Goal: Task Accomplishment & Management: Manage account settings

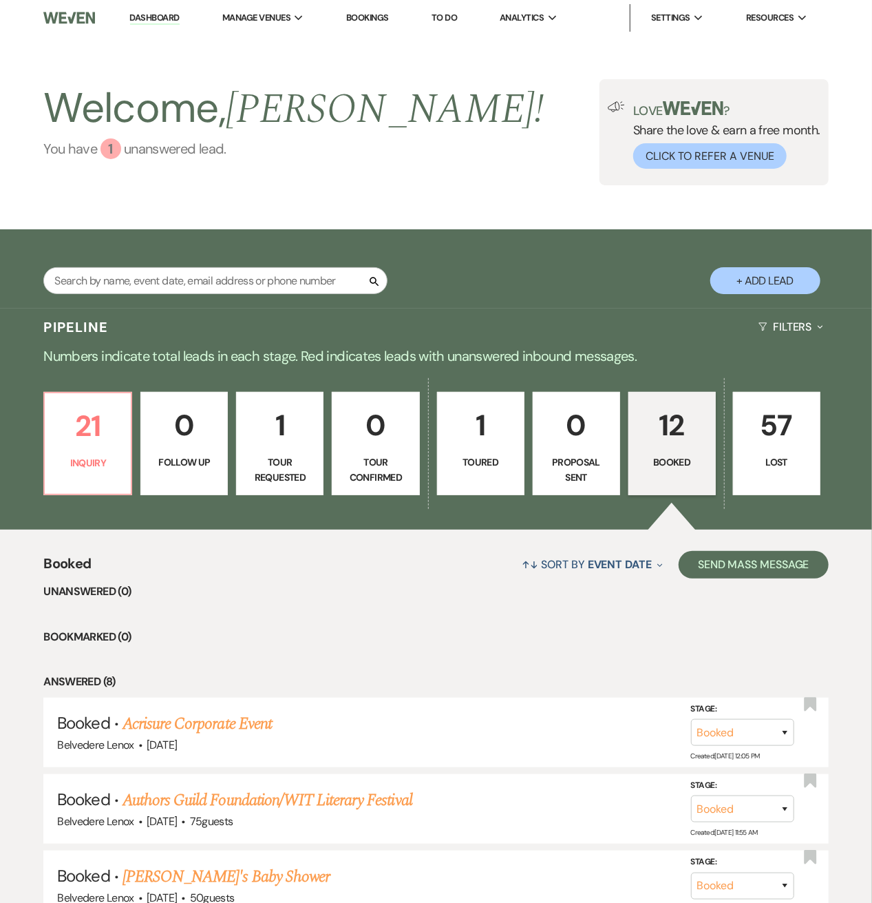
click at [107, 151] on div "1" at bounding box center [111, 148] width 21 height 21
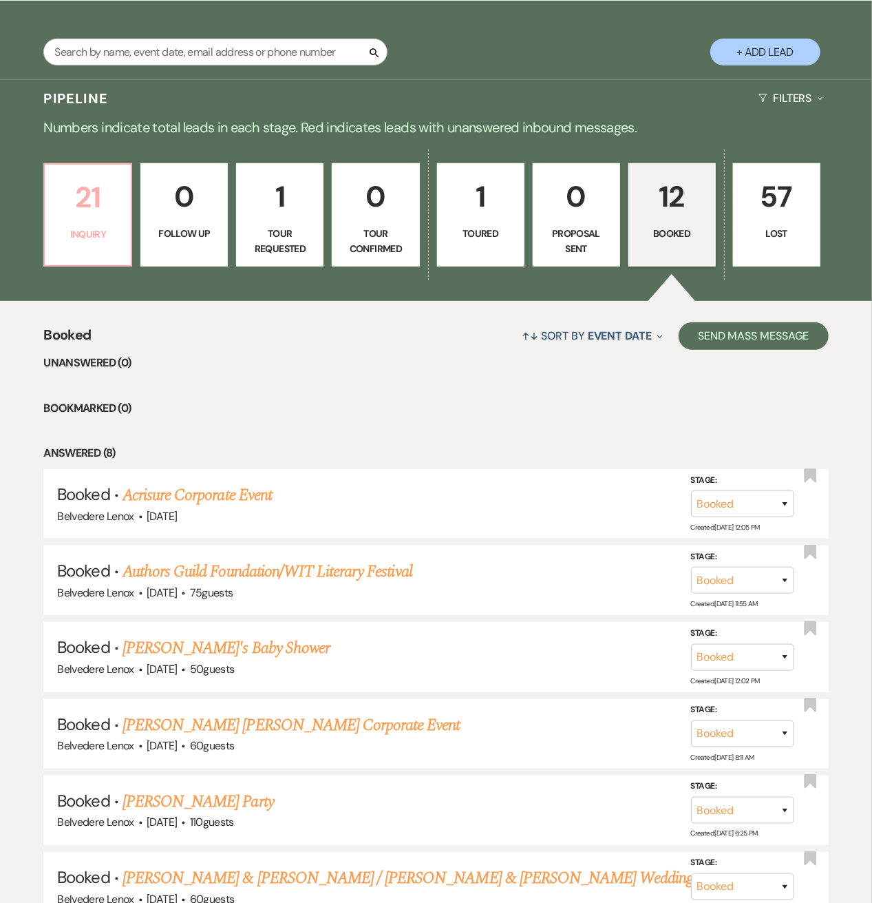
click at [112, 217] on p "21" at bounding box center [88, 197] width 70 height 46
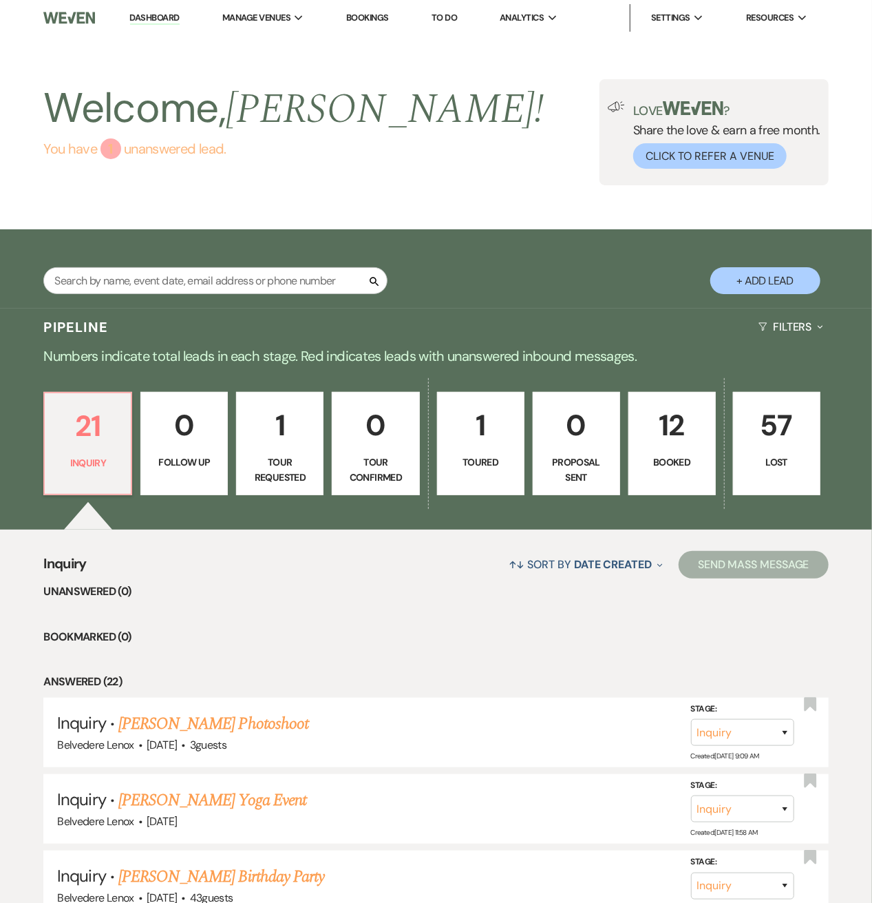
click at [109, 154] on div "1" at bounding box center [111, 148] width 21 height 21
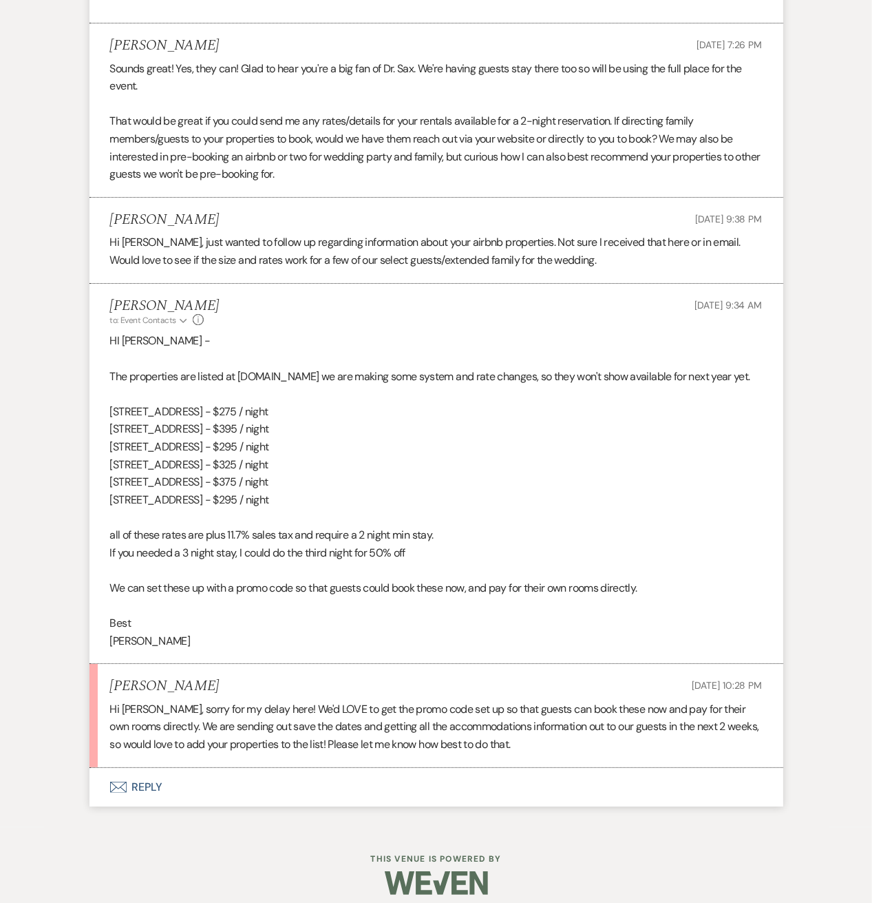
scroll to position [2192, 0]
click at [147, 783] on button "Envelope Reply" at bounding box center [437, 787] width 694 height 39
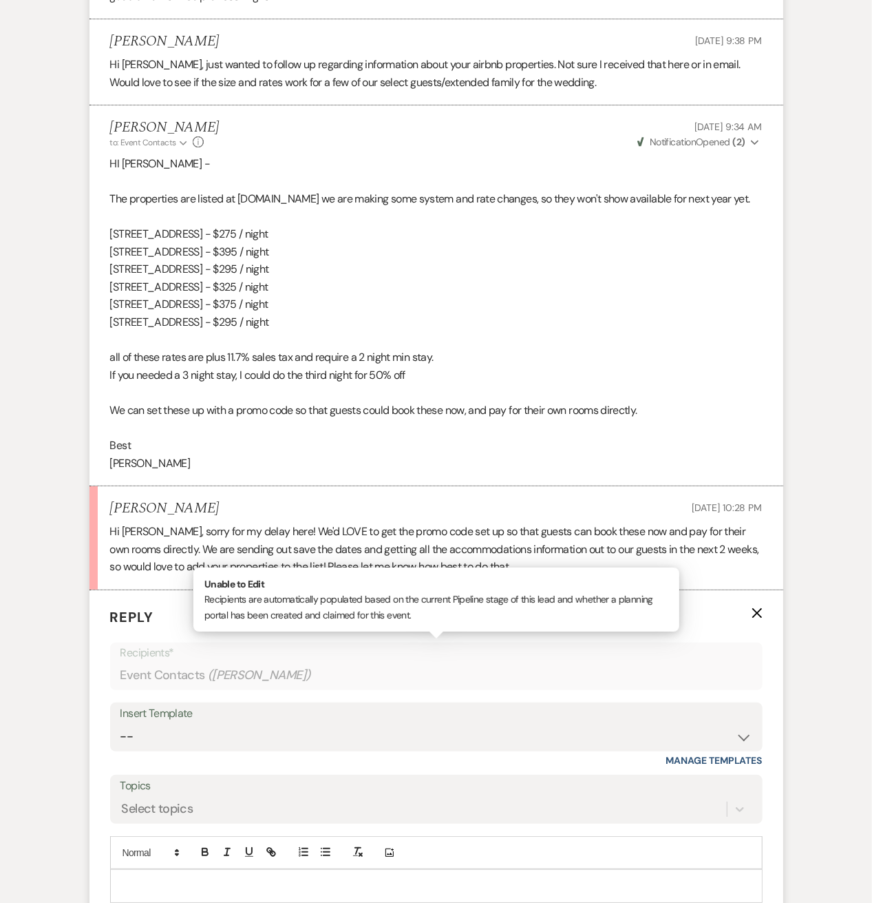
scroll to position [2376, 0]
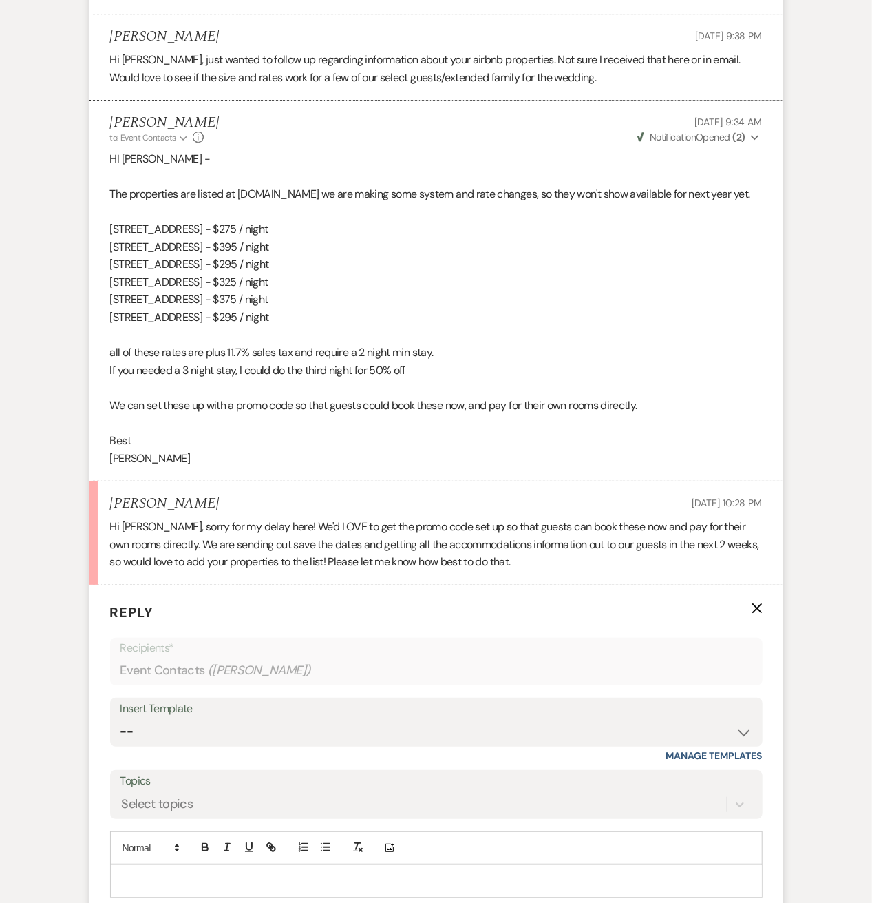
click at [163, 873] on p at bounding box center [436, 880] width 631 height 15
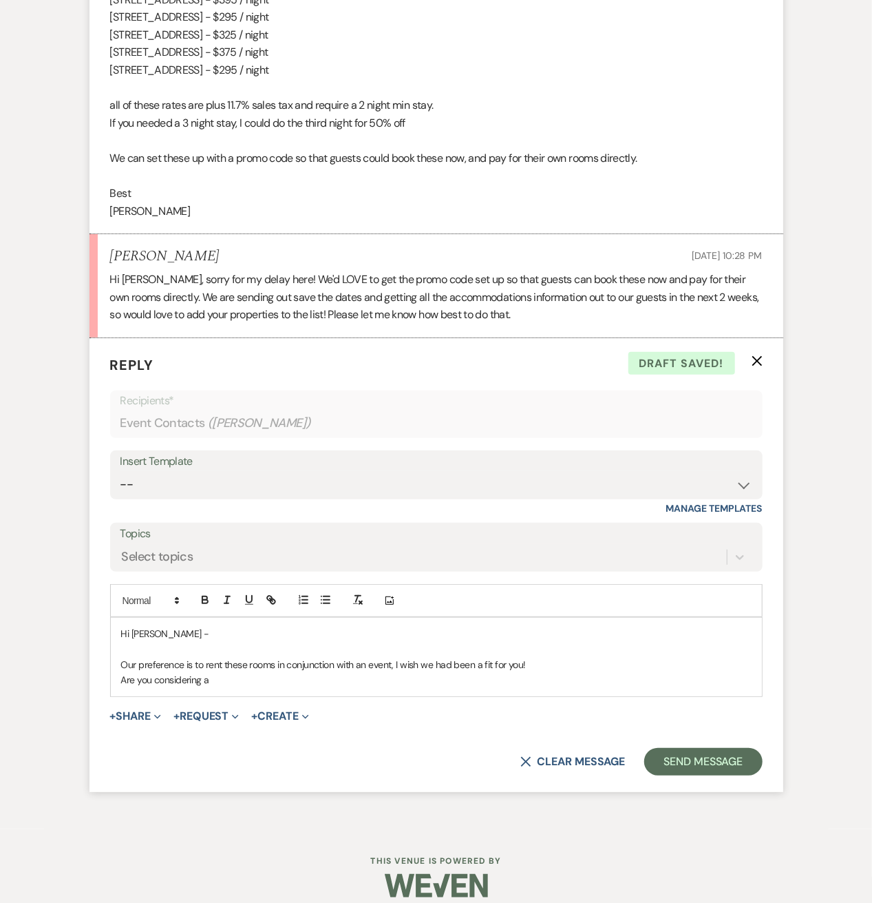
scroll to position [2634, 0]
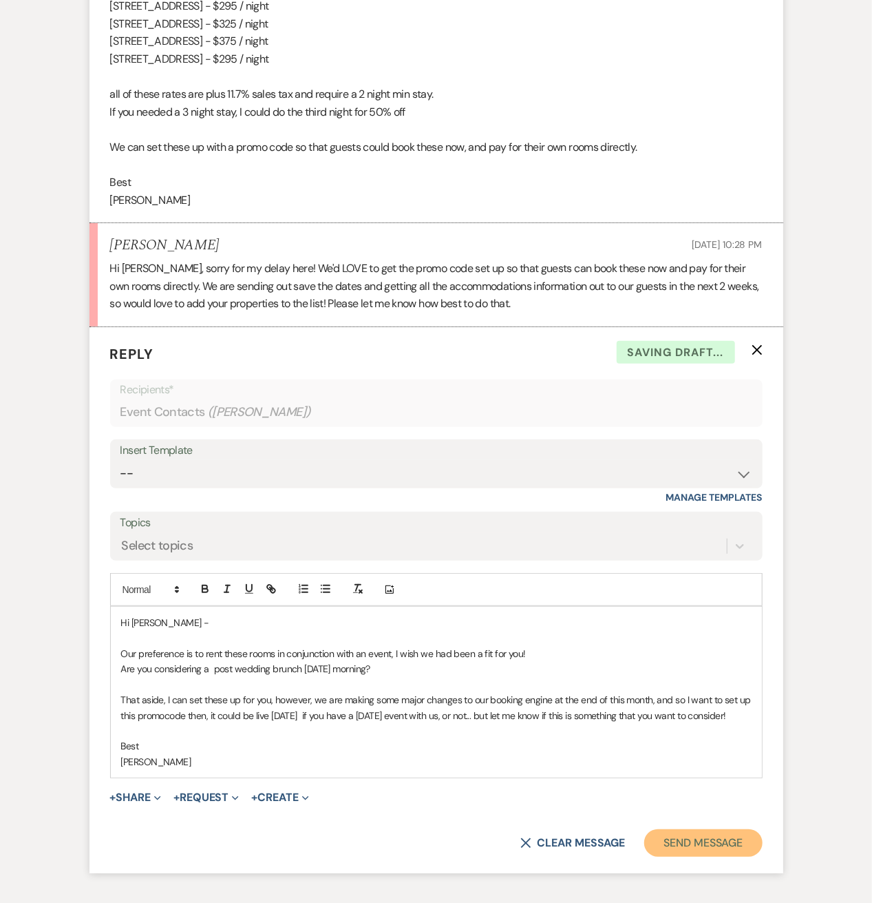
click at [667, 849] on button "Send Message" at bounding box center [704, 843] width 118 height 28
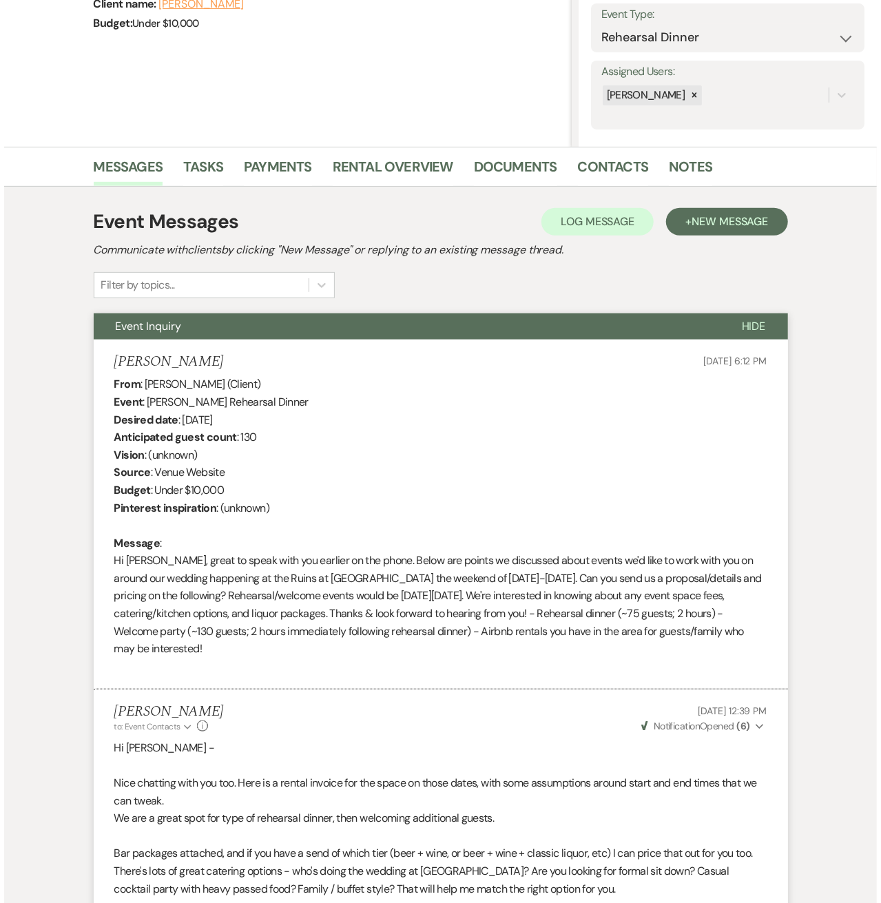
scroll to position [0, 0]
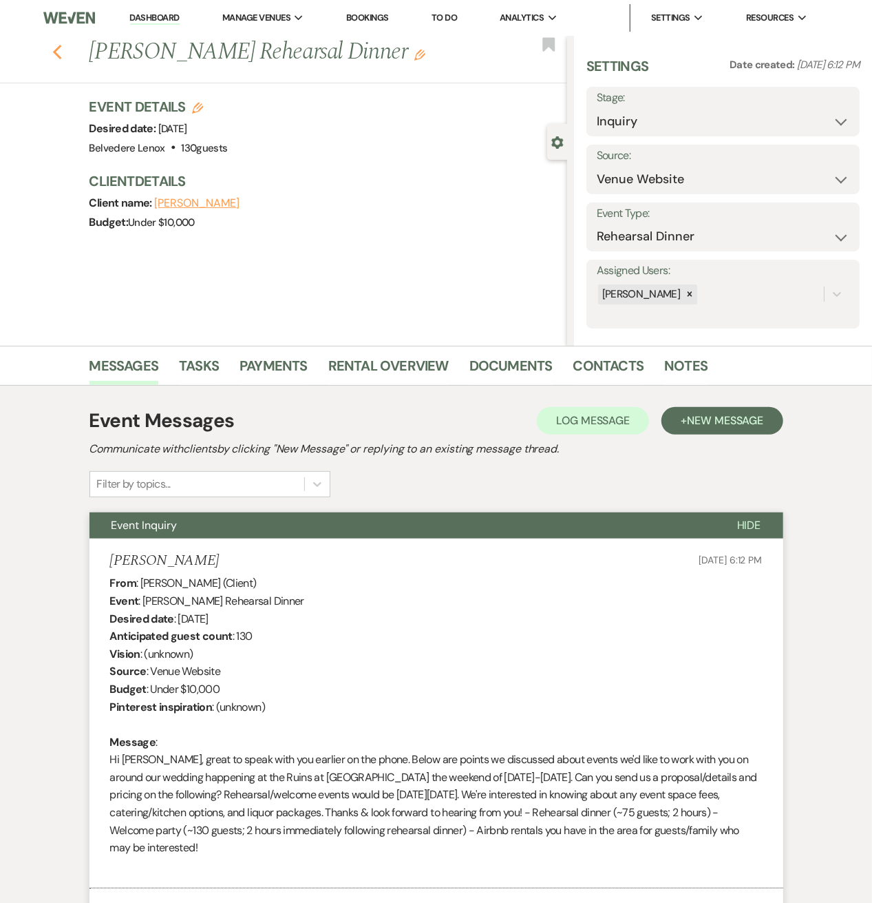
click at [63, 55] on icon "Previous" at bounding box center [57, 52] width 10 height 17
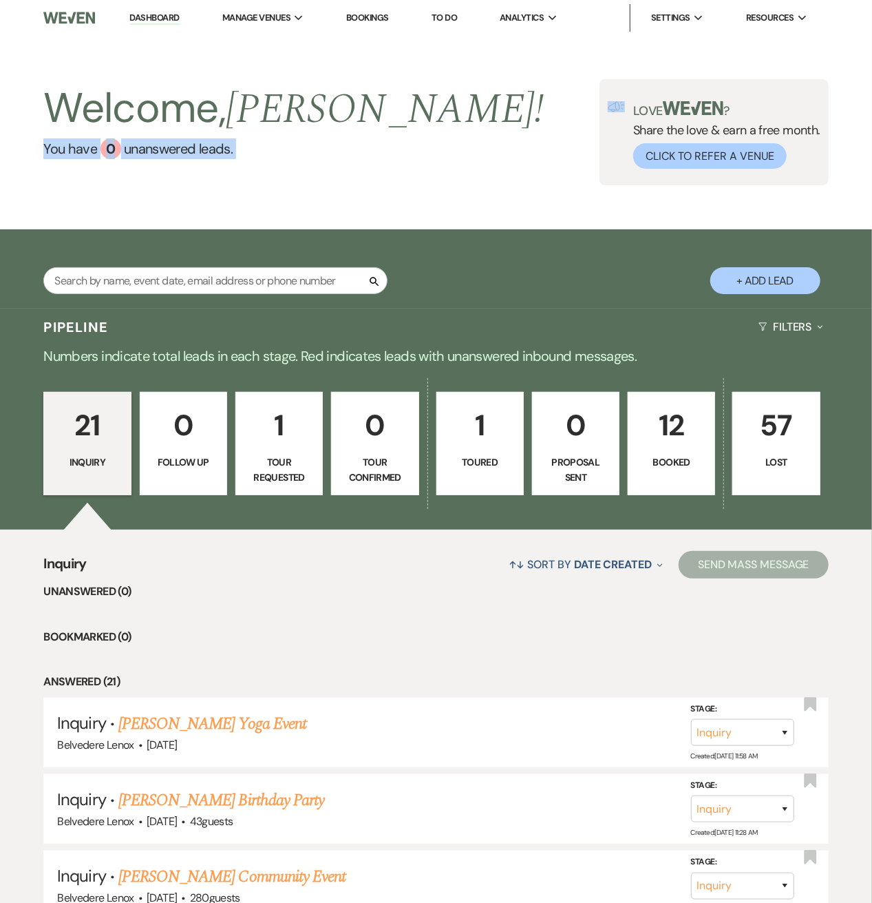
drag, startPoint x: 408, startPoint y: 107, endPoint x: 486, endPoint y: 85, distance: 80.7
click at [486, 85] on div "Welcome, [PERSON_NAME] ! You have 0 unanswered lead s . Love ? Share the love &…" at bounding box center [436, 132] width 872 height 106
click at [771, 275] on button "+ Add Lead" at bounding box center [766, 280] width 110 height 27
select select "835"
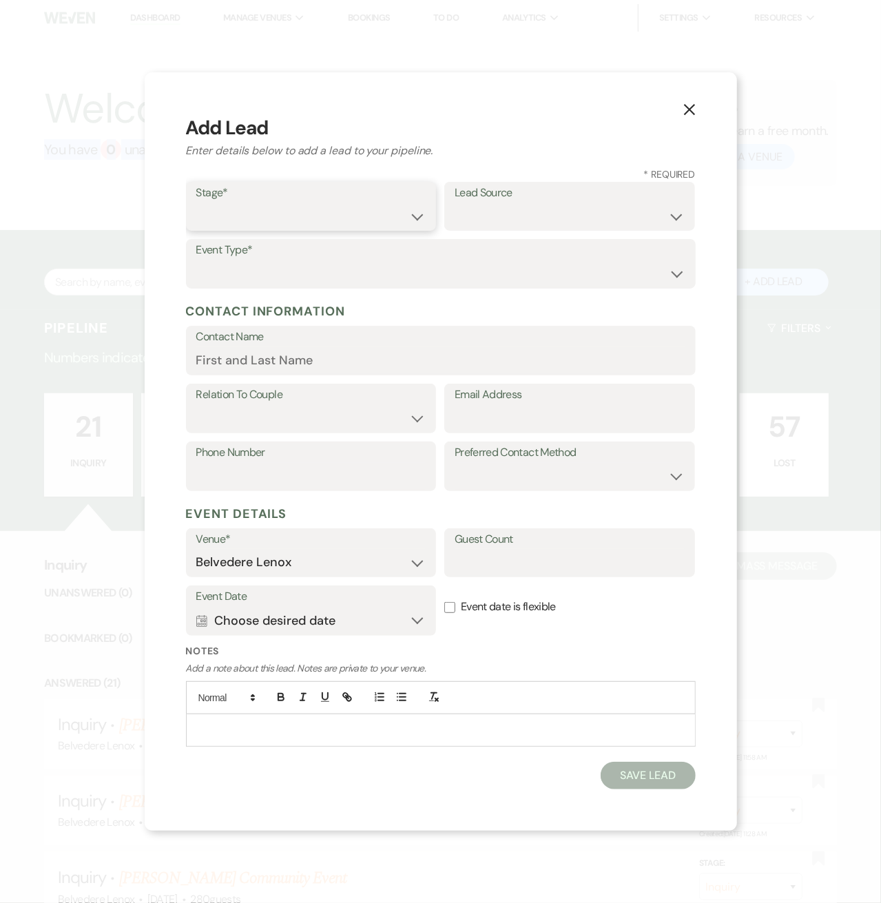
click at [275, 208] on select "Inquiry Follow Up Tour Requested Tour Confirmed Toured Proposal Sent Booked Lost" at bounding box center [311, 215] width 230 height 27
select select "1"
click at [196, 203] on select "Inquiry Follow Up Tour Requested Tour Confirmed Toured Proposal Sent Booked Lost" at bounding box center [311, 215] width 230 height 27
click at [512, 202] on label "Lead Source" at bounding box center [569, 193] width 230 height 20
click at [554, 213] on select "Weven Venue Website Instagram Facebook Pinterest Google The Knot Wedding Wire H…" at bounding box center [569, 215] width 230 height 27
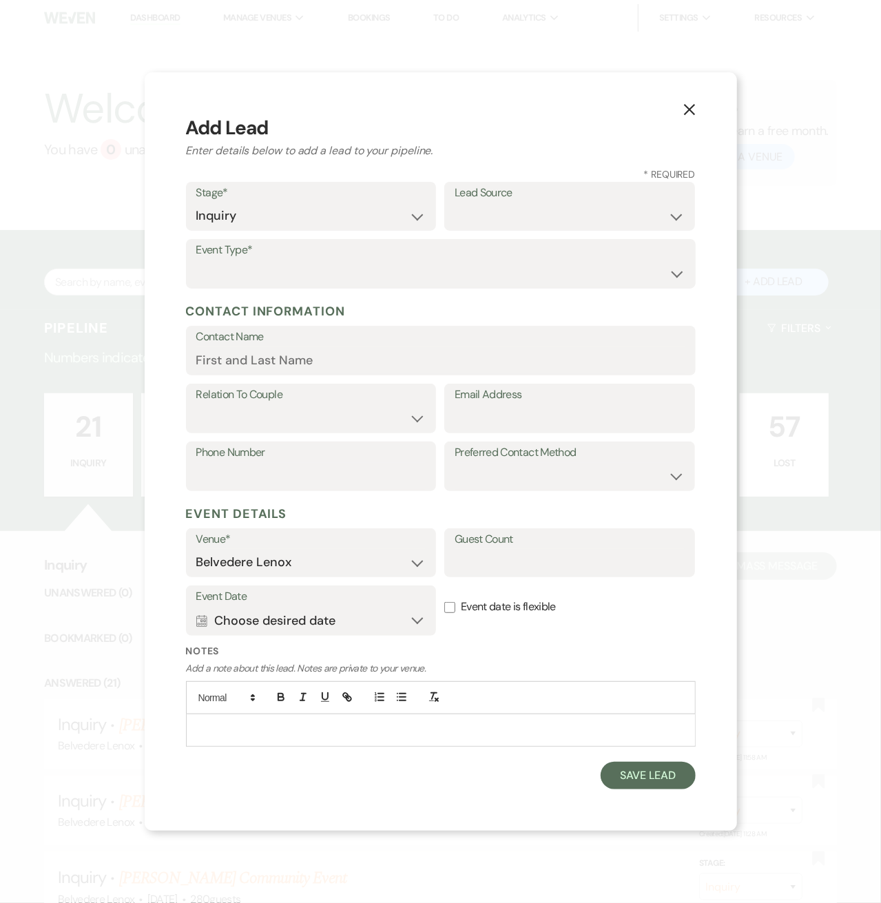
click at [553, 61] on div "X Add Lead Enter details below to add a lead to your pipeline. * Required Stage…" at bounding box center [440, 451] width 881 height 903
click at [686, 118] on button "X" at bounding box center [689, 109] width 21 height 24
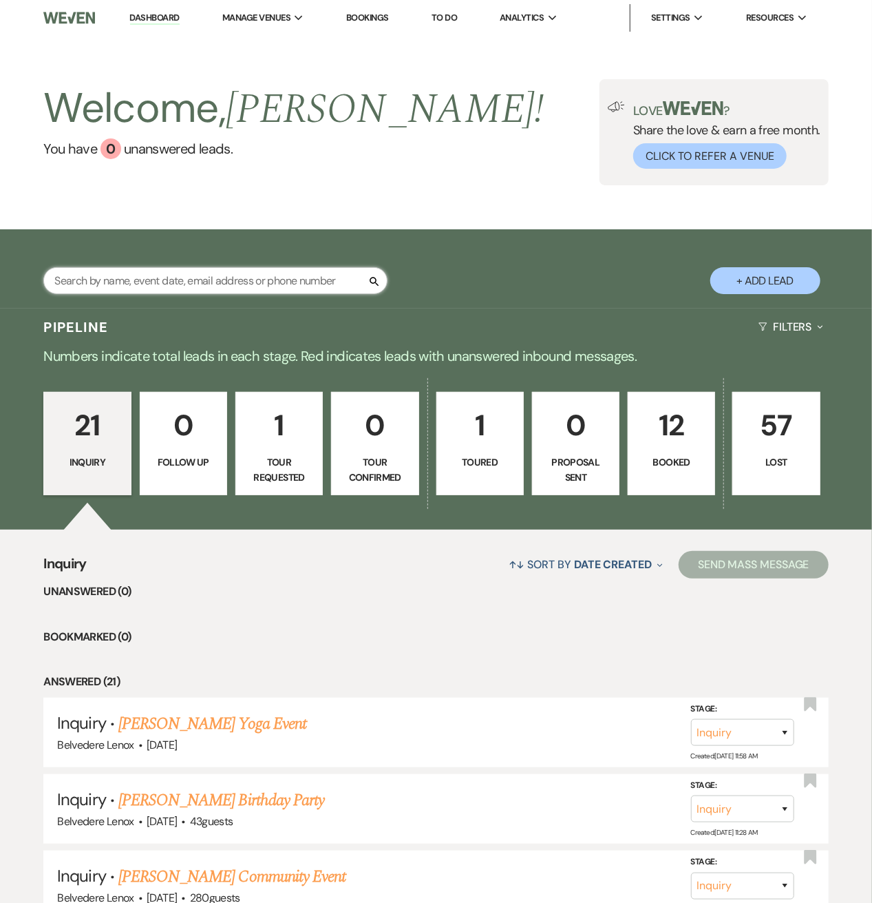
click at [118, 271] on input "text" at bounding box center [215, 280] width 344 height 27
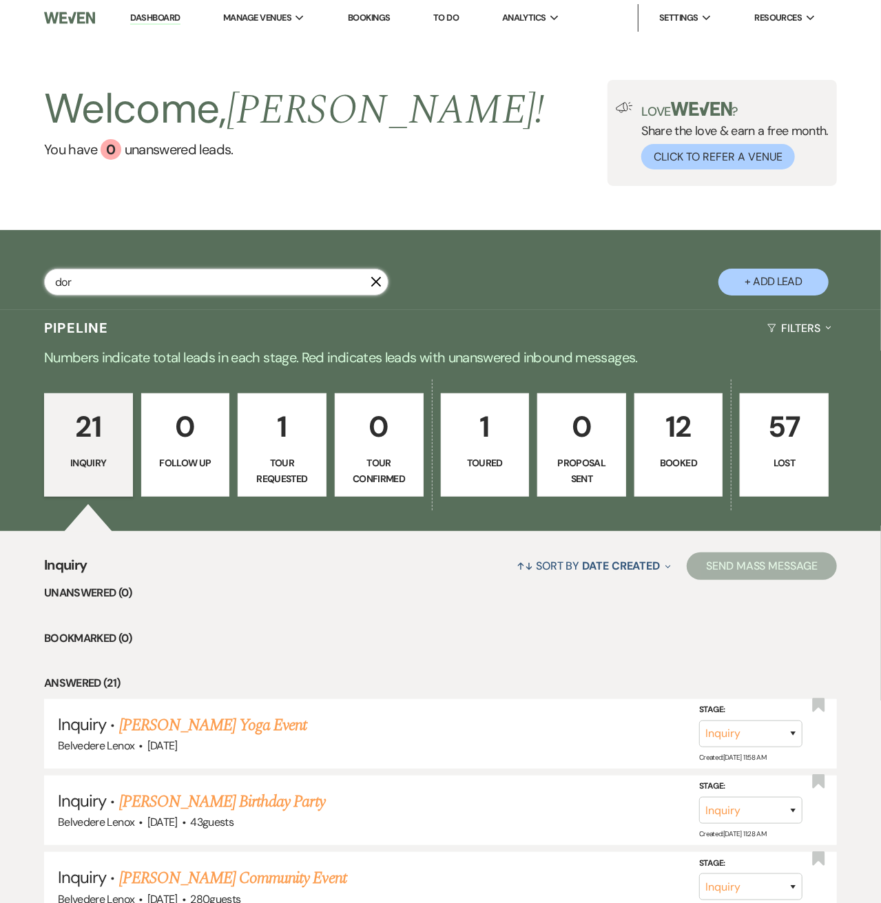
type input "[PERSON_NAME]"
select select "5"
select select "8"
select select "5"
select select "8"
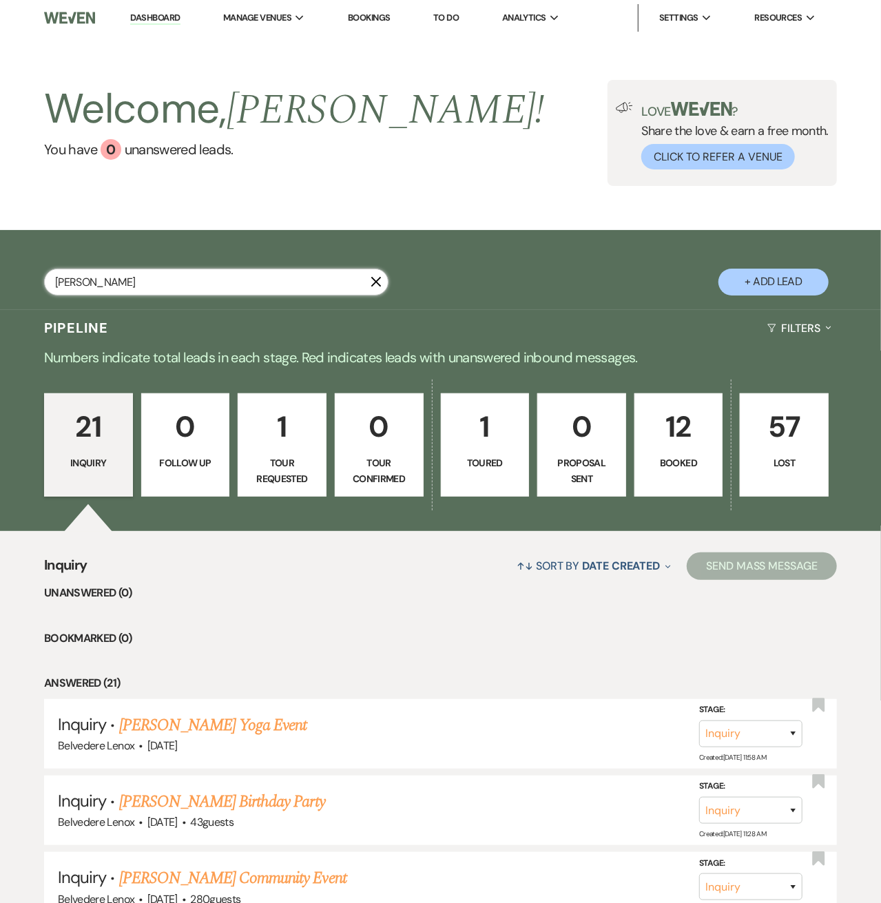
select select "5"
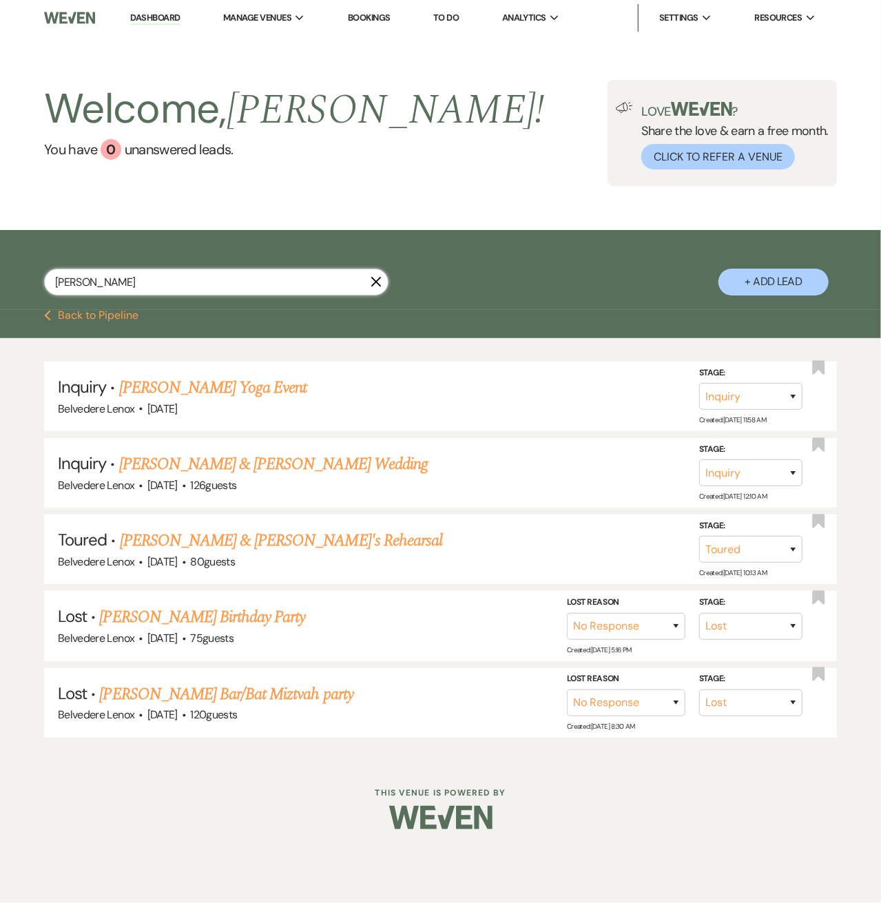
type input "[PERSON_NAME]"
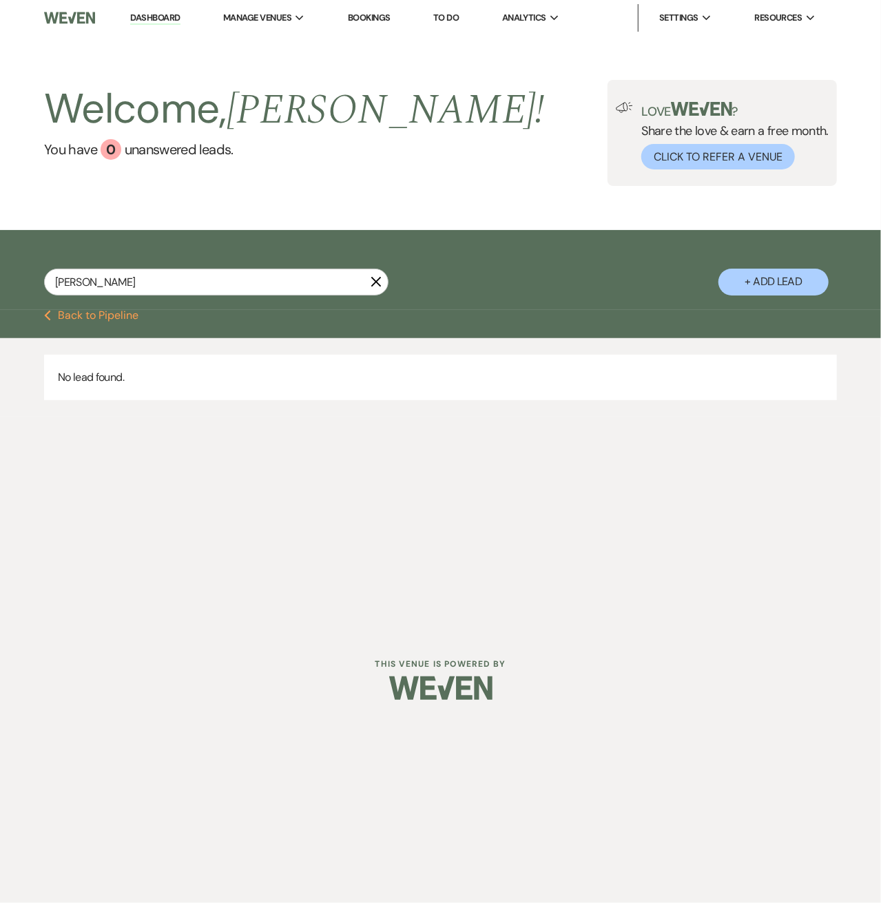
click at [61, 310] on button "Previous Back to Pipeline" at bounding box center [91, 315] width 94 height 11
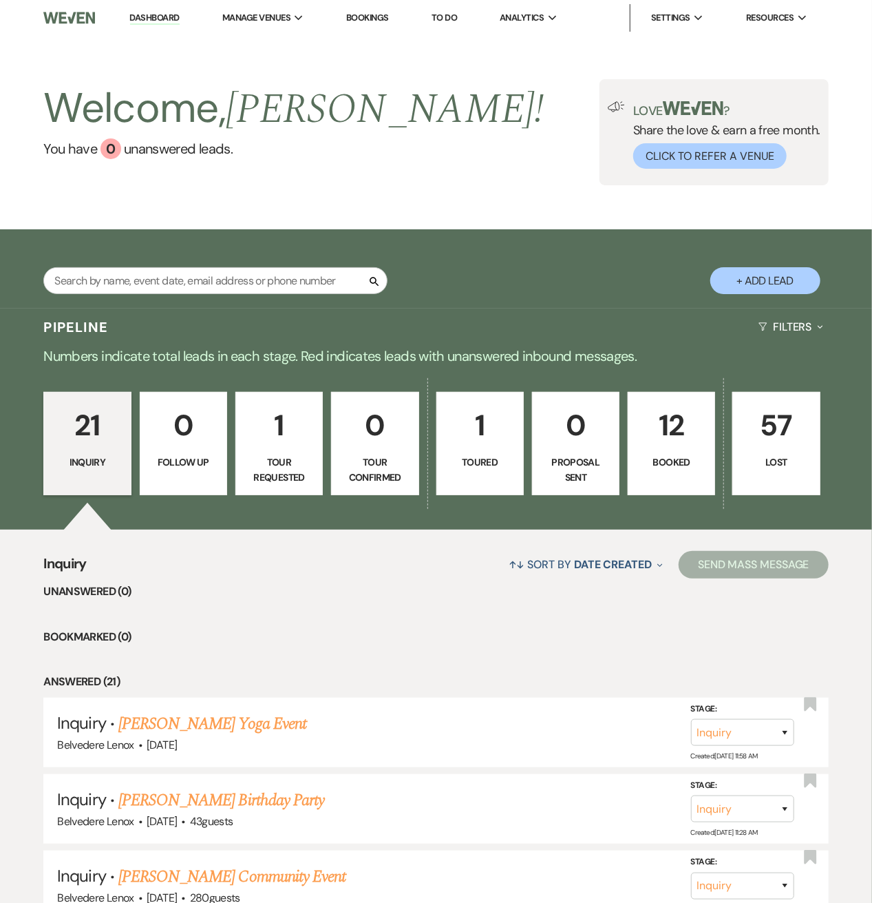
click at [748, 285] on button "+ Add Lead" at bounding box center [766, 280] width 110 height 27
select select "835"
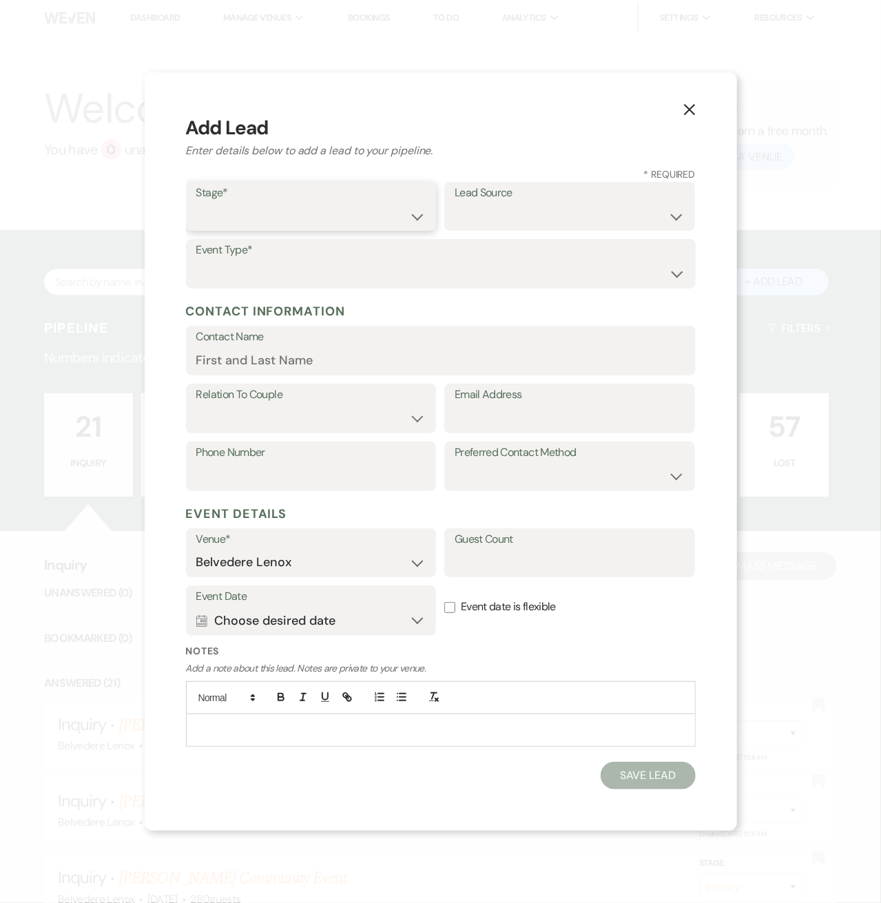
click at [253, 216] on select "Inquiry Follow Up Tour Requested Tour Confirmed Toured Proposal Sent Booked Lost" at bounding box center [311, 215] width 230 height 27
select select "1"
click at [196, 203] on select "Inquiry Follow Up Tour Requested Tour Confirmed Toured Proposal Sent Booked Lost" at bounding box center [311, 215] width 230 height 27
click at [532, 221] on select "Weven Venue Website Instagram Facebook Pinterest Google The Knot Wedding Wire H…" at bounding box center [569, 215] width 230 height 27
select select "12"
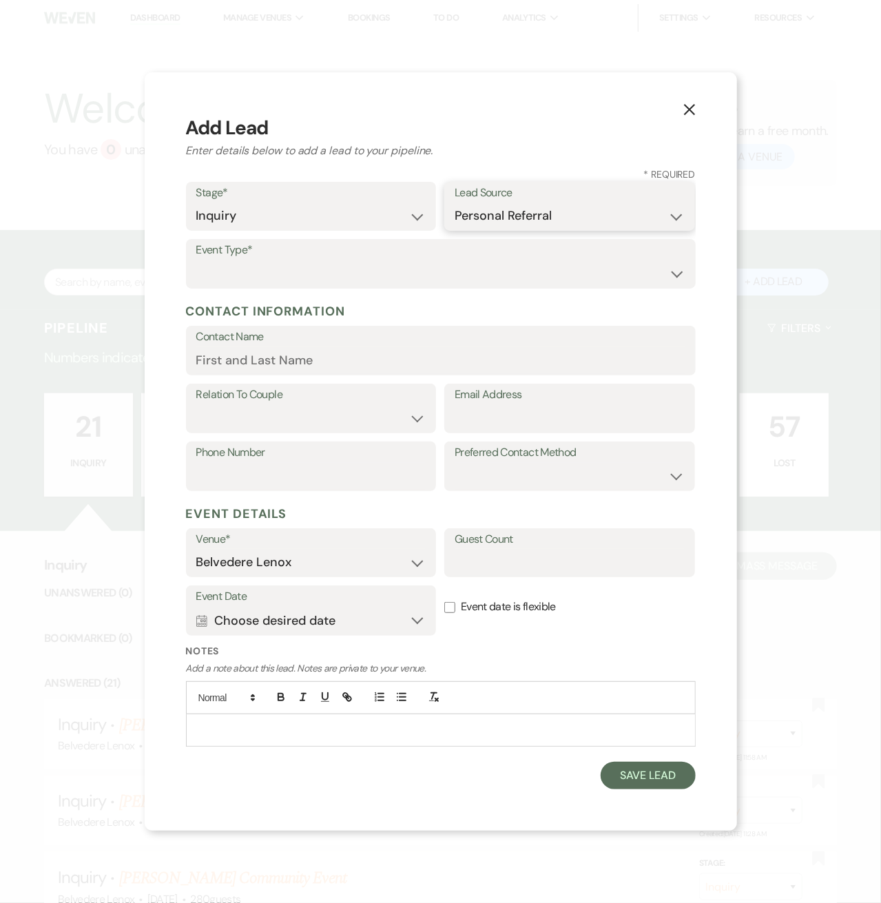
click at [454, 203] on select "Weven Venue Website Instagram Facebook Pinterest Google The Knot Wedding Wire H…" at bounding box center [569, 215] width 230 height 27
click at [227, 271] on select "Wedding Anniversary Party Baby Shower Bachelorette / Bachelor Party Birthday Pa…" at bounding box center [440, 273] width 489 height 27
select select "13"
click at [489, 273] on input "Other Type*" at bounding box center [569, 273] width 230 height 27
type input "Photoshoot"
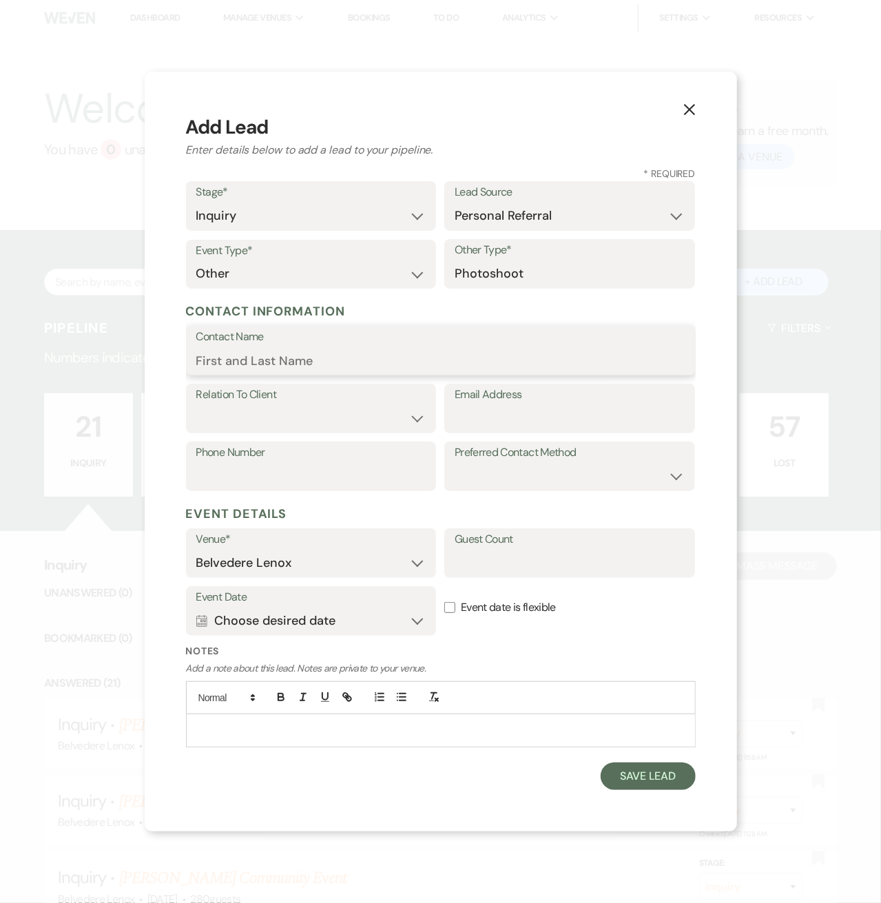
click at [225, 364] on input "Contact Name" at bounding box center [440, 360] width 489 height 27
paste input "[PERSON_NAME] <[EMAIL_ADDRESS][DOMAIN_NAME]>"
drag, startPoint x: 306, startPoint y: 362, endPoint x: 438, endPoint y: 363, distance: 132.2
click at [438, 363] on input "[PERSON_NAME] <[EMAIL_ADDRESS][DOMAIN_NAME]>" at bounding box center [440, 360] width 489 height 27
click at [440, 363] on input "[PERSON_NAME] <[EMAIL_ADDRESS][DOMAIN_NAME]>" at bounding box center [440, 360] width 489 height 27
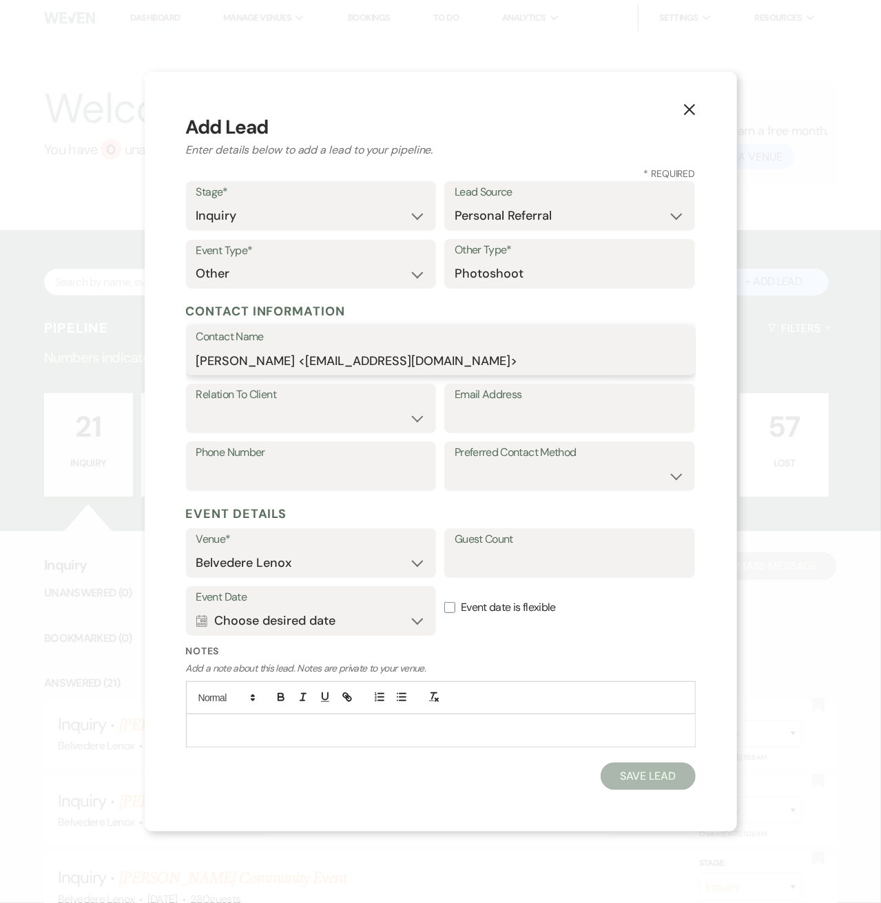
drag, startPoint x: 441, startPoint y: 363, endPoint x: 313, endPoint y: 363, distance: 128.1
click at [313, 363] on input "[PERSON_NAME] <[EMAIL_ADDRESS][DOMAIN_NAME]>" at bounding box center [440, 360] width 489 height 27
click at [326, 366] on input "[PERSON_NAME] <[EMAIL_ADDRESS][DOMAIN_NAME]>" at bounding box center [440, 360] width 489 height 27
drag, startPoint x: 443, startPoint y: 364, endPoint x: 306, endPoint y: 357, distance: 137.9
click at [306, 357] on input "[PERSON_NAME] <[EMAIL_ADDRESS][DOMAIN_NAME]>" at bounding box center [440, 360] width 489 height 27
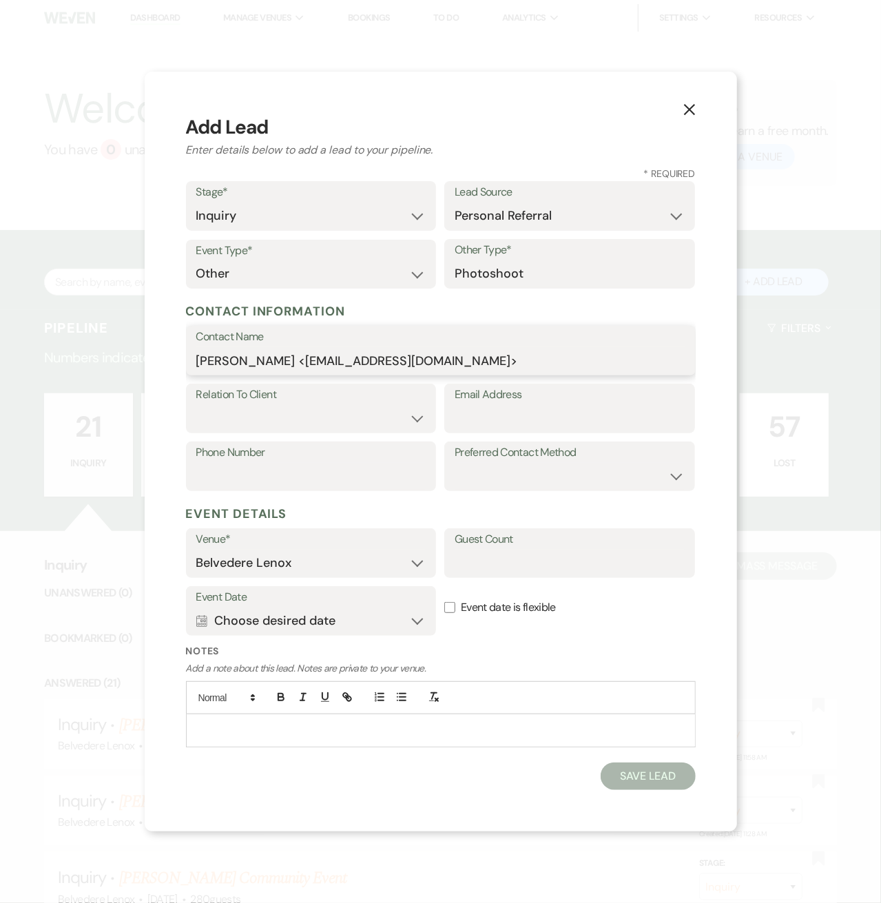
type input "[PERSON_NAME] <[EMAIL_ADDRESS][DOMAIN_NAME]>"
click at [507, 421] on input "Email Address" at bounding box center [569, 418] width 230 height 27
paste input "[EMAIL_ADDRESS][DOMAIN_NAME]"
type input "[EMAIL_ADDRESS][DOMAIN_NAME]"
click at [417, 357] on input "[PERSON_NAME] <[EMAIL_ADDRESS][DOMAIN_NAME]>" at bounding box center [440, 360] width 489 height 27
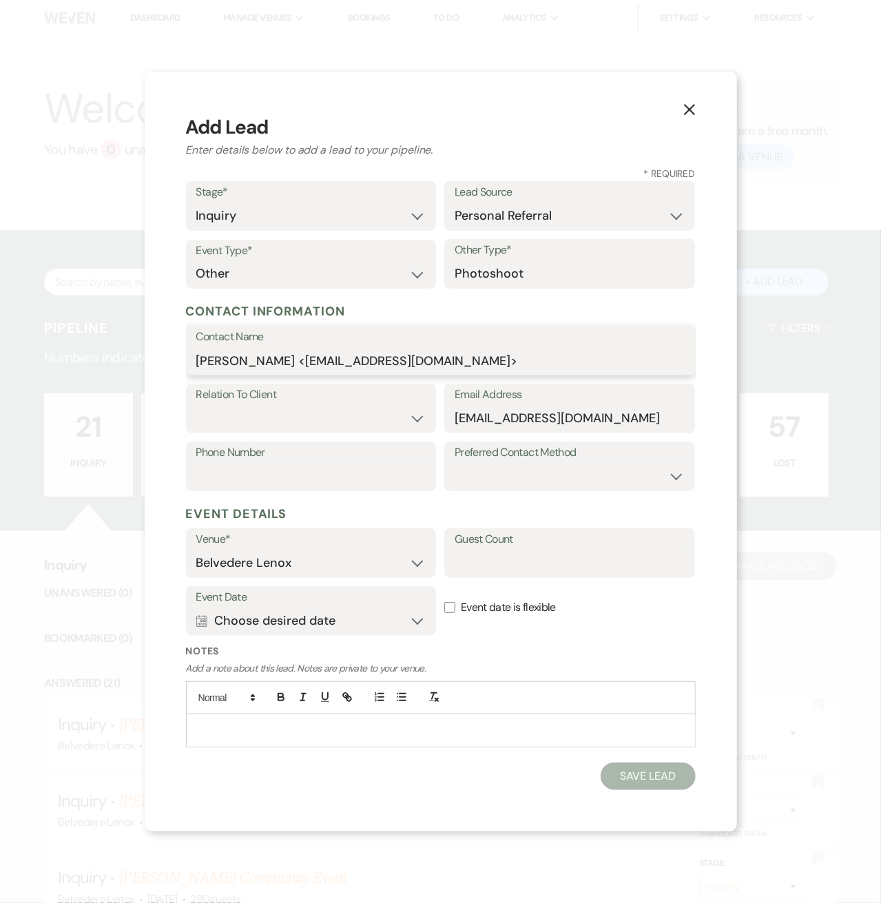
click at [467, 363] on input "[PERSON_NAME] <[EMAIL_ADDRESS][DOMAIN_NAME]>" at bounding box center [440, 360] width 489 height 27
drag, startPoint x: 467, startPoint y: 363, endPoint x: 300, endPoint y: 364, distance: 166.6
click at [300, 364] on input "[PERSON_NAME] <[EMAIL_ADDRESS][DOMAIN_NAME]>" at bounding box center [440, 360] width 489 height 27
type input "[PERSON_NAME]"
click at [242, 411] on select "Client Event Planner Parent of Client Family Member Friend Other" at bounding box center [311, 418] width 230 height 27
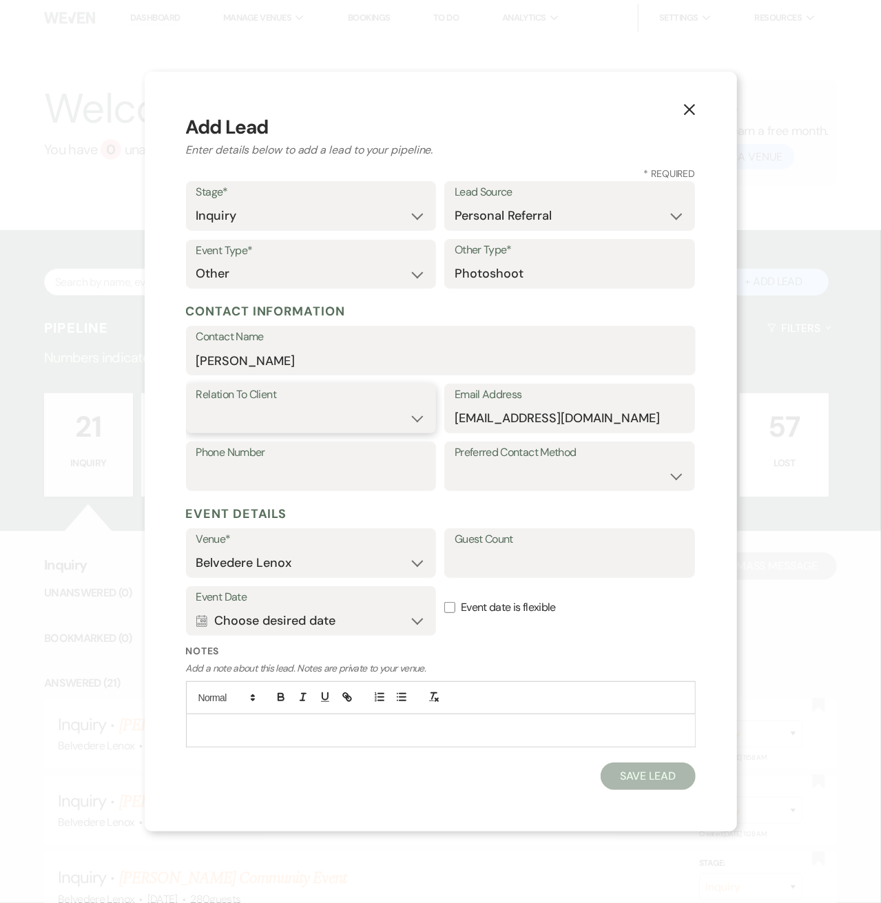
select select "1"
click at [196, 405] on select "Client Event Planner Parent of Client Family Member Friend Other" at bounding box center [311, 418] width 230 height 27
click at [249, 472] on input "Phone Number" at bounding box center [311, 476] width 230 height 27
type input "[PHONE_NUMBER]"
click at [377, 631] on button "Calendar Choose desired date Expand" at bounding box center [311, 621] width 230 height 28
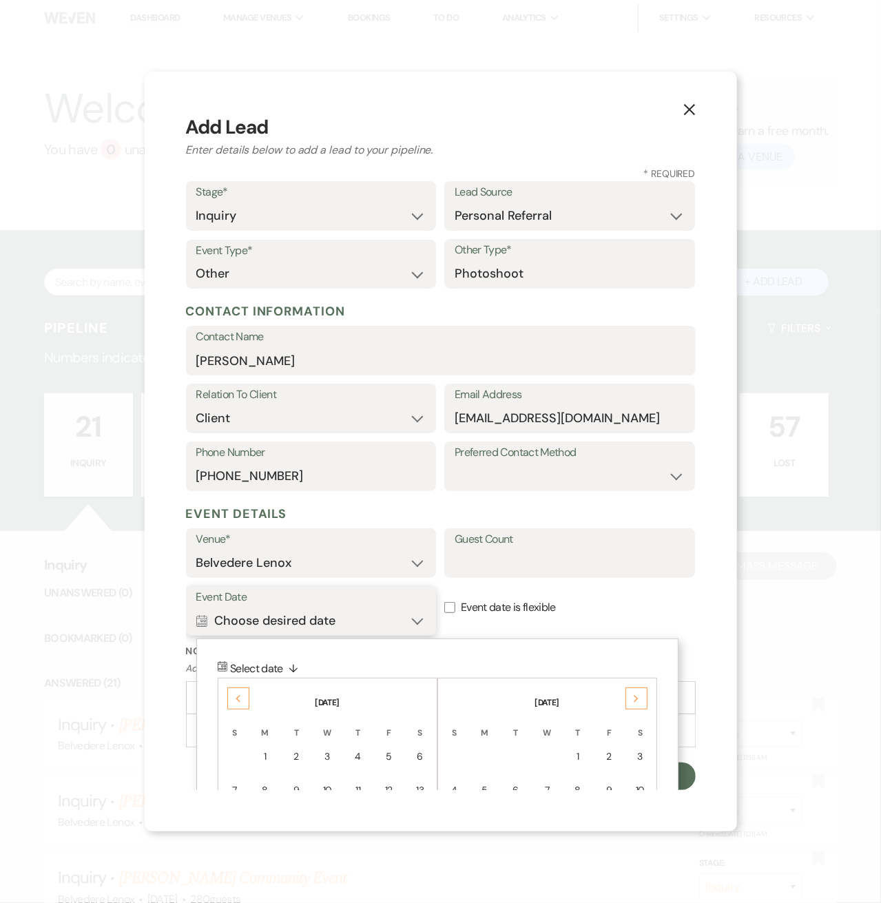
scroll to position [172, 0]
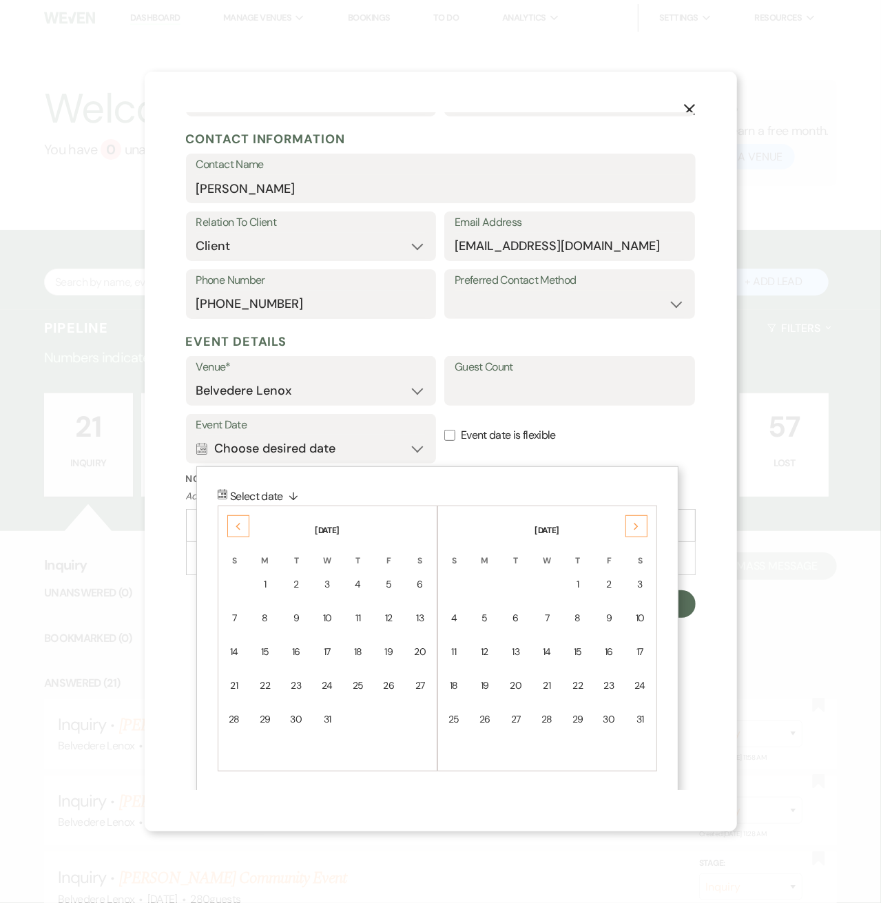
click at [244, 518] on div "Previous" at bounding box center [238, 526] width 22 height 22
click at [243, 526] on div "Previous" at bounding box center [238, 526] width 22 height 22
click at [322, 653] on div "17" at bounding box center [328, 652] width 12 height 14
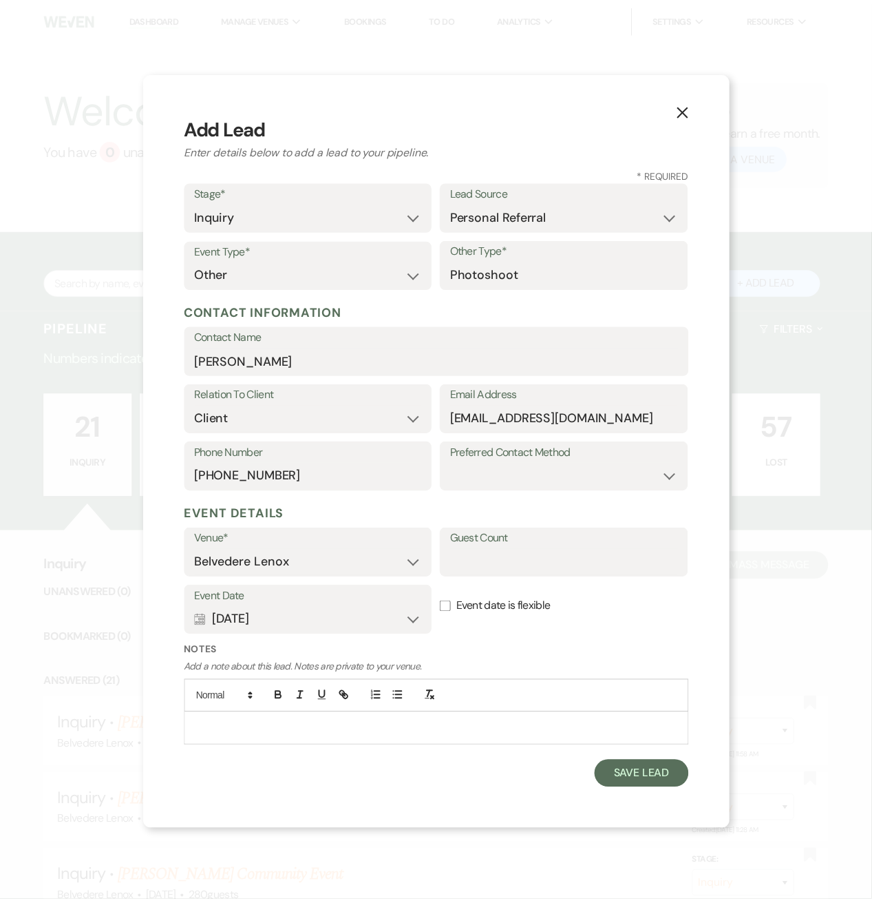
scroll to position [0, 0]
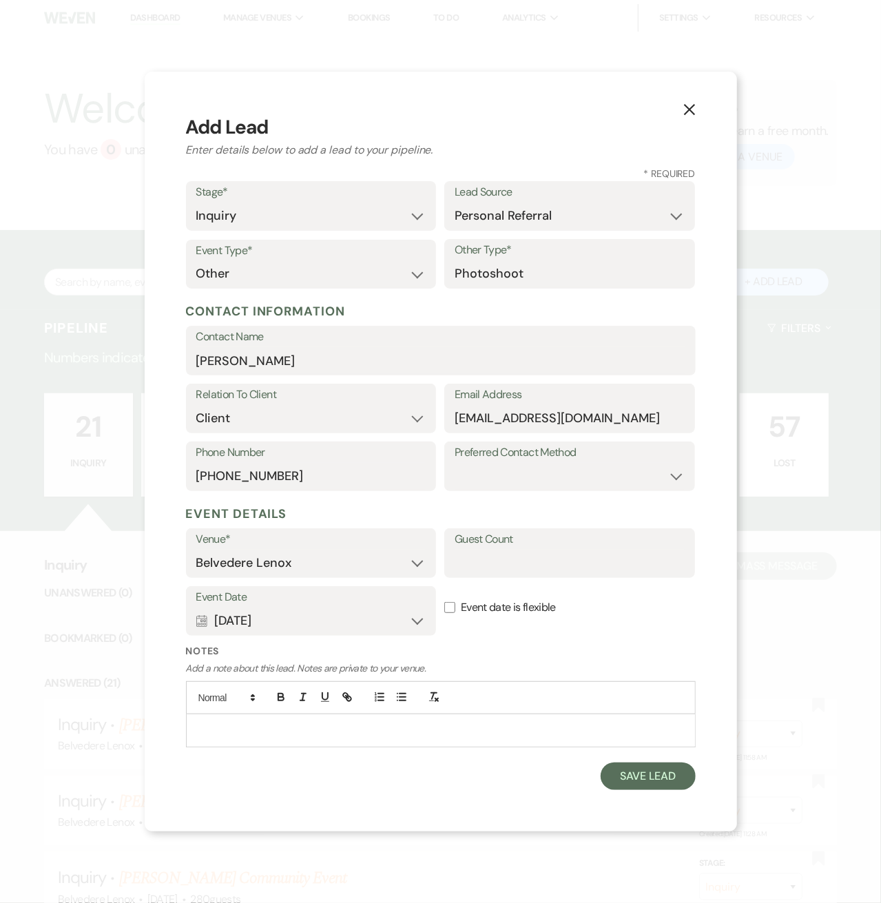
click at [501, 578] on div "Venue* Belvedere Lenox Guest Count" at bounding box center [441, 557] width 510 height 58
click at [505, 566] on input "Guest Count" at bounding box center [569, 562] width 230 height 27
type input "3"
click at [625, 775] on button "Save Lead" at bounding box center [647, 776] width 94 height 28
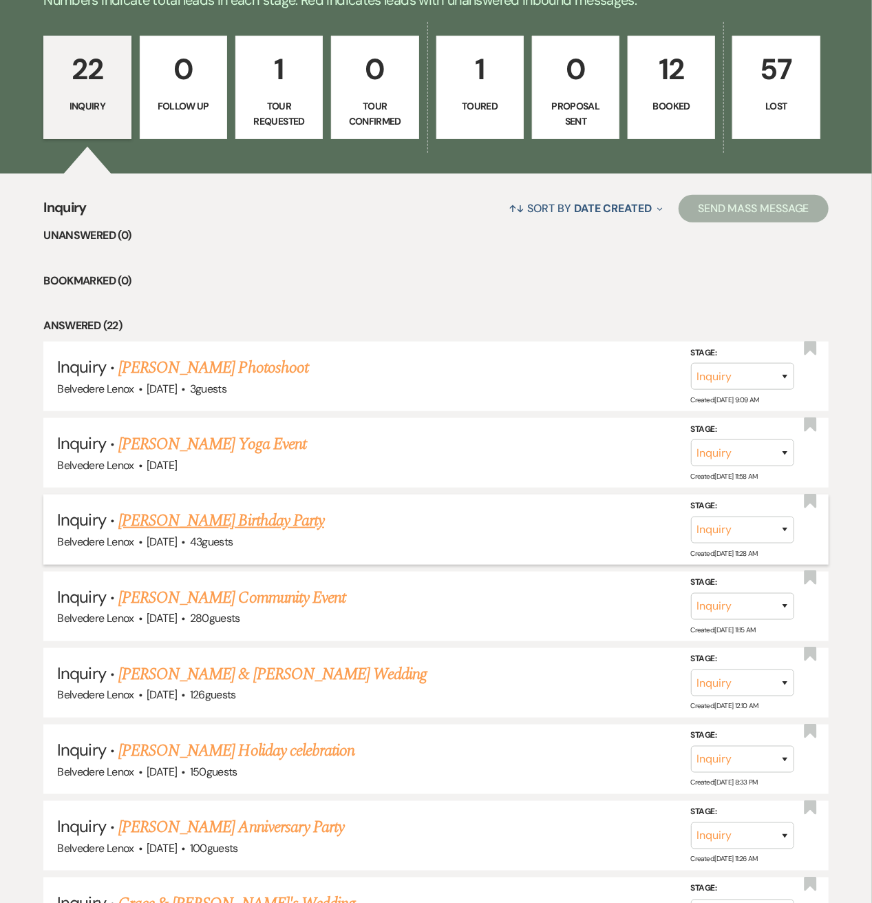
scroll to position [367, 0]
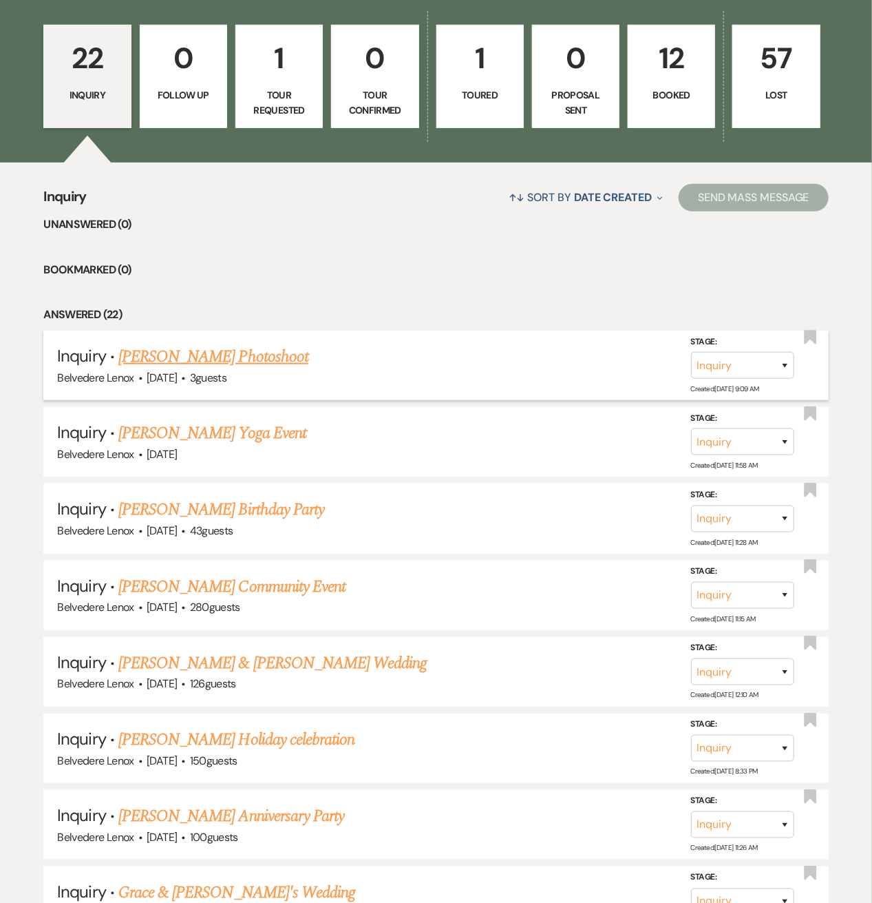
click at [219, 357] on link "[PERSON_NAME] Photoshoot" at bounding box center [213, 356] width 190 height 25
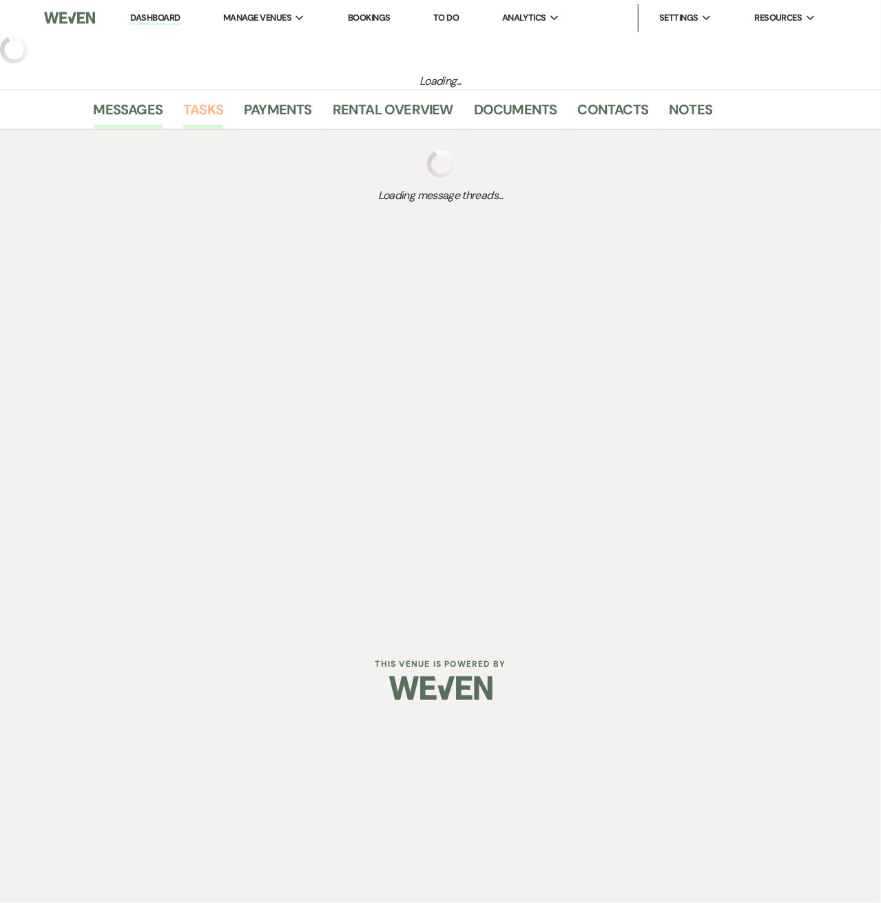
select select "12"
select select "13"
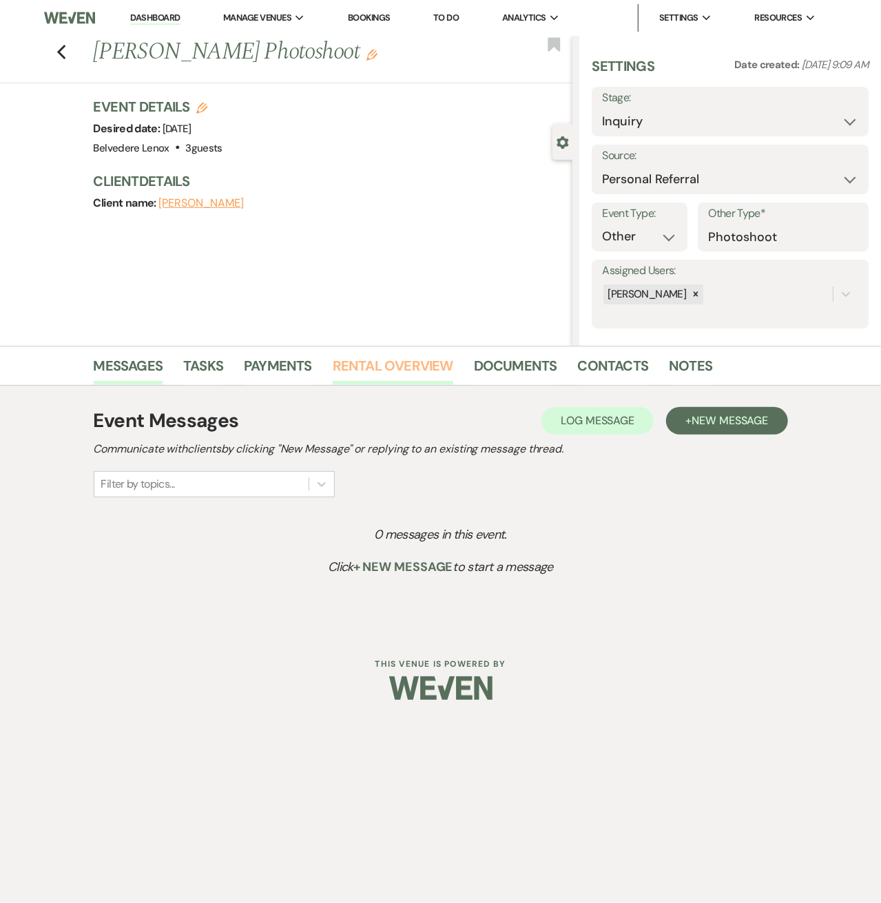
click at [370, 366] on link "Rental Overview" at bounding box center [393, 370] width 121 height 30
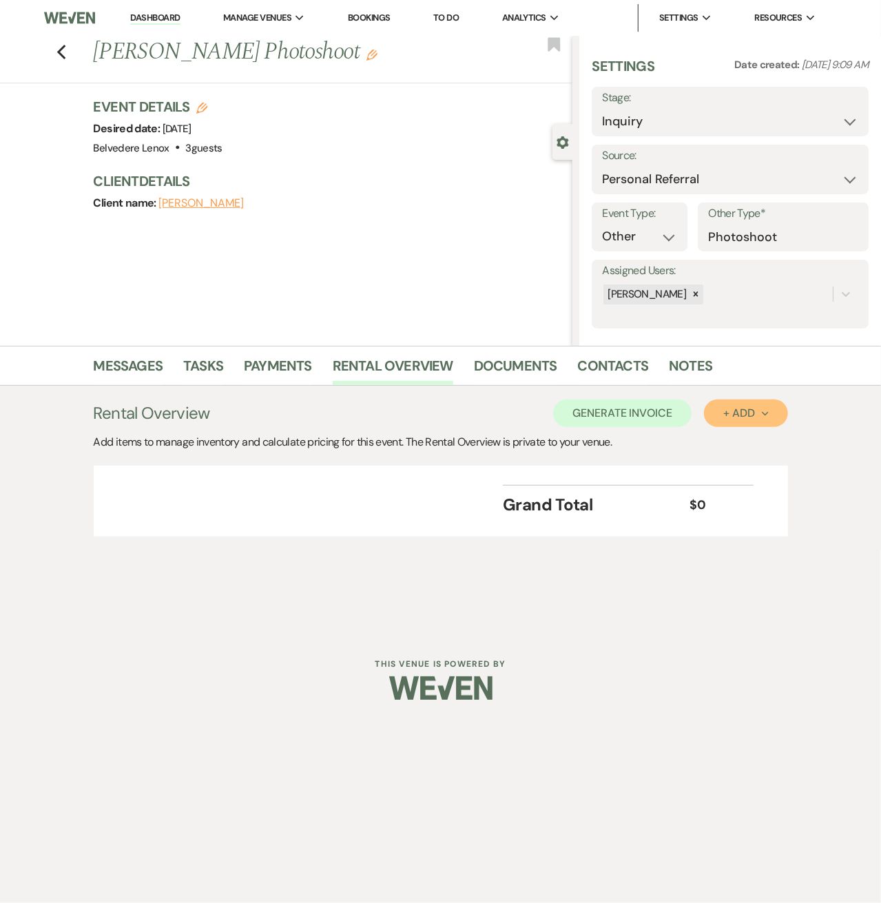
click at [729, 412] on div "+ Add Next" at bounding box center [745, 413] width 45 height 11
click at [727, 463] on button "Category" at bounding box center [740, 465] width 72 height 21
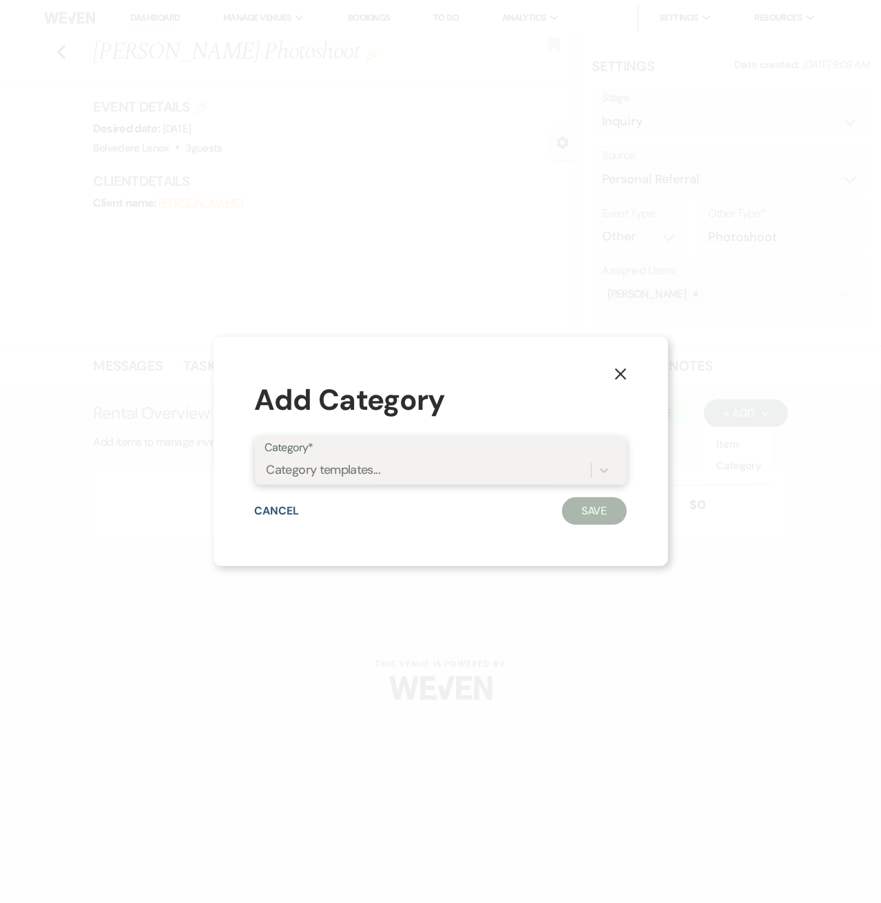
click at [381, 468] on div "Category templates..." at bounding box center [428, 471] width 326 height 24
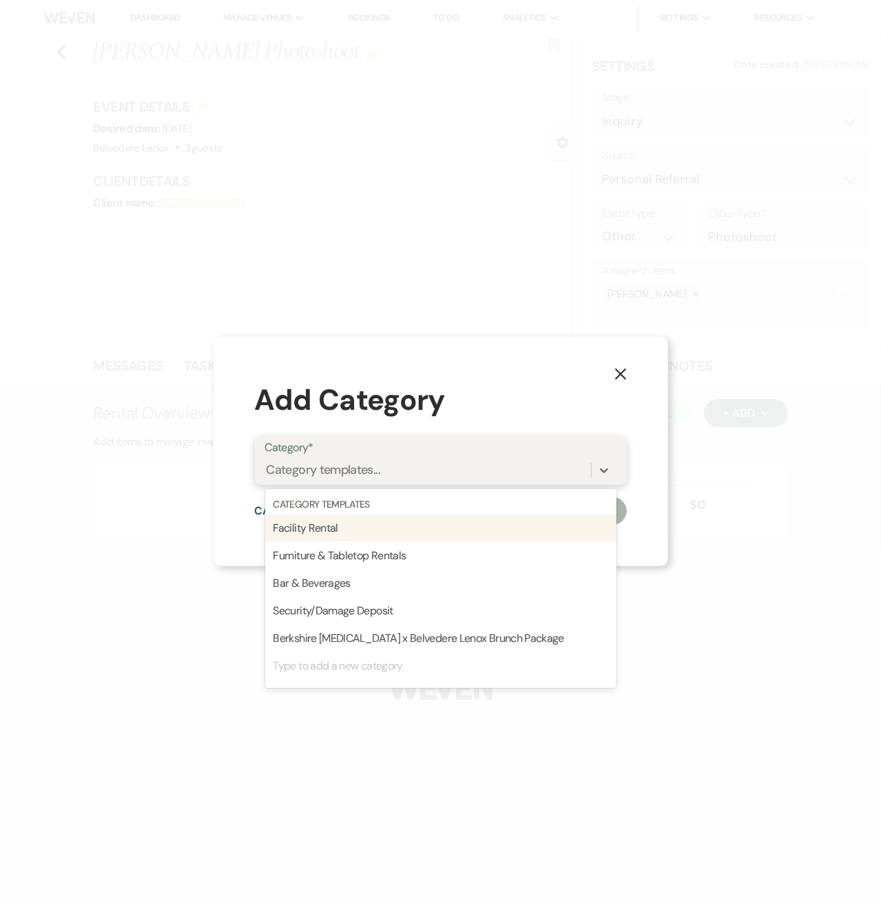
click at [377, 525] on div "Facility Rental" at bounding box center [440, 528] width 351 height 28
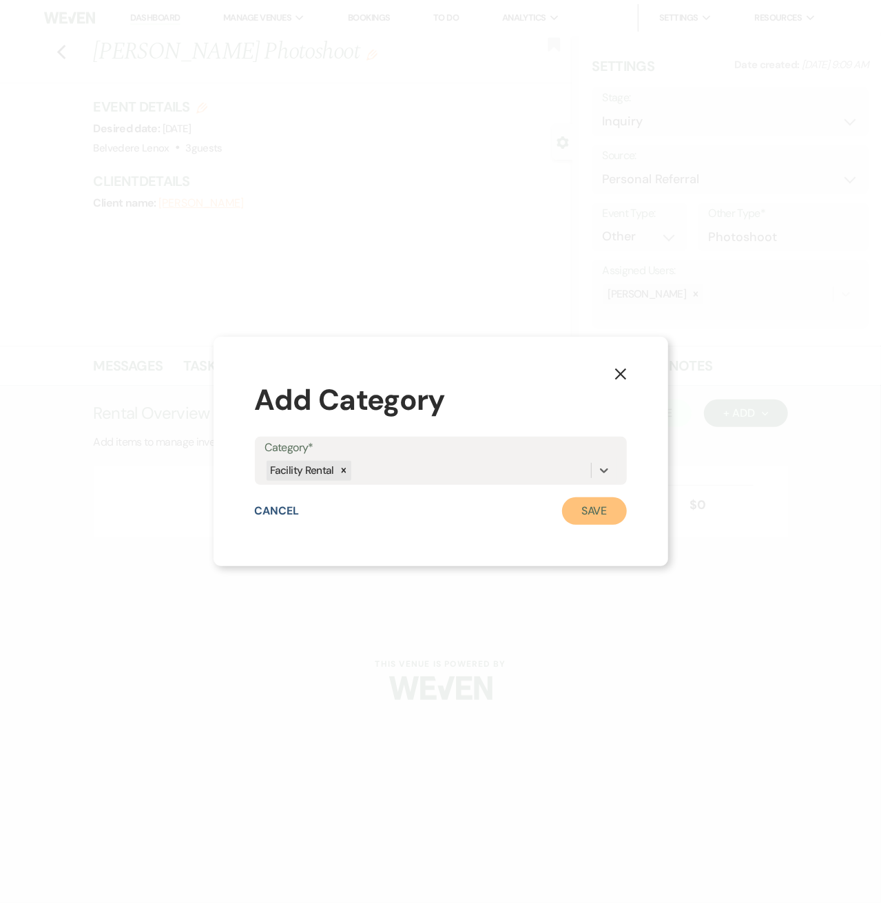
click at [577, 510] on button "Save" at bounding box center [594, 511] width 65 height 28
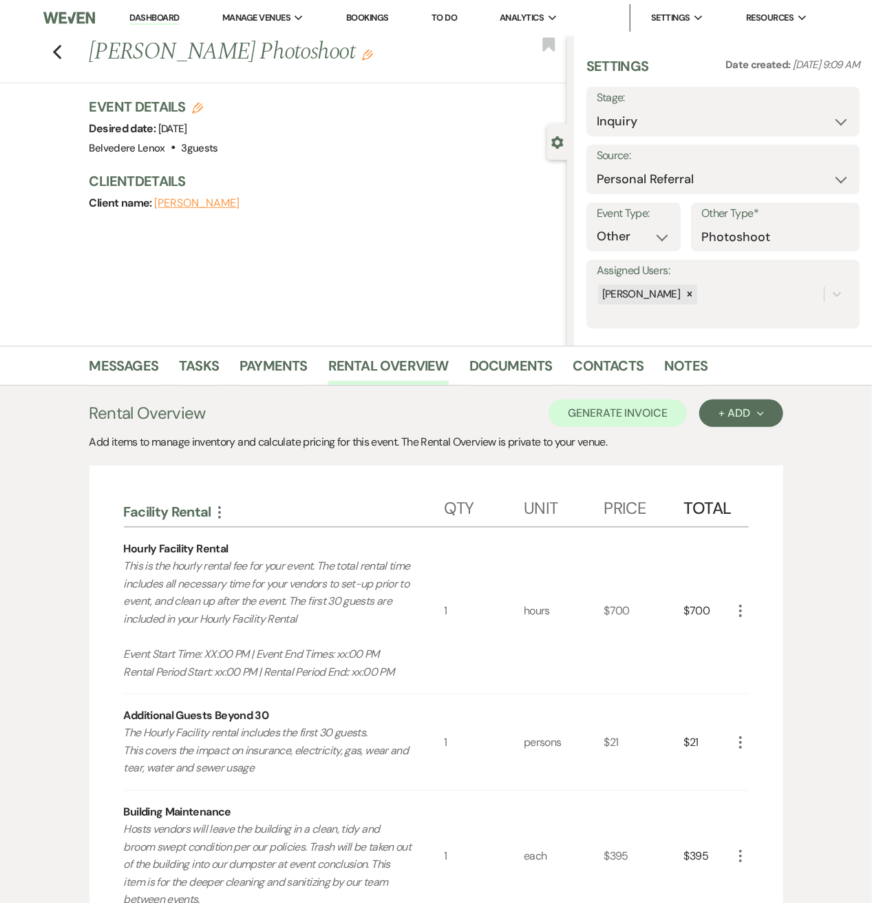
scroll to position [367, 0]
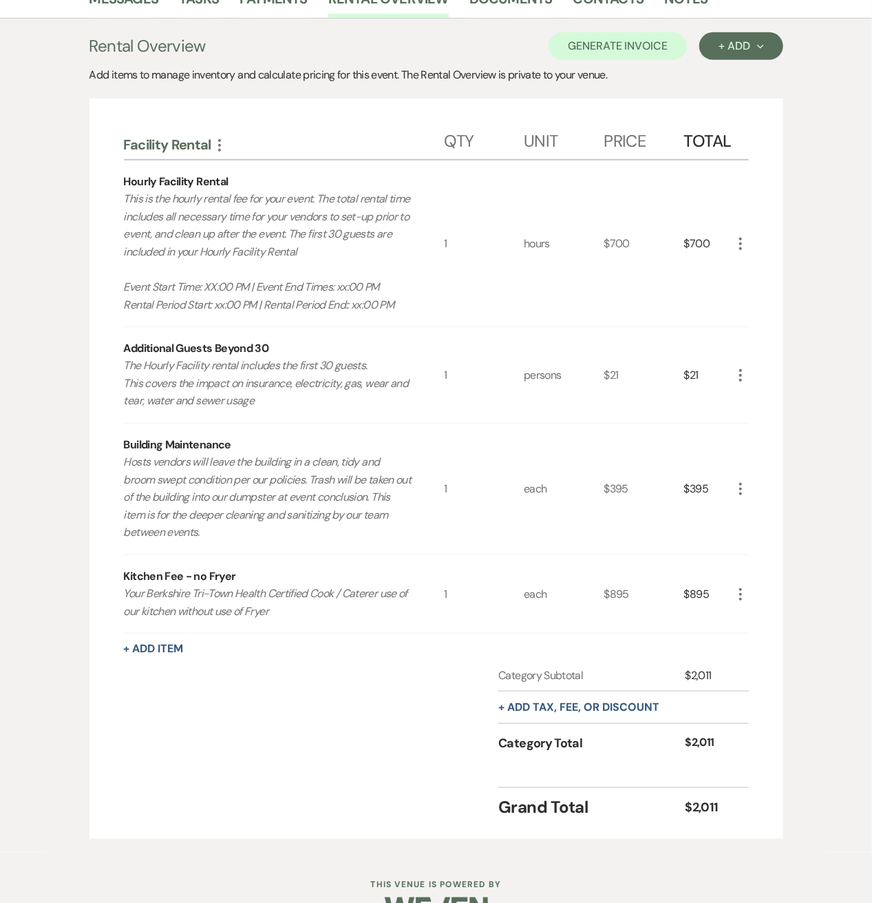
click at [743, 377] on icon "More" at bounding box center [741, 375] width 17 height 17
click at [740, 422] on button "X Delete" at bounding box center [770, 424] width 74 height 22
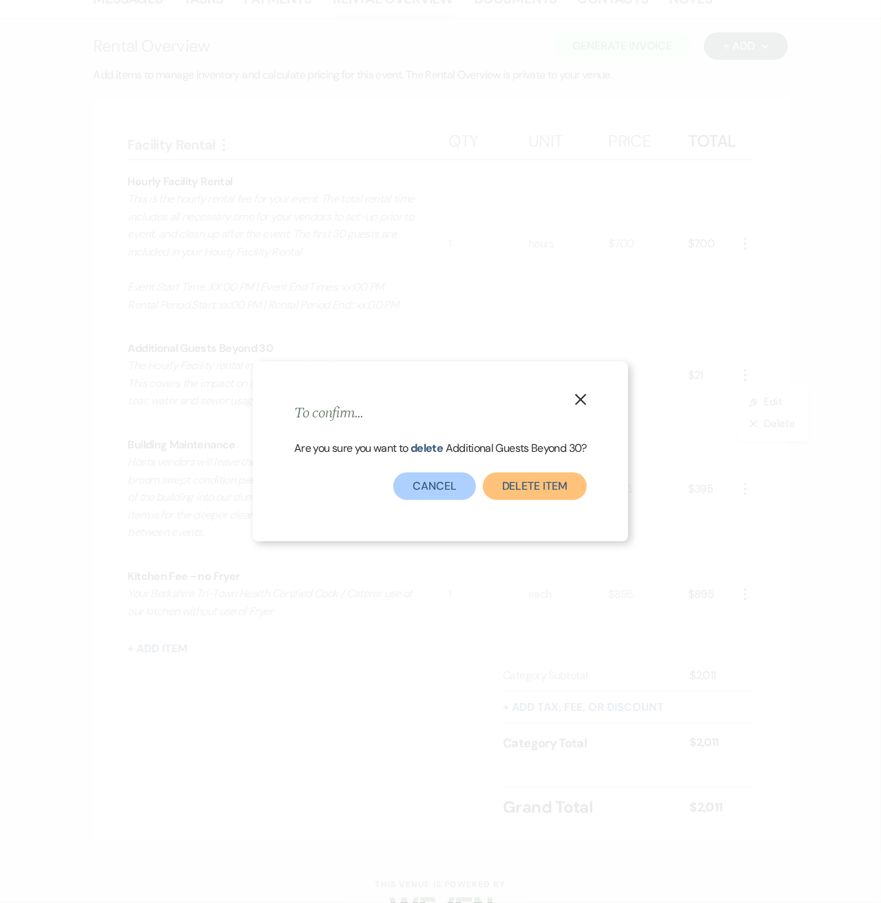
click at [552, 483] on button "Delete Item" at bounding box center [535, 486] width 104 height 28
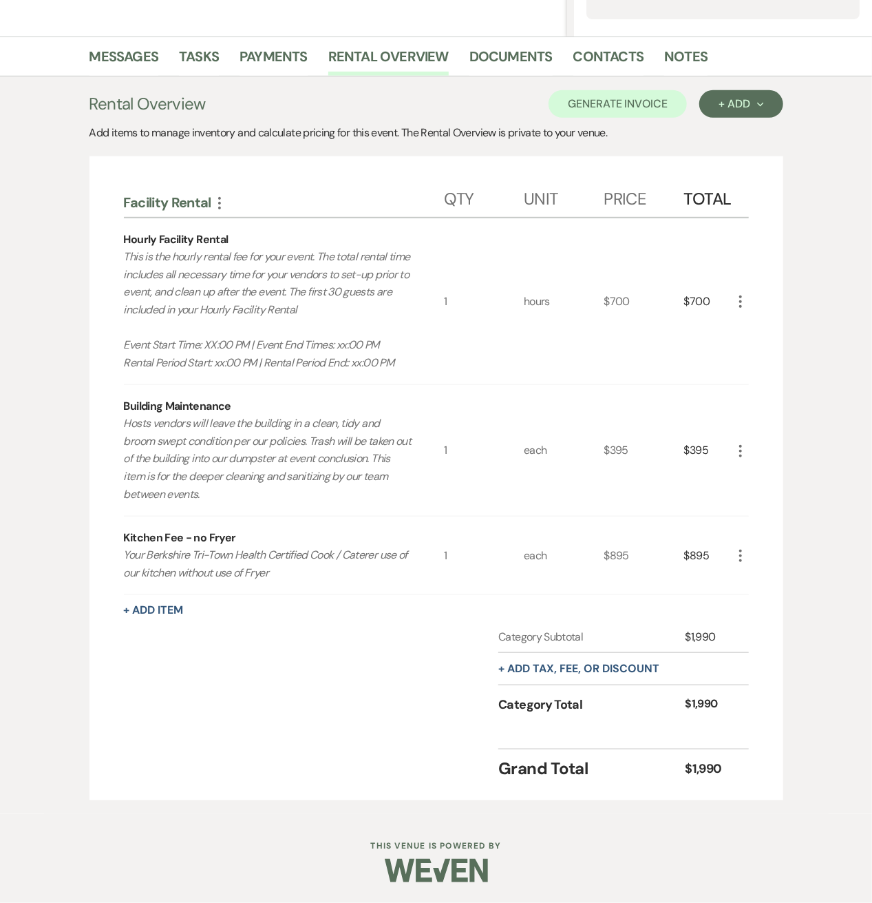
scroll to position [307, 0]
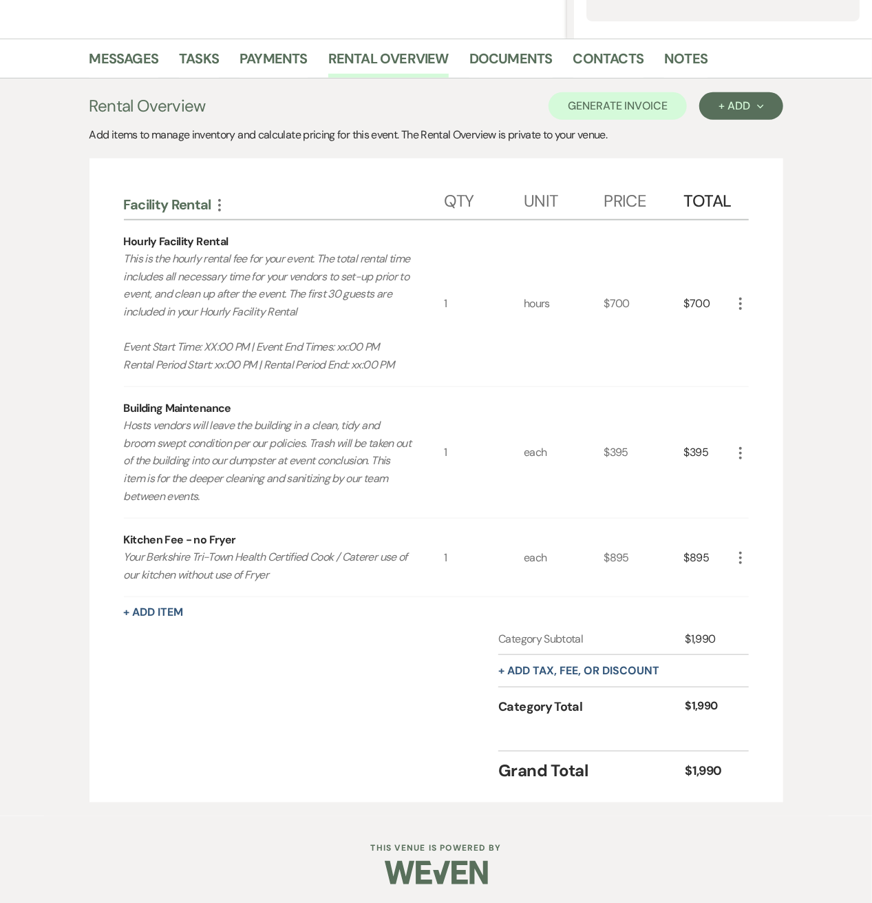
click at [740, 447] on use "button" at bounding box center [741, 453] width 3 height 12
click at [743, 498] on button "X Delete" at bounding box center [770, 501] width 74 height 22
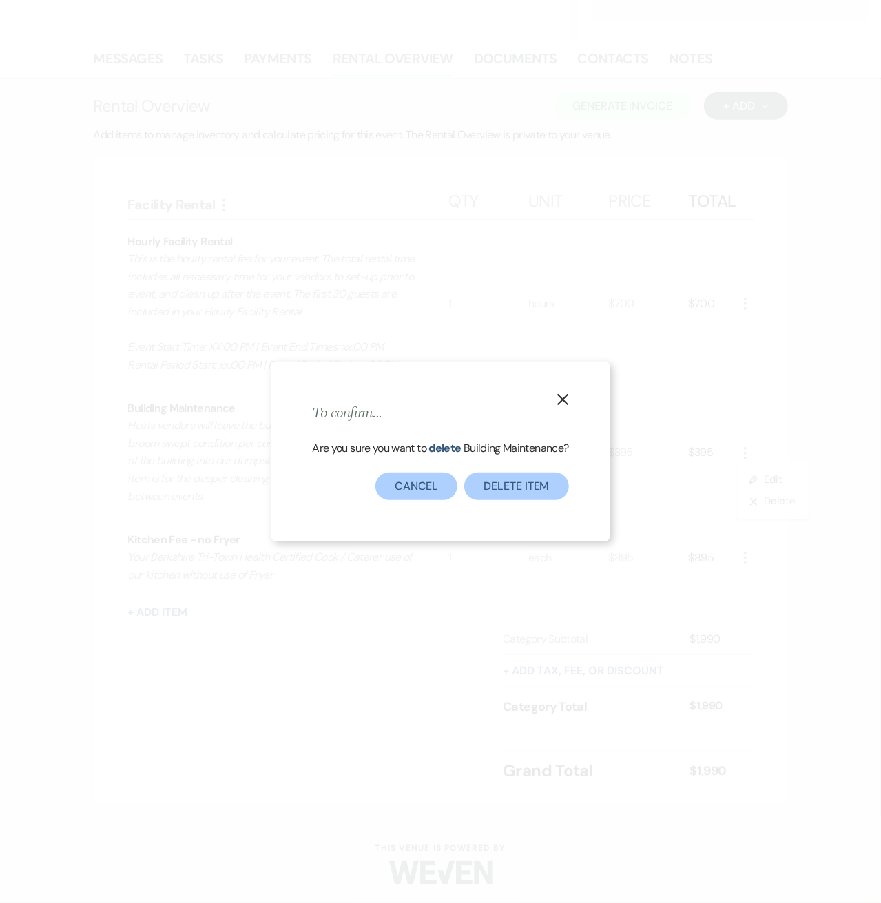
click at [526, 500] on div "X To confirm... Are you sure you want to delete Building Maintenance ? Delete I…" at bounding box center [440, 451] width 339 height 179
click at [543, 500] on div "X To confirm... Are you sure you want to delete Building Maintenance ? Delete I…" at bounding box center [440, 451] width 339 height 179
click at [543, 493] on button "Delete Item" at bounding box center [516, 486] width 104 height 28
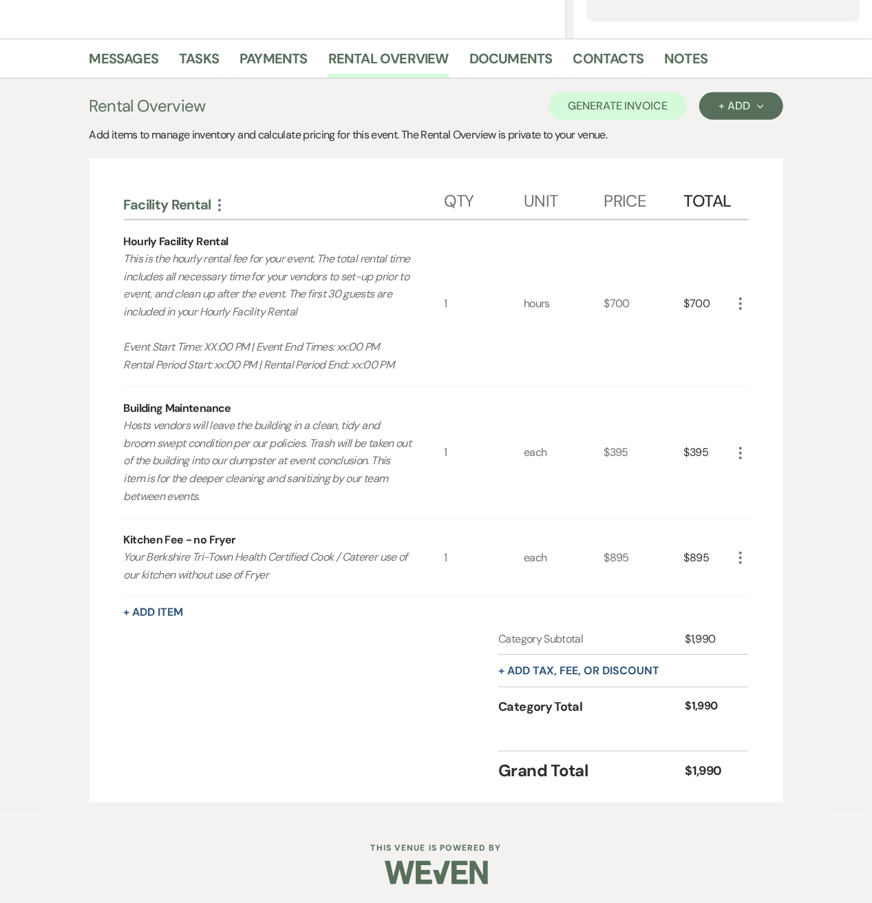
scroll to position [176, 0]
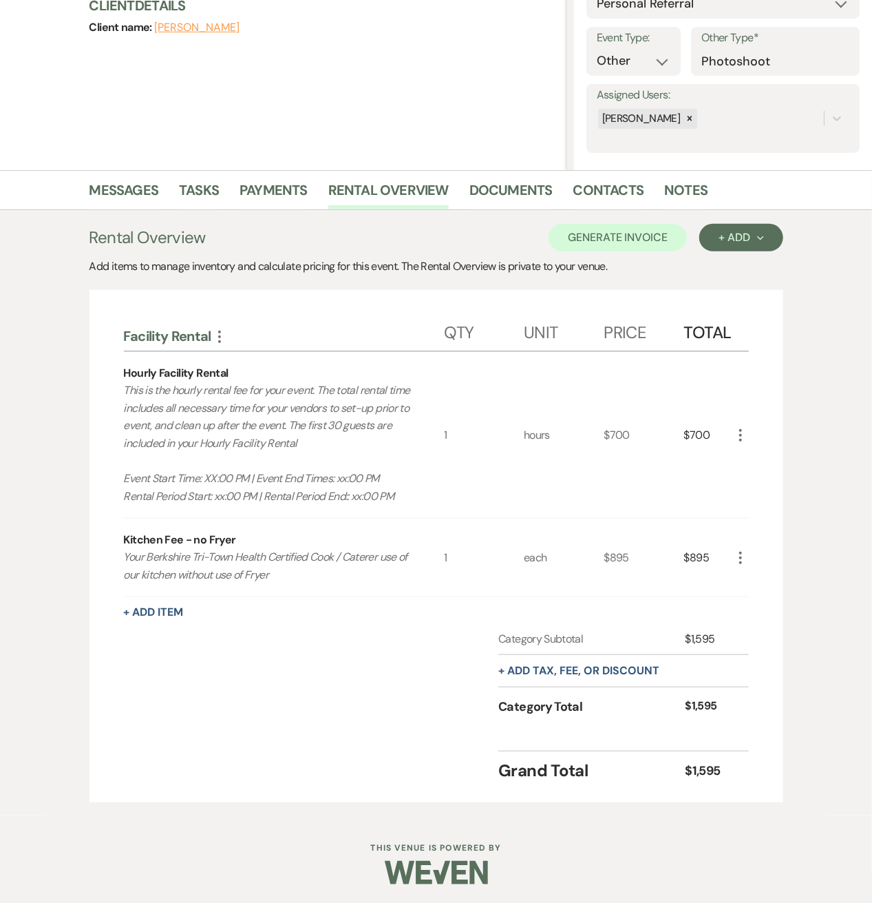
click at [745, 554] on icon "More" at bounding box center [741, 557] width 17 height 17
click at [748, 599] on button "X Delete" at bounding box center [770, 607] width 74 height 22
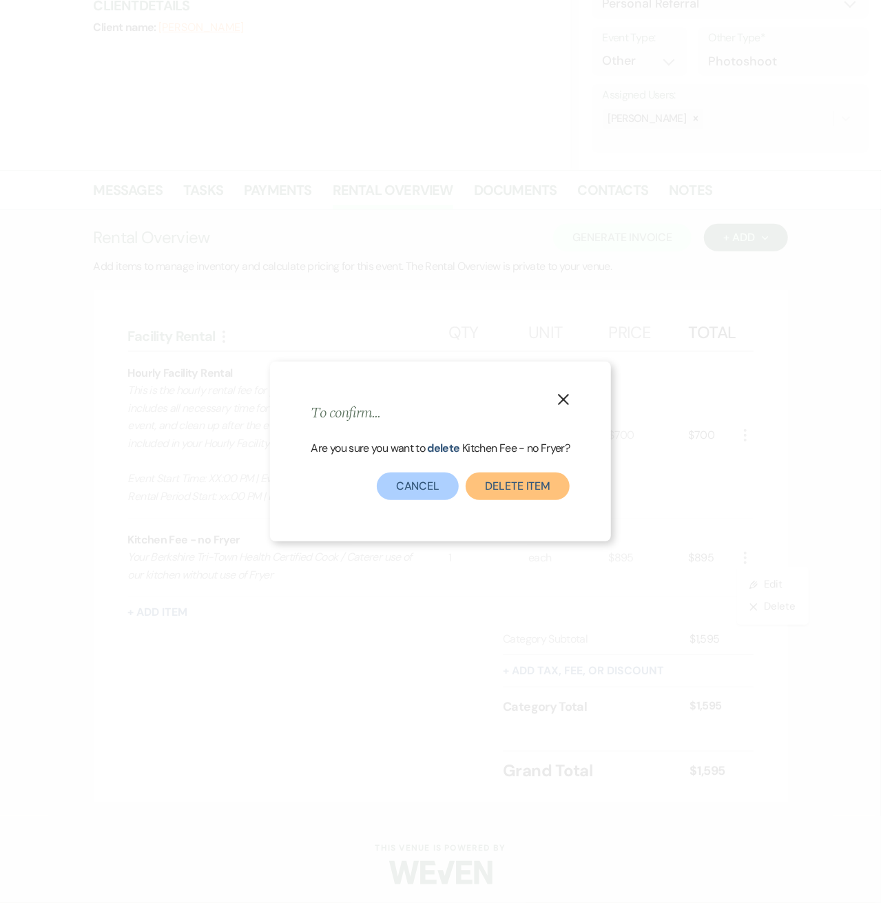
click at [531, 482] on button "Delete Item" at bounding box center [517, 486] width 104 height 28
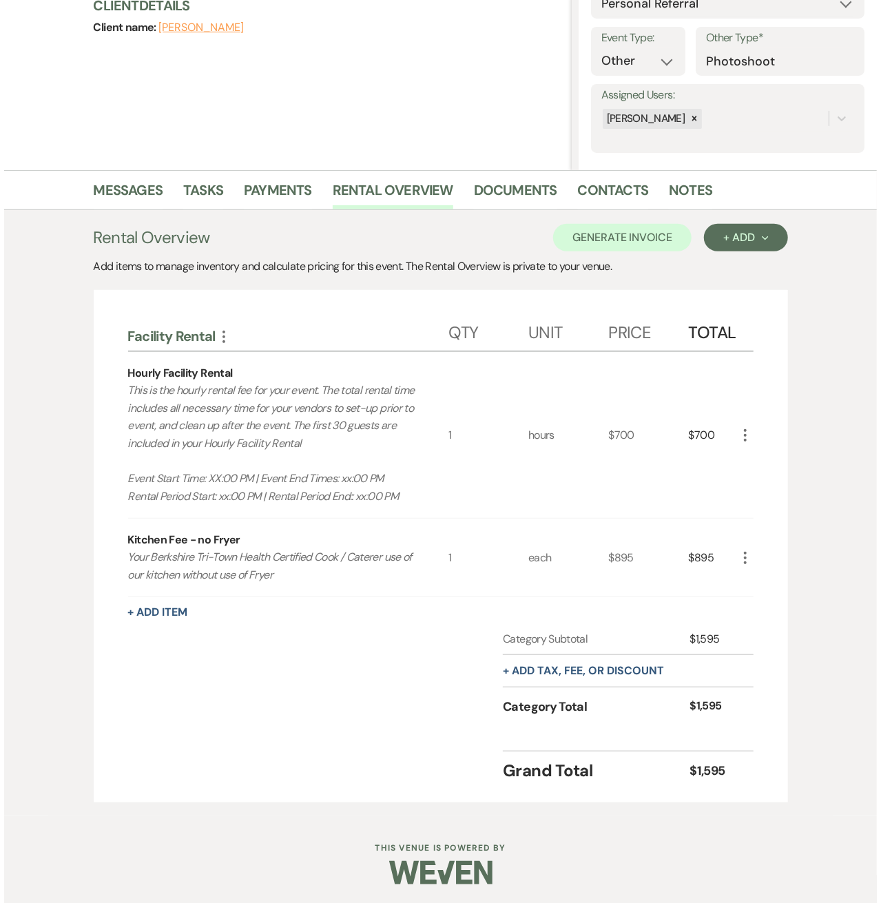
scroll to position [97, 0]
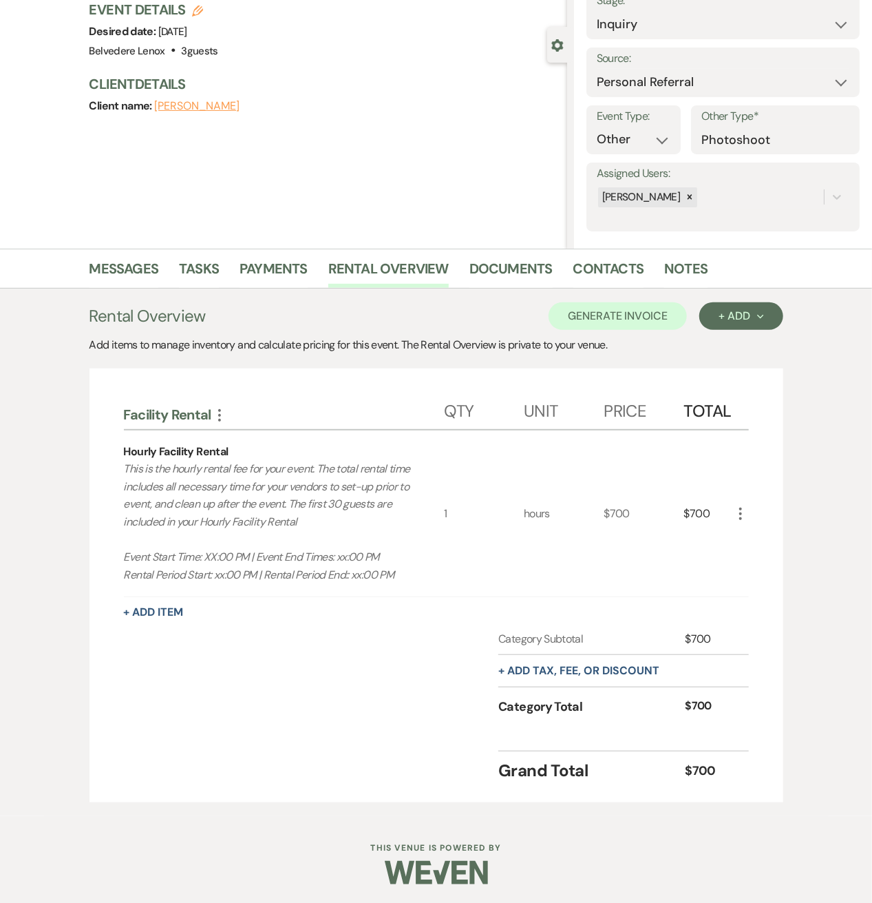
click at [735, 517] on icon "More" at bounding box center [741, 513] width 17 height 17
click at [141, 614] on button "+ Add Item" at bounding box center [154, 612] width 60 height 11
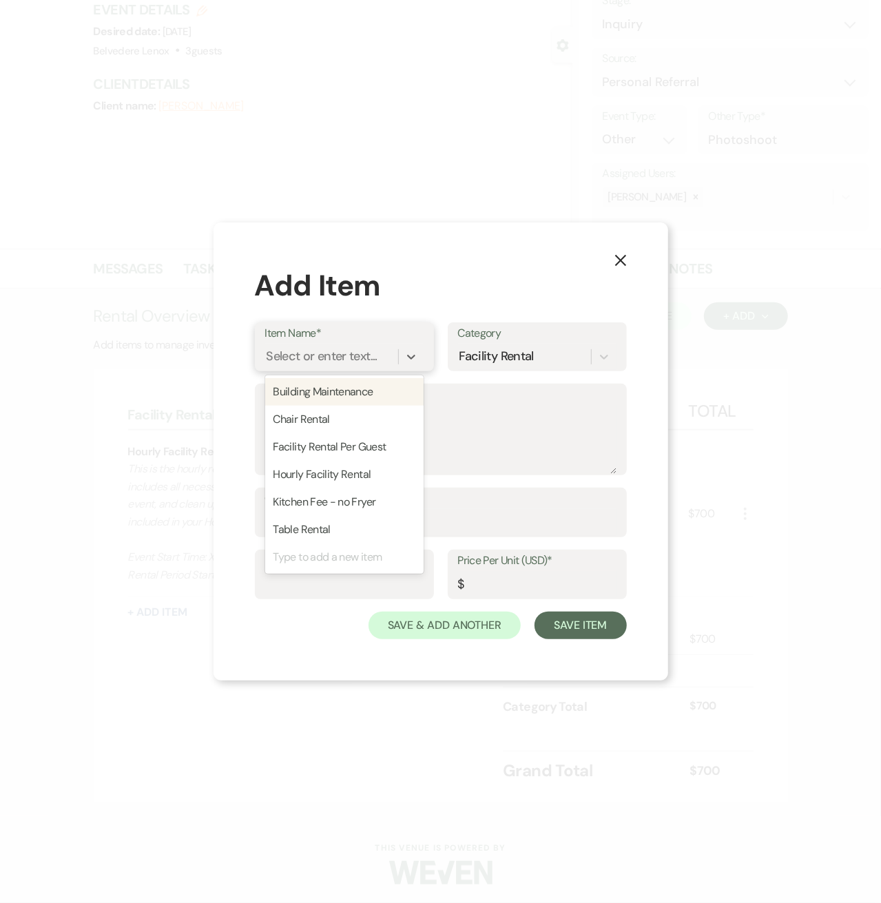
click at [315, 356] on div "Select or enter text..." at bounding box center [321, 357] width 111 height 19
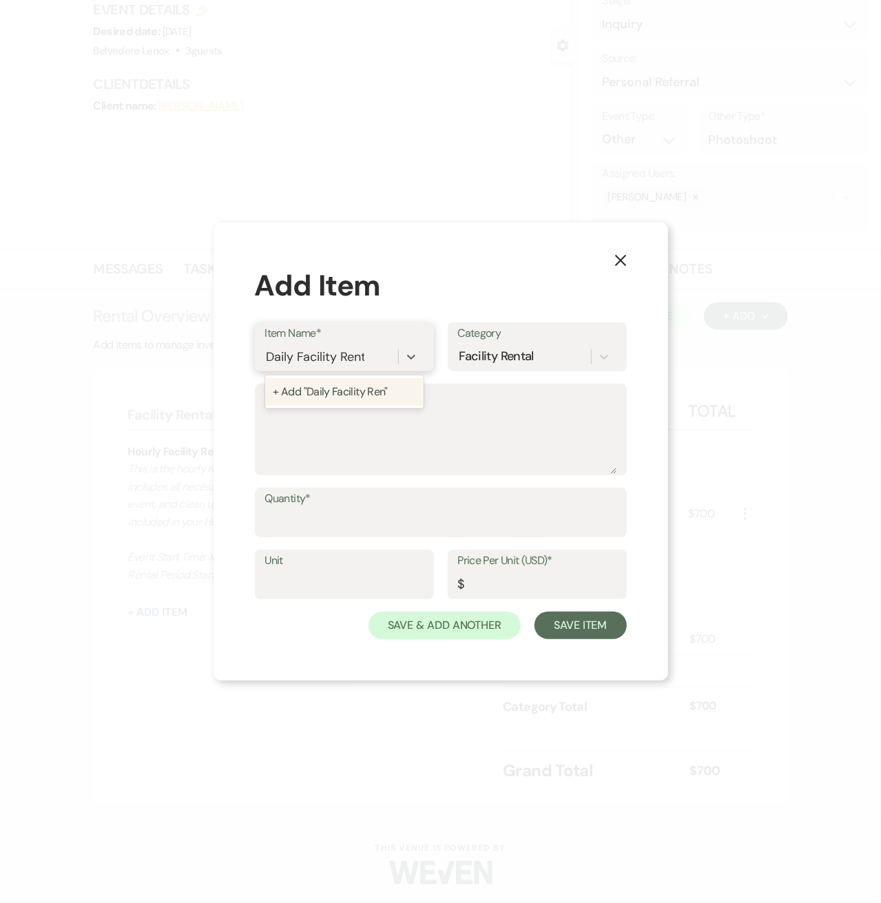
type input "Daily Facility Rental"
click at [384, 393] on div "+ Add "Daily Facility Rental"" at bounding box center [344, 392] width 158 height 28
click at [355, 411] on textarea "Description" at bounding box center [440, 439] width 351 height 69
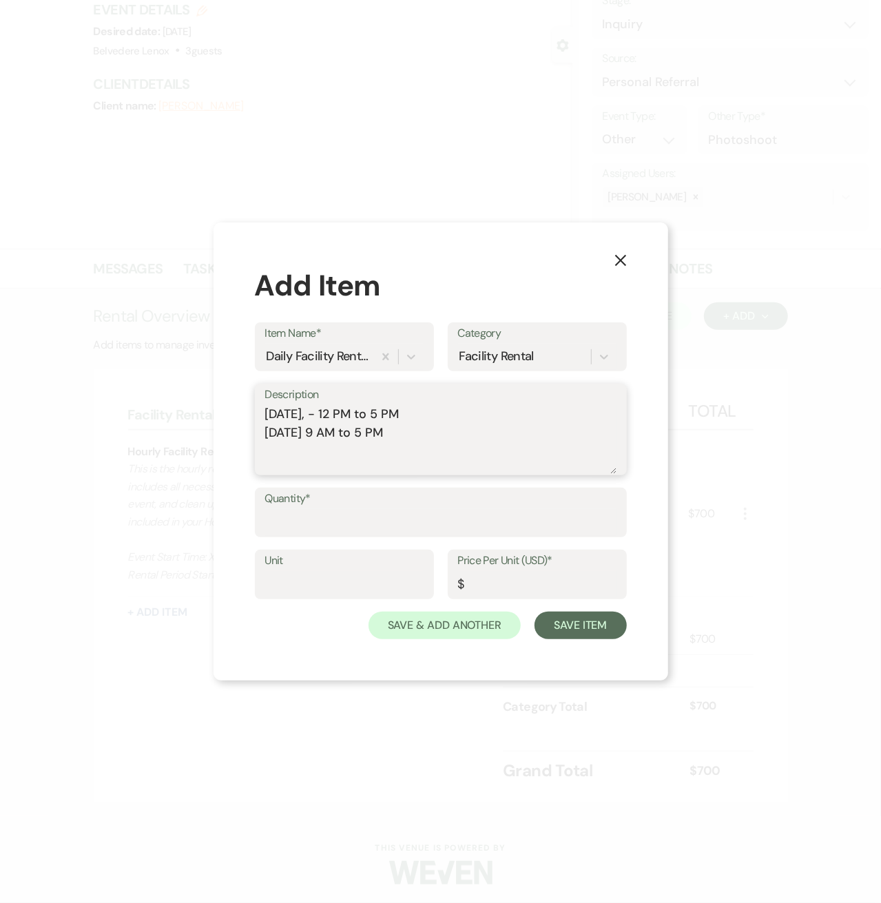
drag, startPoint x: 518, startPoint y: 436, endPoint x: 267, endPoint y: 437, distance: 251.3
click at [267, 437] on textarea "[DATE], - 12 PM to 5 PM [DATE] 9 AM to 5 PM" at bounding box center [440, 439] width 351 height 69
click at [273, 449] on textarea "[DATE], - 12 PM to 5 PM [DATE] 9 AM to 5 PM" at bounding box center [440, 439] width 351 height 69
click at [542, 437] on textarea "[DATE], - 12 PM to 5 PM [DATE] 9 AM to 5 PM" at bounding box center [440, 439] width 351 height 69
paste textarea "[DATE] 9 AM to 5 PM"
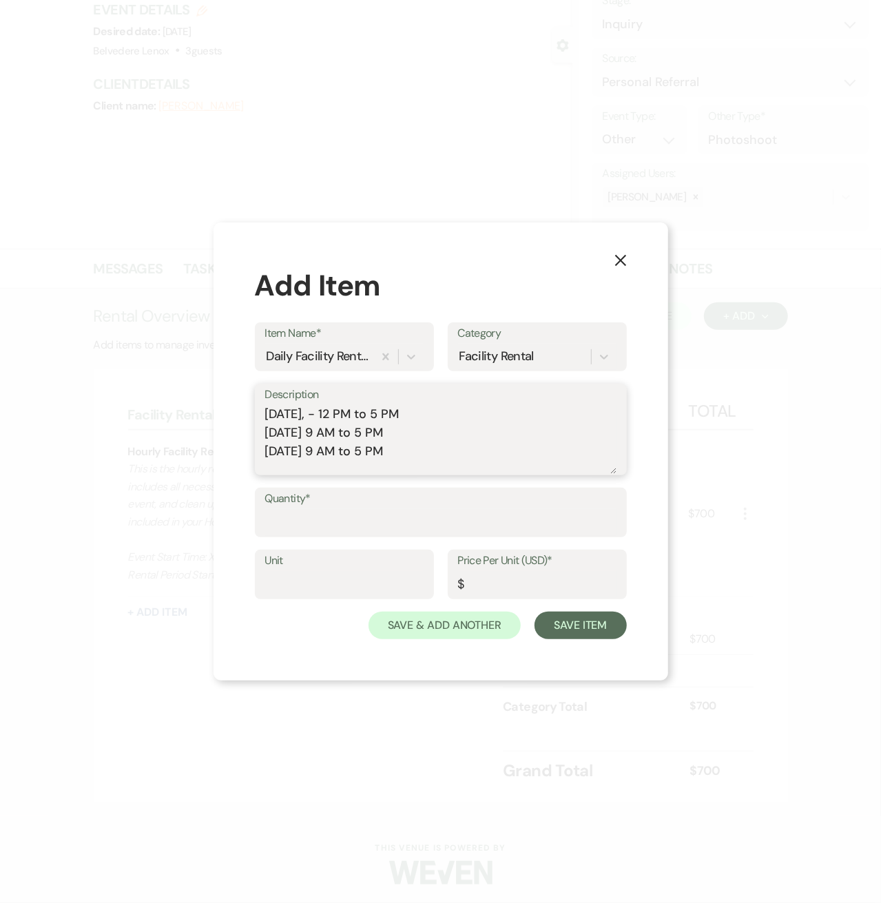
click at [398, 405] on textarea "[DATE], - 12 PM to 5 PM [DATE] 9 AM to 5 PM [DATE] 9 AM to 5 PM" at bounding box center [440, 439] width 351 height 69
click at [412, 441] on textarea "[DATE] 12 PM to 5 PM [DATE] 9 AM to 5 PM [DATE] 9 AM to 5 PM" at bounding box center [440, 439] width 351 height 69
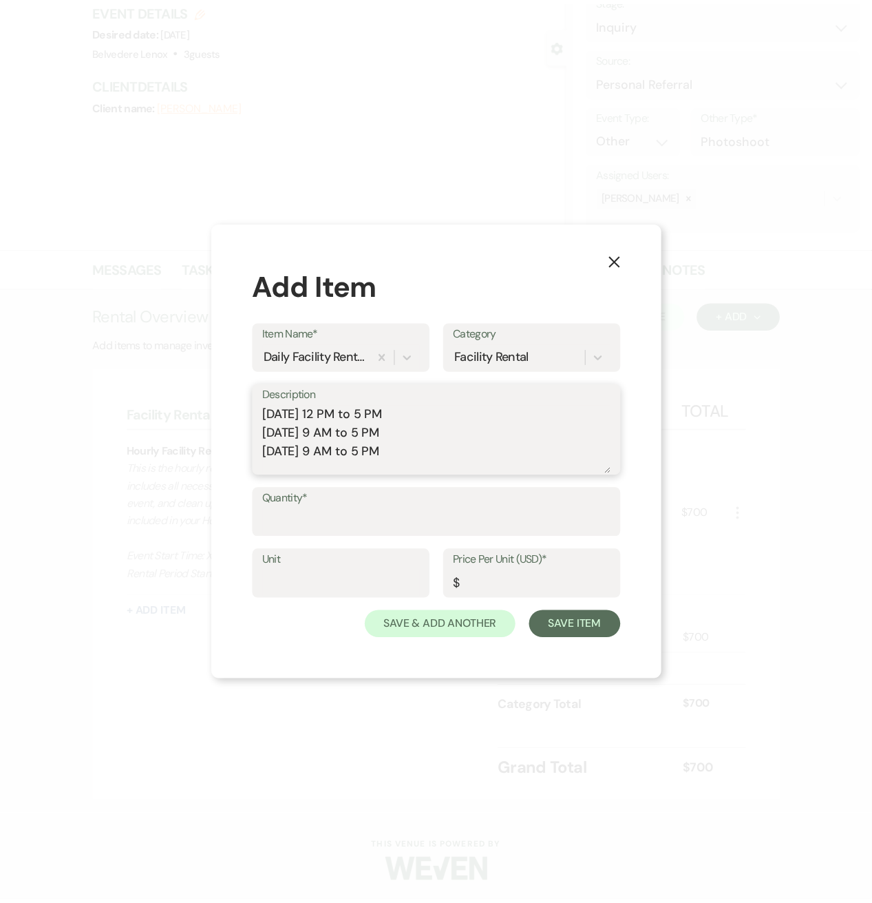
scroll to position [6, 0]
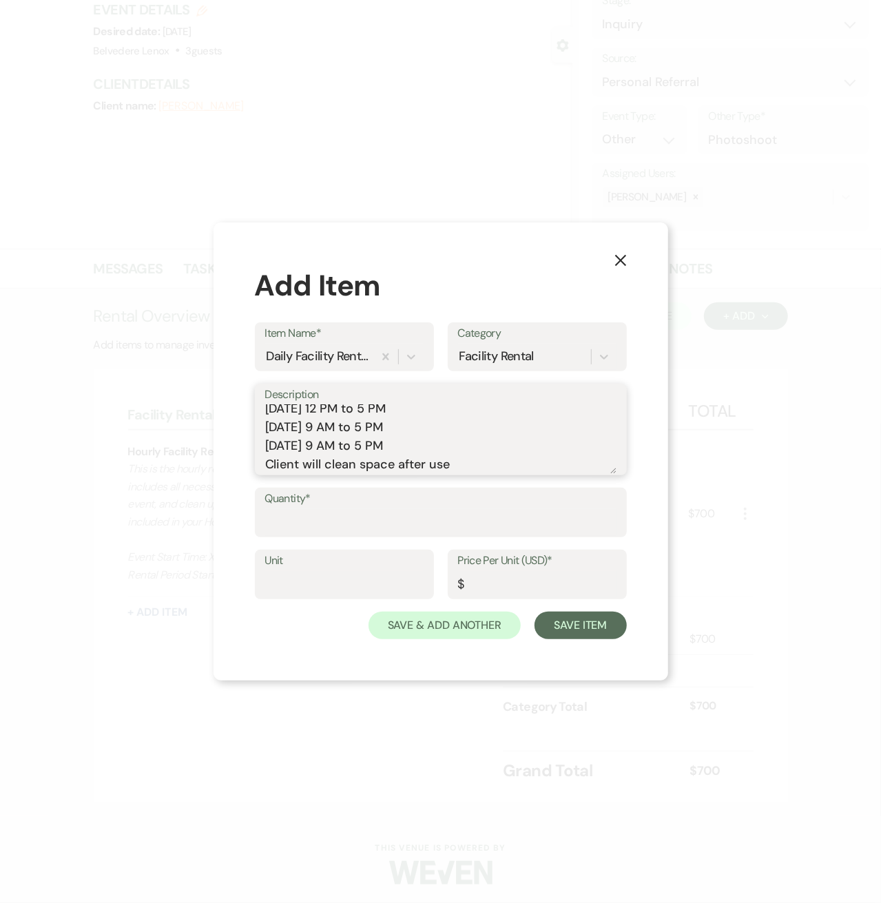
type textarea "[DATE] 12 PM to 5 PM [DATE] 9 AM to 5 PM [DATE] 9 AM to 5 PM Client will clean …"
type input "1"
type input "rental"
type input "750"
click at [543, 615] on button "Save Item" at bounding box center [580, 625] width 92 height 28
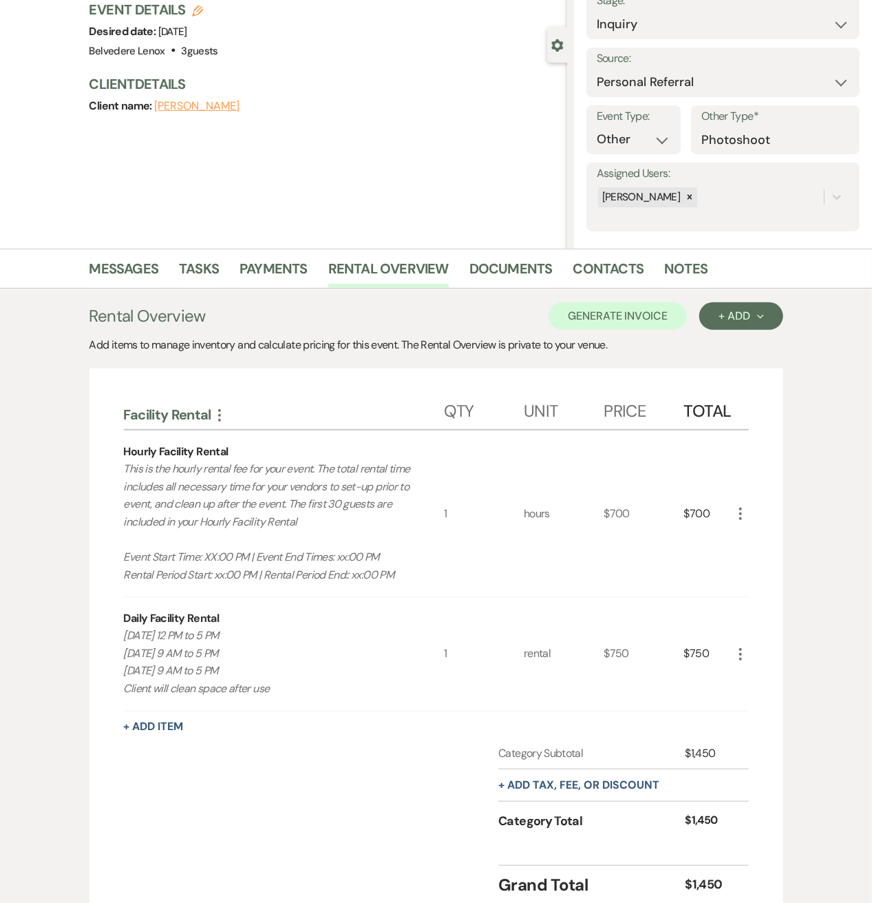
click at [743, 510] on icon "More" at bounding box center [741, 513] width 17 height 17
click at [753, 555] on button "X Delete" at bounding box center [770, 563] width 74 height 22
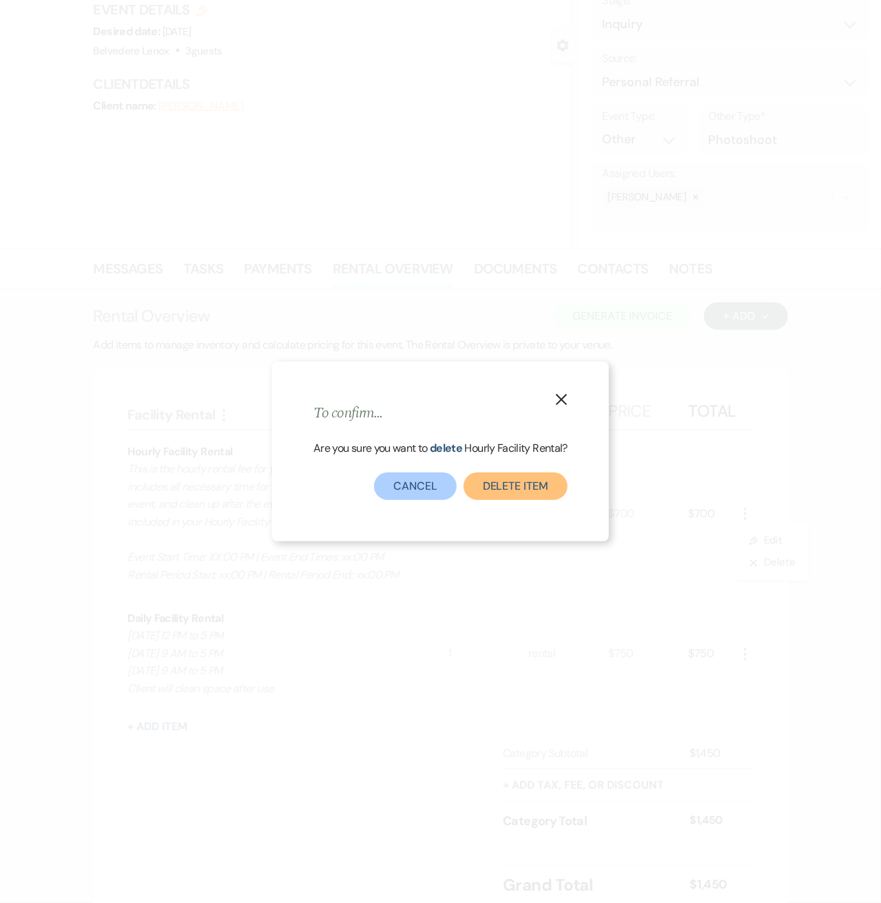
click at [483, 488] on button "Delete Item" at bounding box center [515, 486] width 104 height 28
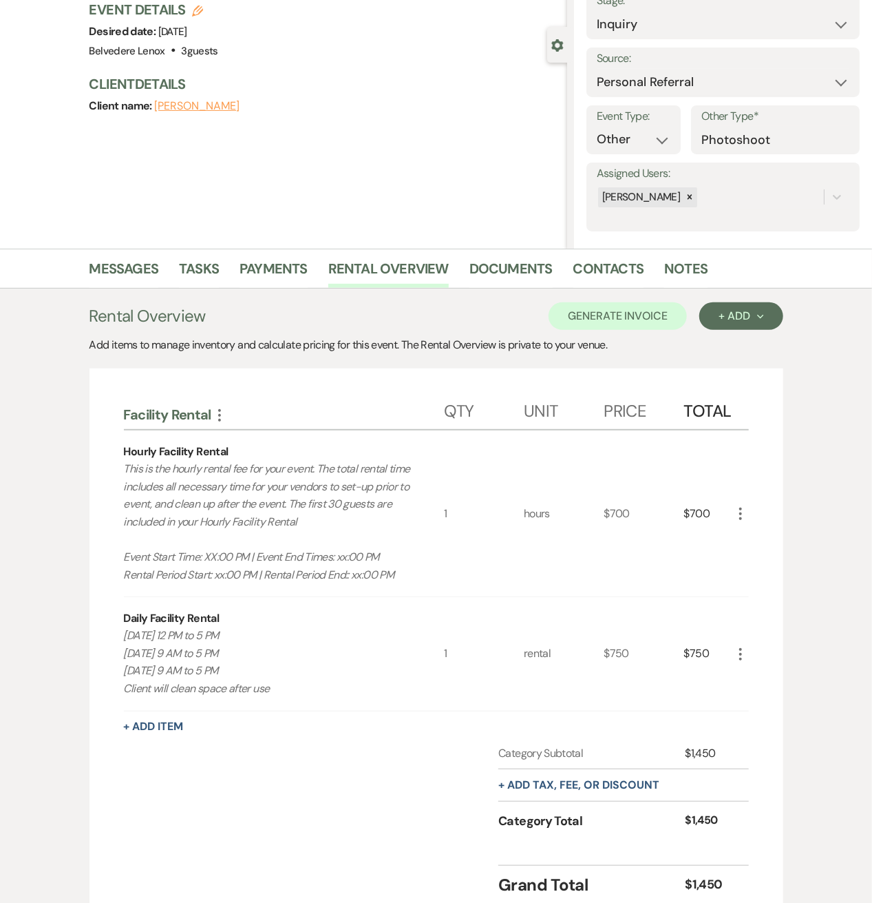
scroll to position [44, 0]
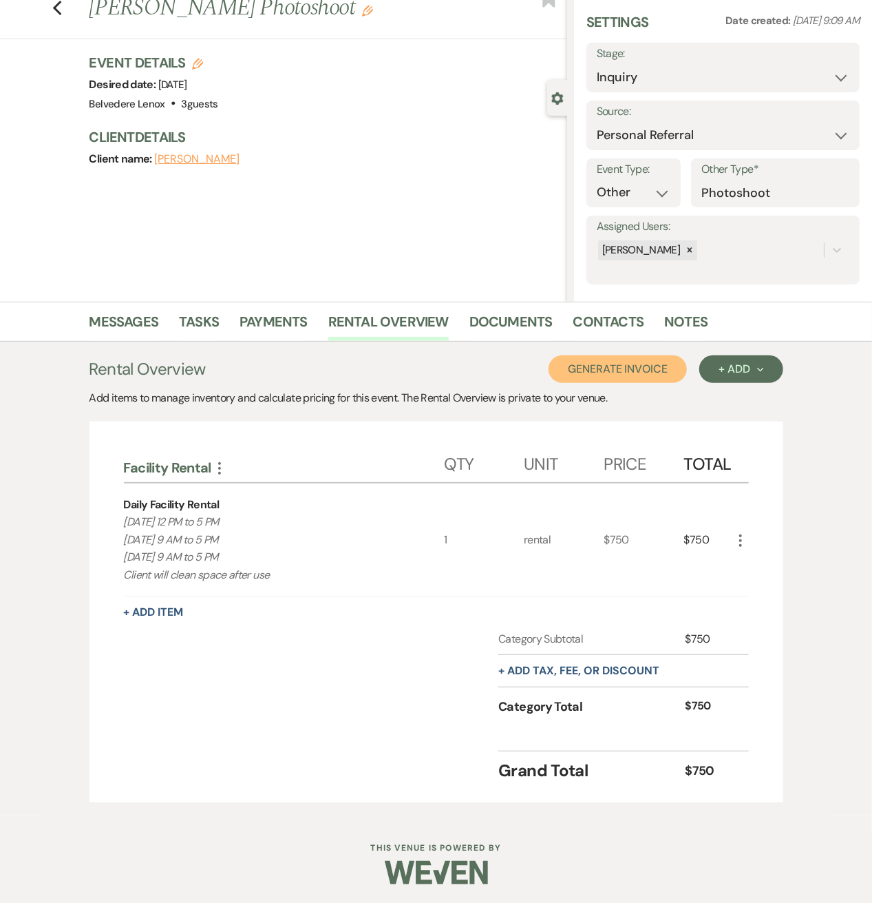
click at [632, 373] on button "Generate Invoice" at bounding box center [618, 369] width 138 height 28
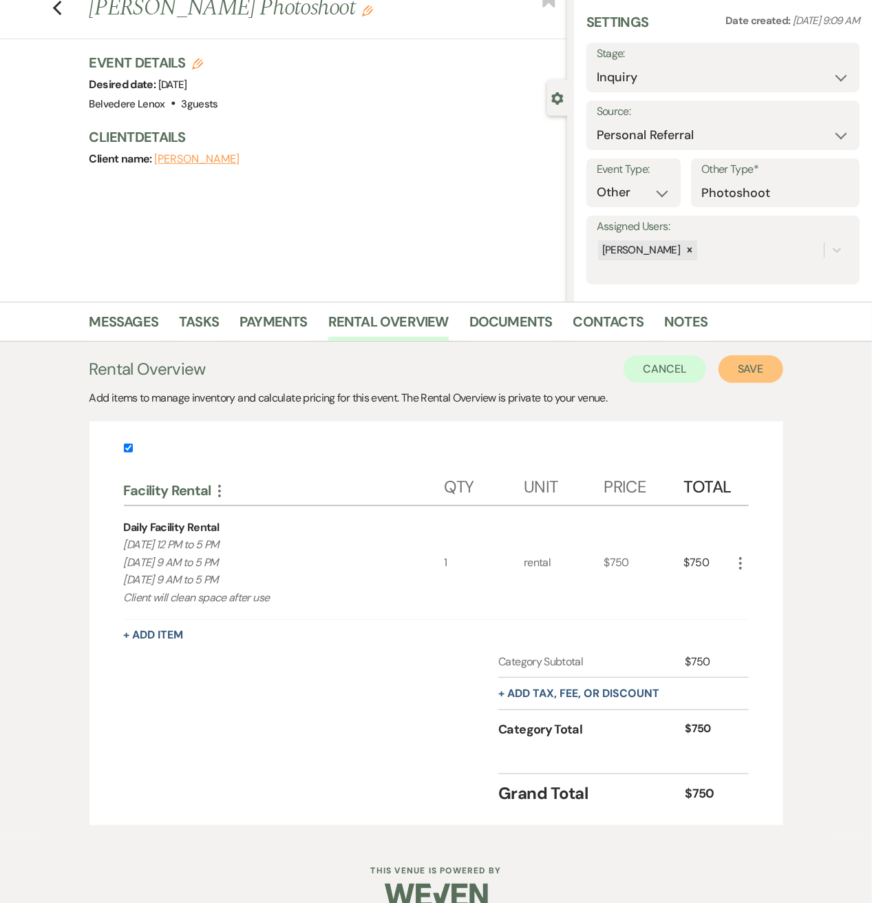
click at [752, 362] on button "Save" at bounding box center [751, 369] width 65 height 28
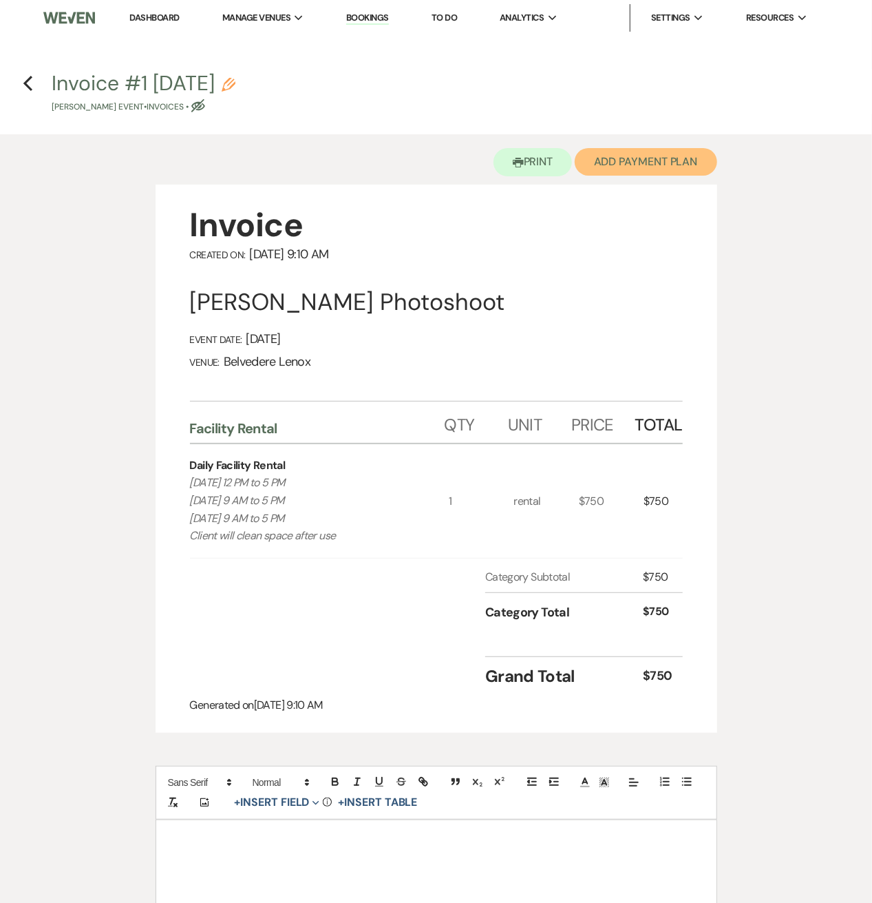
click at [639, 160] on button "Add Payment Plan" at bounding box center [646, 162] width 143 height 28
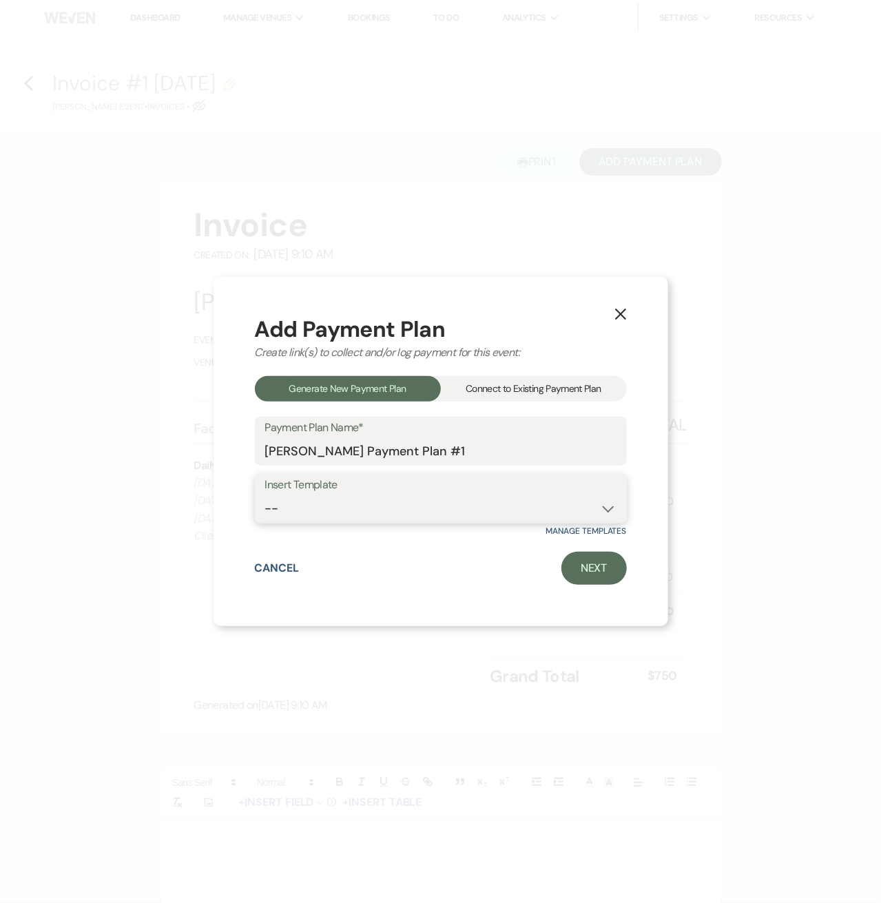
click at [344, 504] on select "-- Event [DATE] Event [DATE] Event More than 180 Days" at bounding box center [440, 508] width 351 height 27
select select "419"
click at [265, 495] on select "-- Event [DATE] Event [DATE] Event More than 180 Days" at bounding box center [440, 508] width 351 height 27
click at [593, 582] on link "Next" at bounding box center [593, 568] width 65 height 33
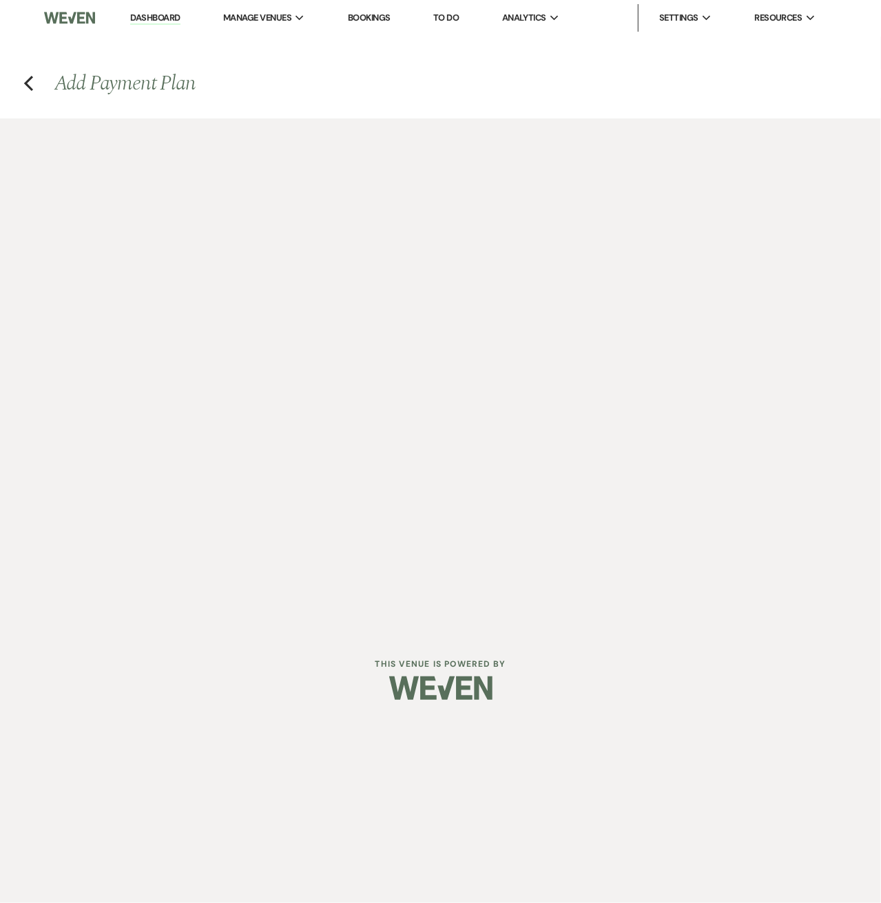
select select "28689"
select select "2"
select select "percentage"
select select "true"
select select "client"
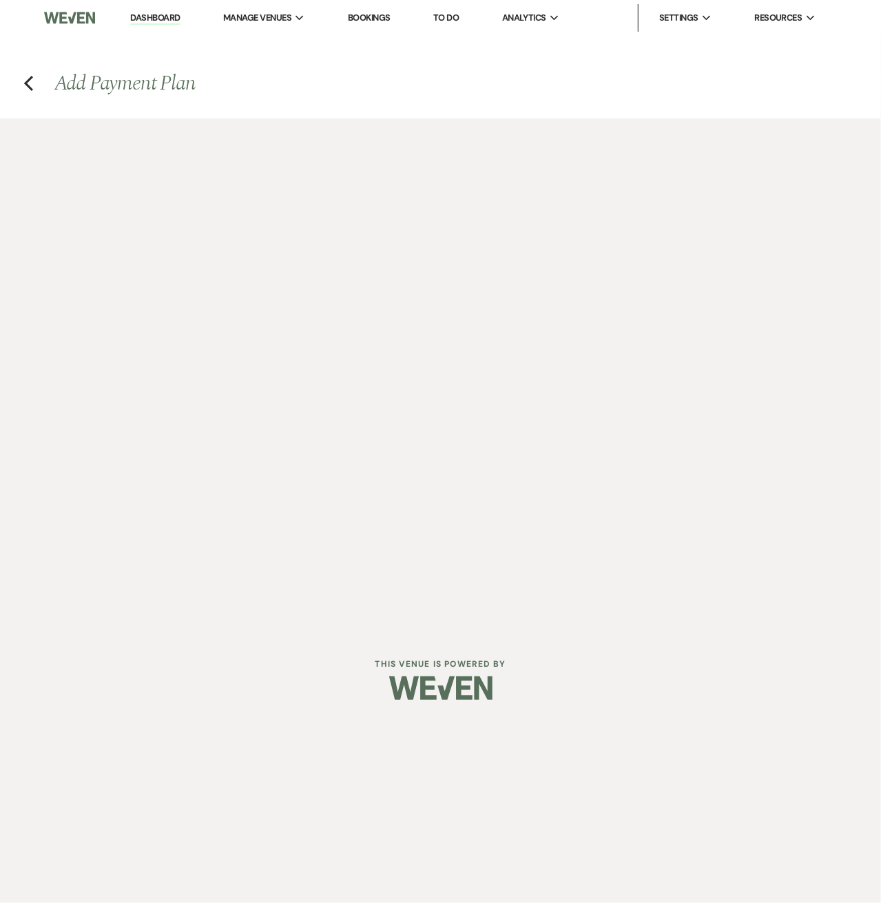
select select "weeks"
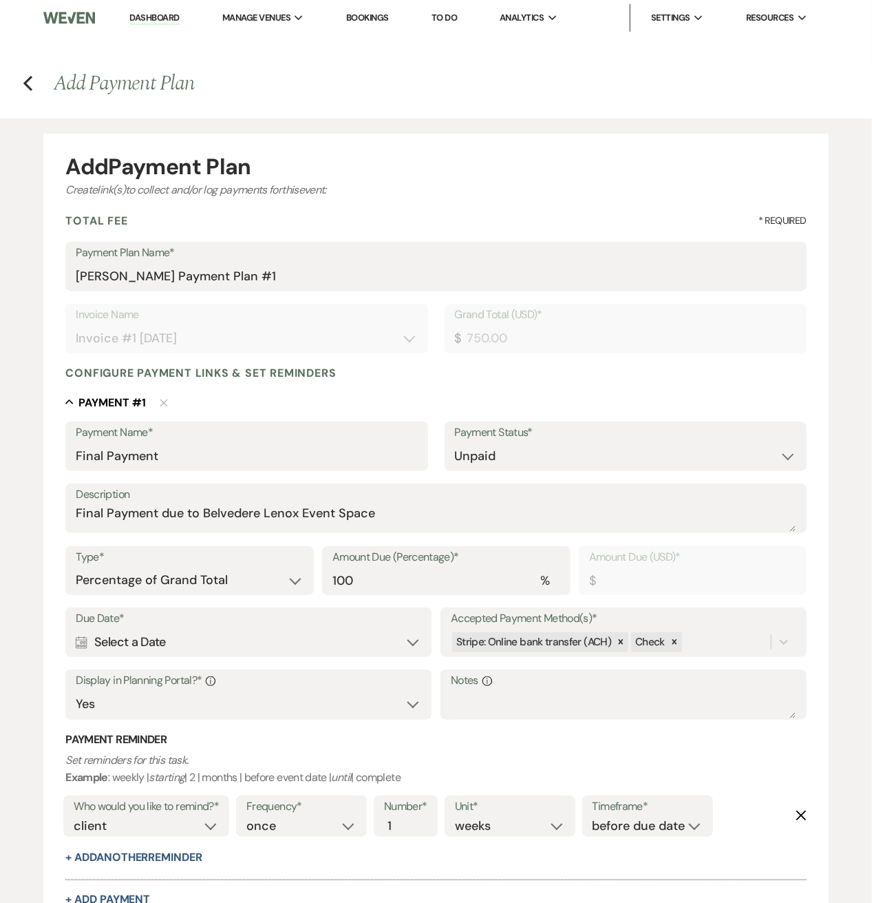
click at [200, 642] on div "Calendar Select a Date Expand" at bounding box center [249, 642] width 346 height 27
select select "day"
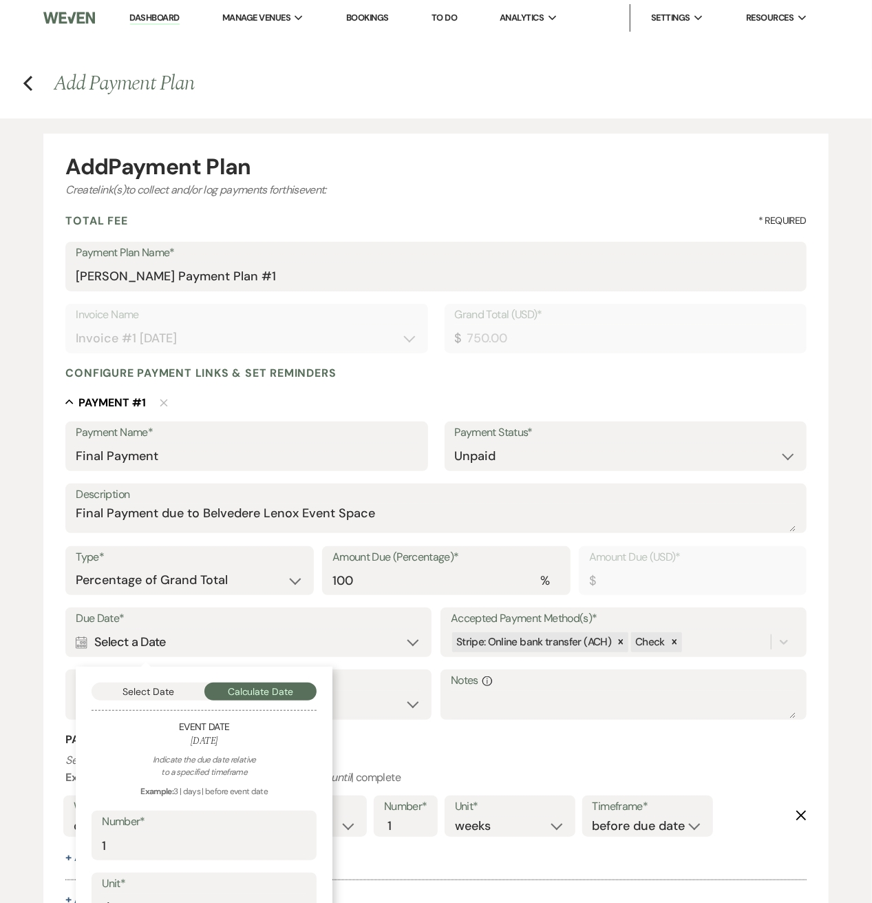
scroll to position [222, 0]
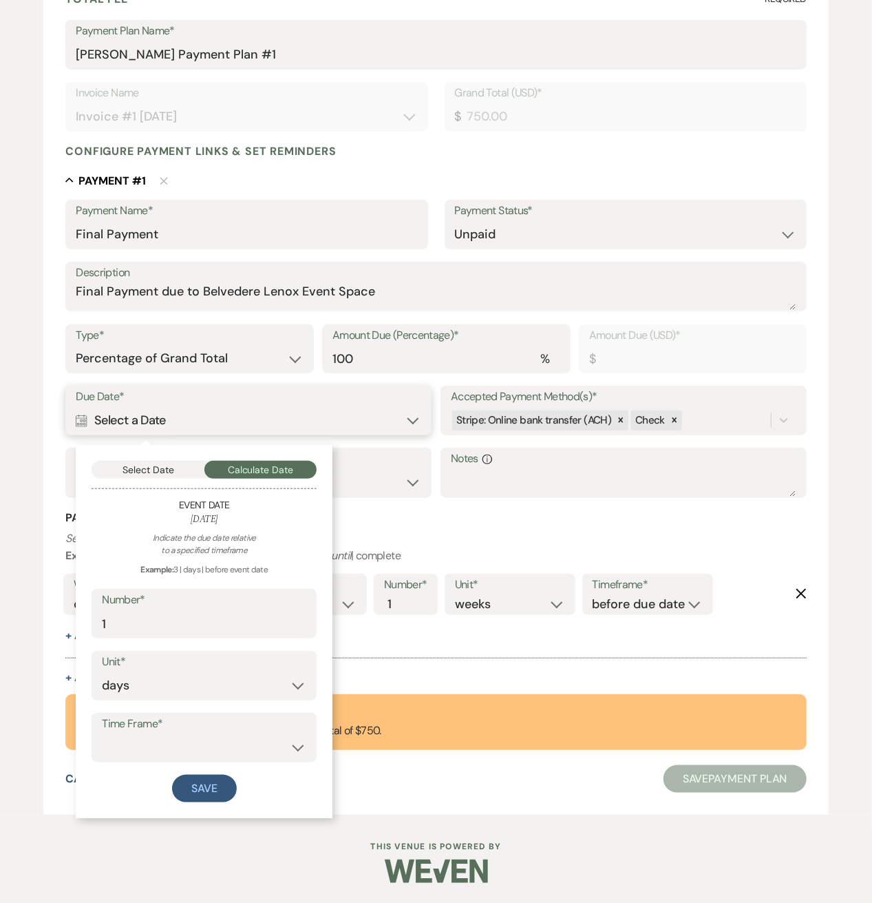
click at [163, 476] on button "Select Date" at bounding box center [148, 470] width 113 height 18
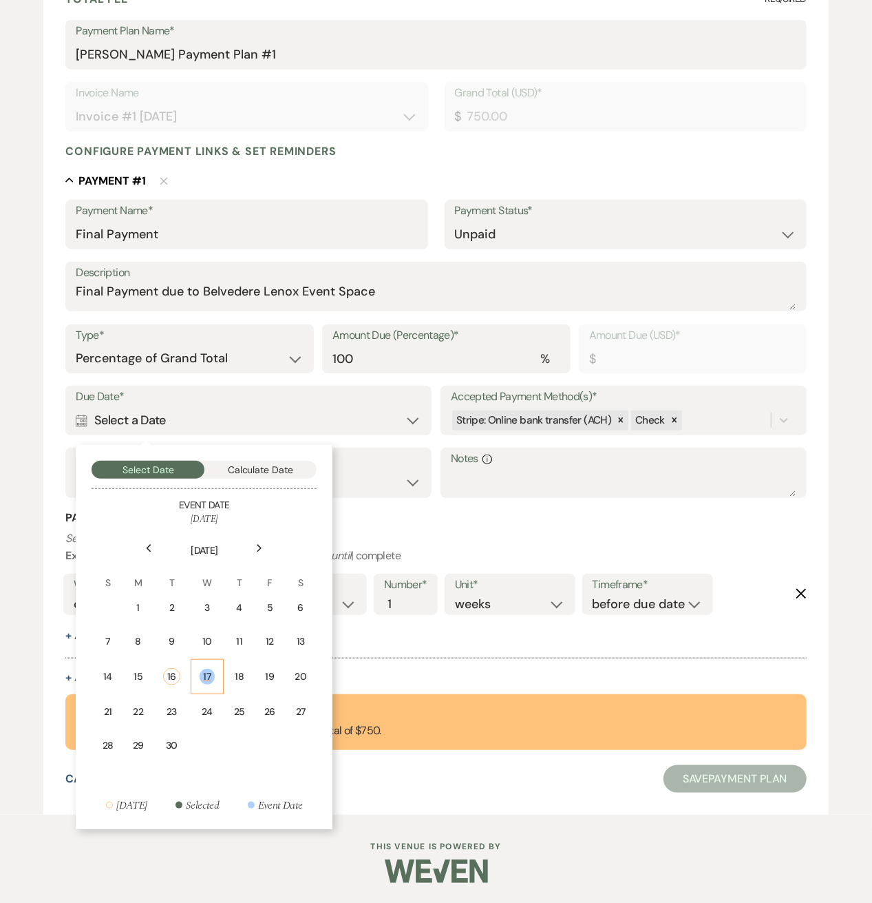
click at [208, 670] on div "17" at bounding box center [207, 677] width 14 height 16
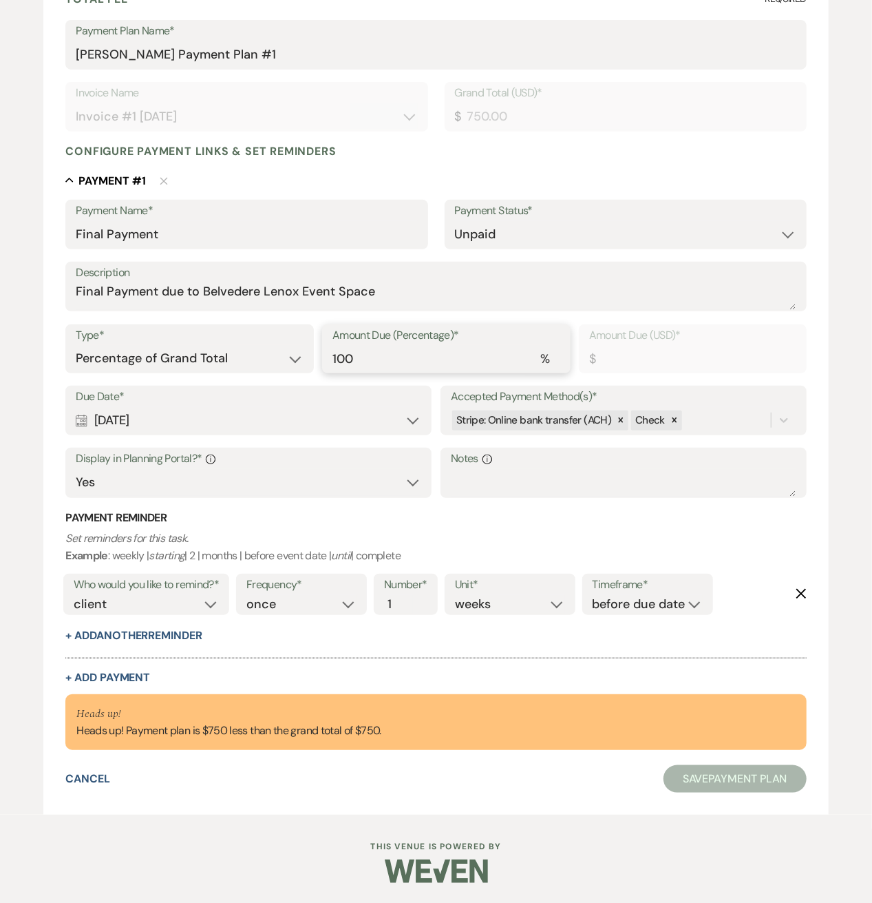
click at [354, 360] on input "100" at bounding box center [447, 358] width 228 height 27
type input "99.99"
type input "749.93"
click at [553, 366] on input "99.99" at bounding box center [447, 358] width 228 height 27
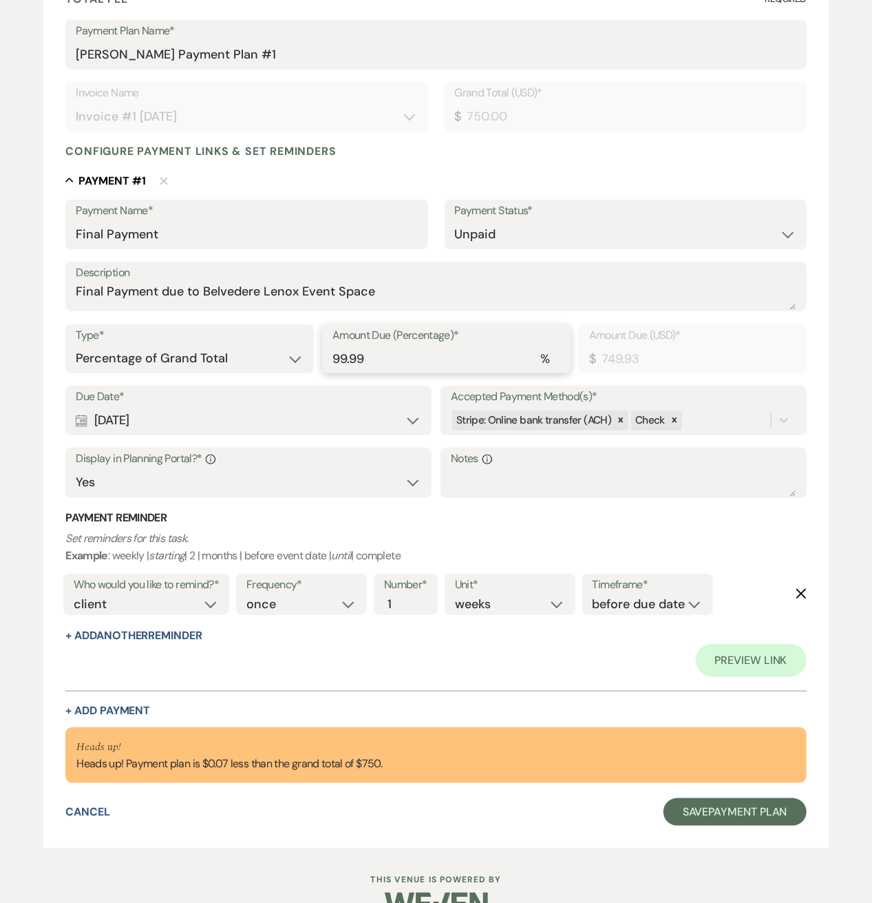
type input "100"
type input "750.00"
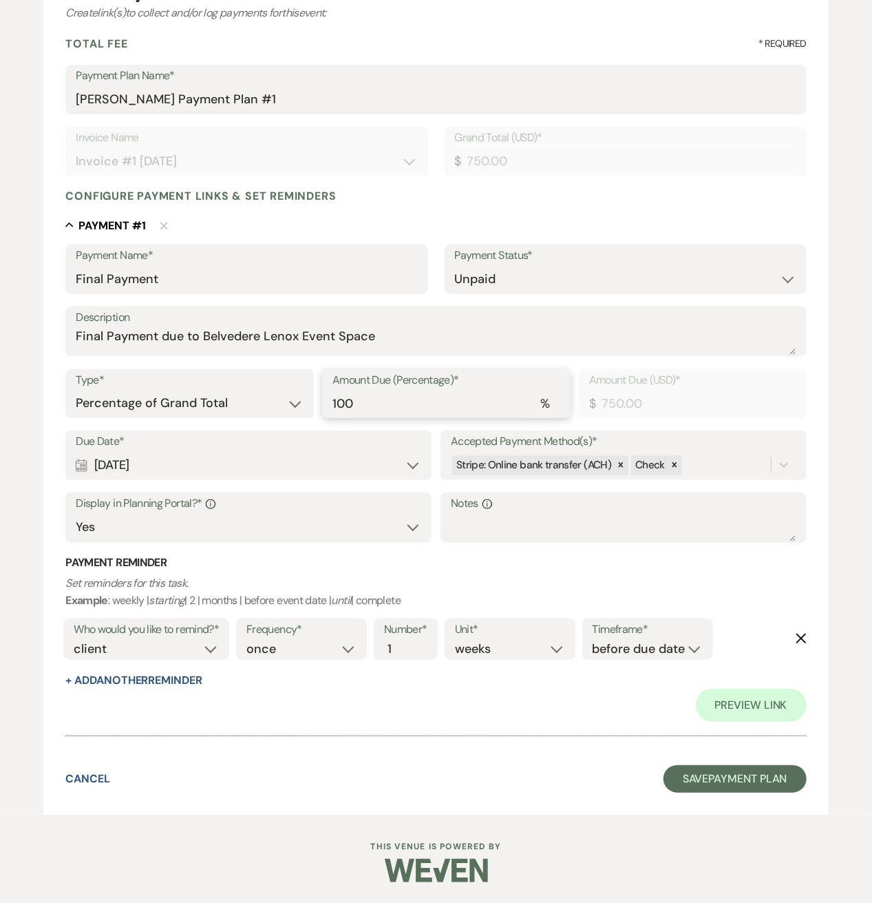
type input "100"
click at [556, 390] on input "100" at bounding box center [447, 403] width 228 height 27
click at [687, 776] on button "Save Payment Plan" at bounding box center [735, 780] width 143 height 28
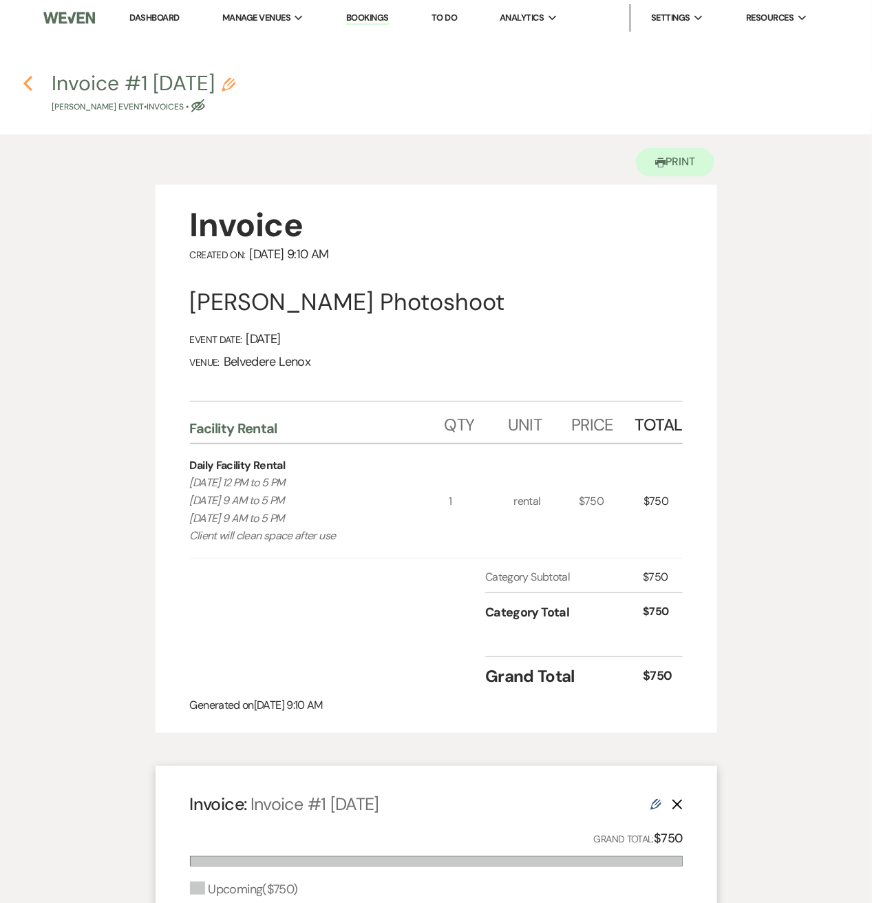
click at [29, 83] on icon "Previous" at bounding box center [28, 83] width 10 height 17
select select "12"
select select "13"
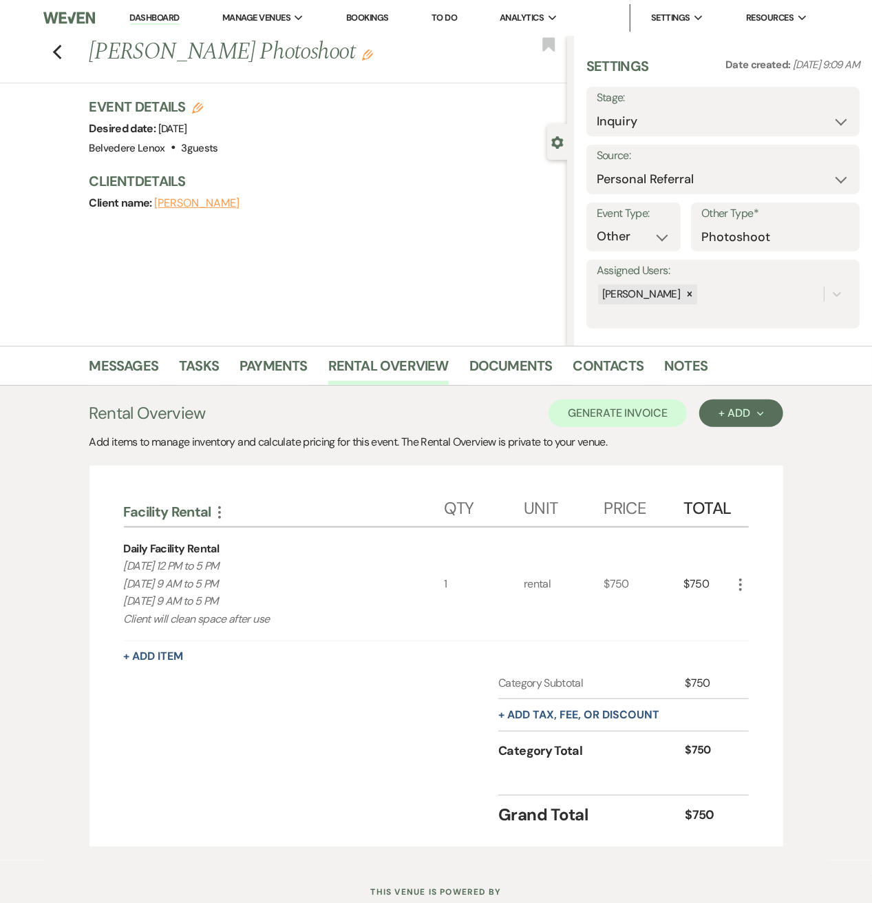
scroll to position [44, 0]
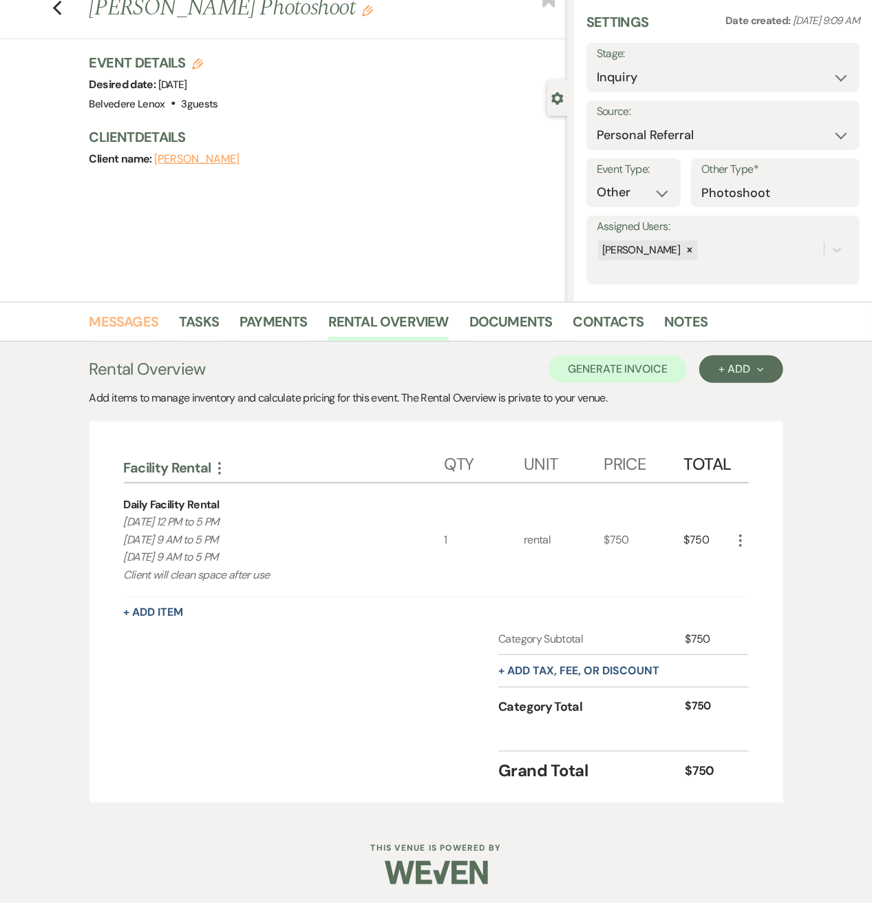
drag, startPoint x: 133, startPoint y: 319, endPoint x: 133, endPoint y: 327, distance: 8.3
click at [133, 319] on link "Messages" at bounding box center [125, 326] width 70 height 30
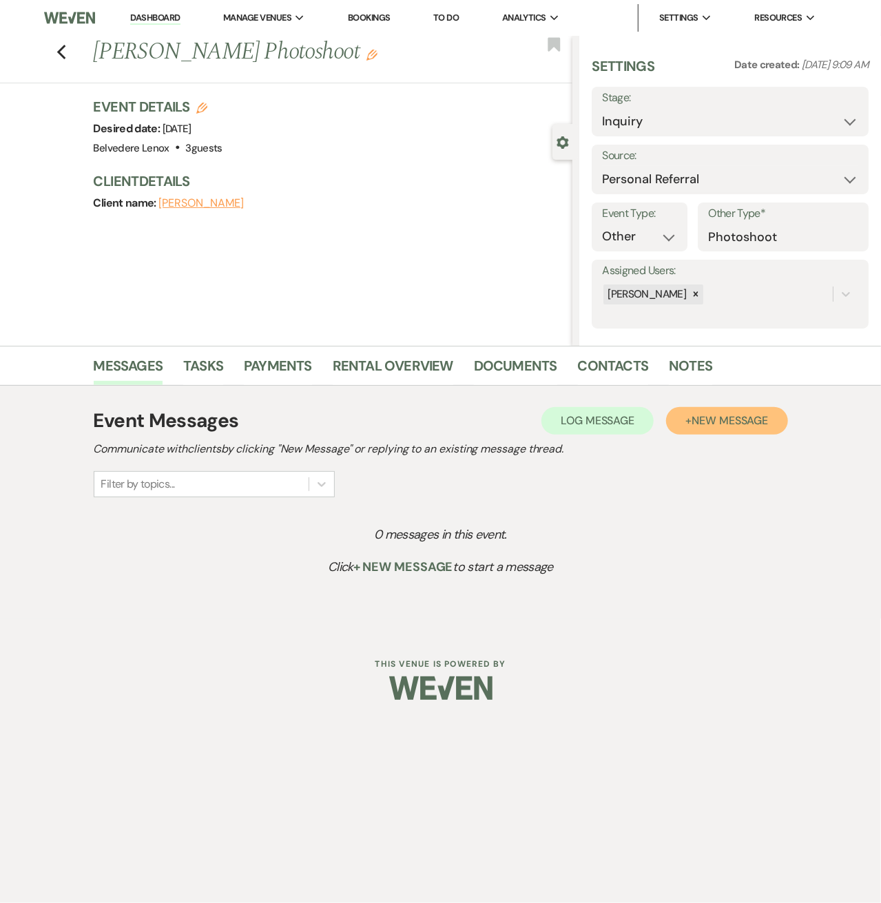
click at [715, 428] on button "+ New Message" at bounding box center [726, 421] width 121 height 28
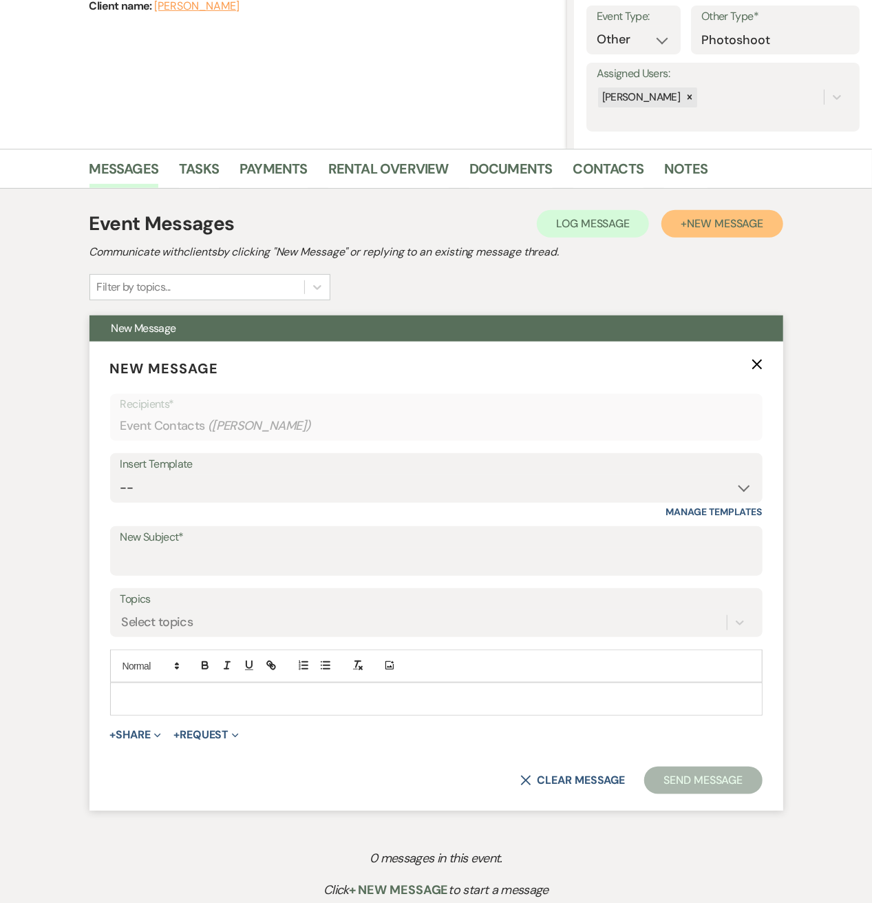
scroll to position [323, 0]
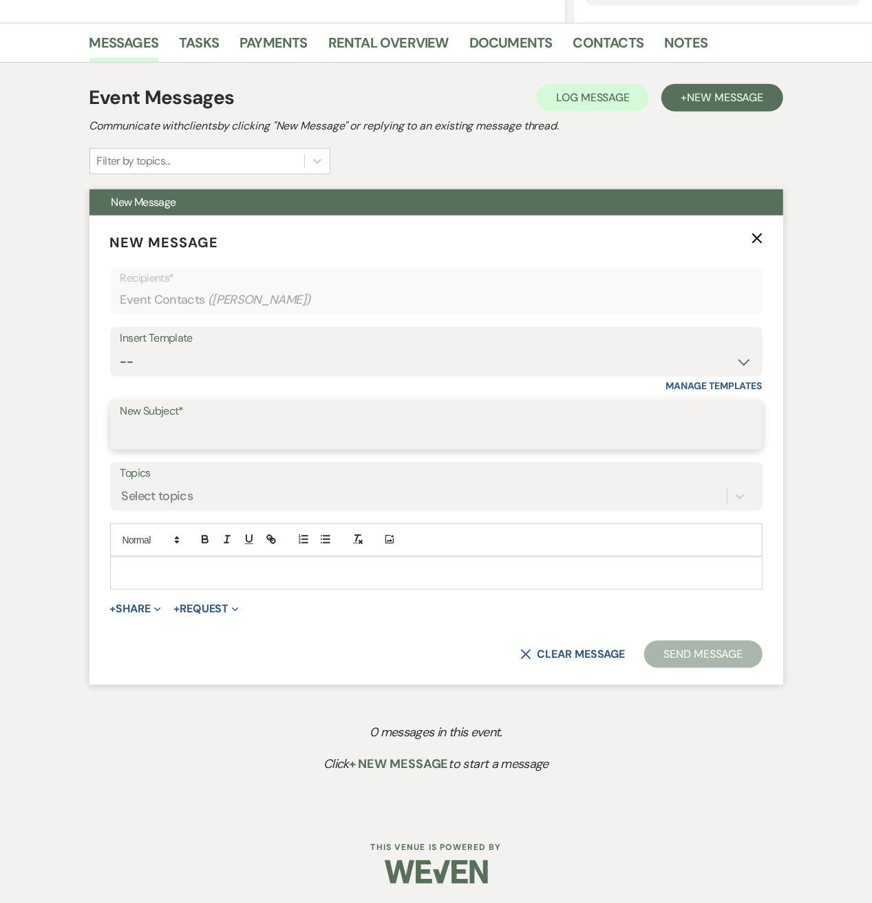
click at [196, 432] on input "New Subject*" at bounding box center [437, 434] width 632 height 27
type input "Hello from Belvedere Lenox Event Space"
click at [149, 559] on div at bounding box center [436, 573] width 651 height 32
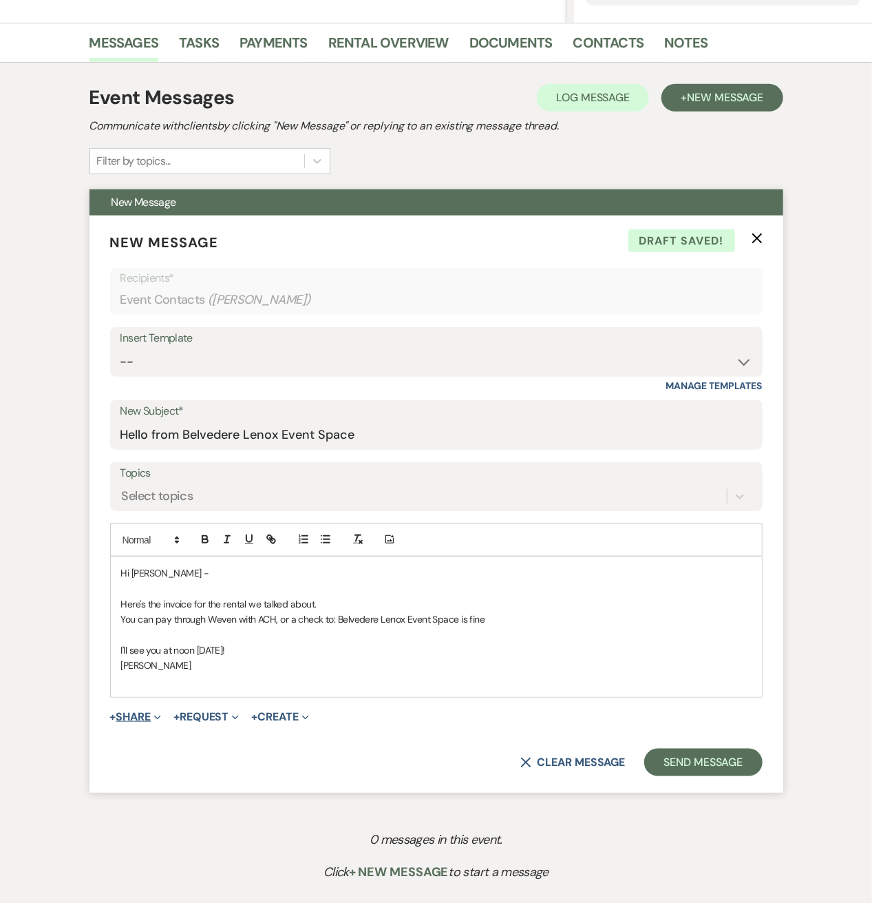
click at [158, 715] on icon "Expand" at bounding box center [157, 717] width 7 height 7
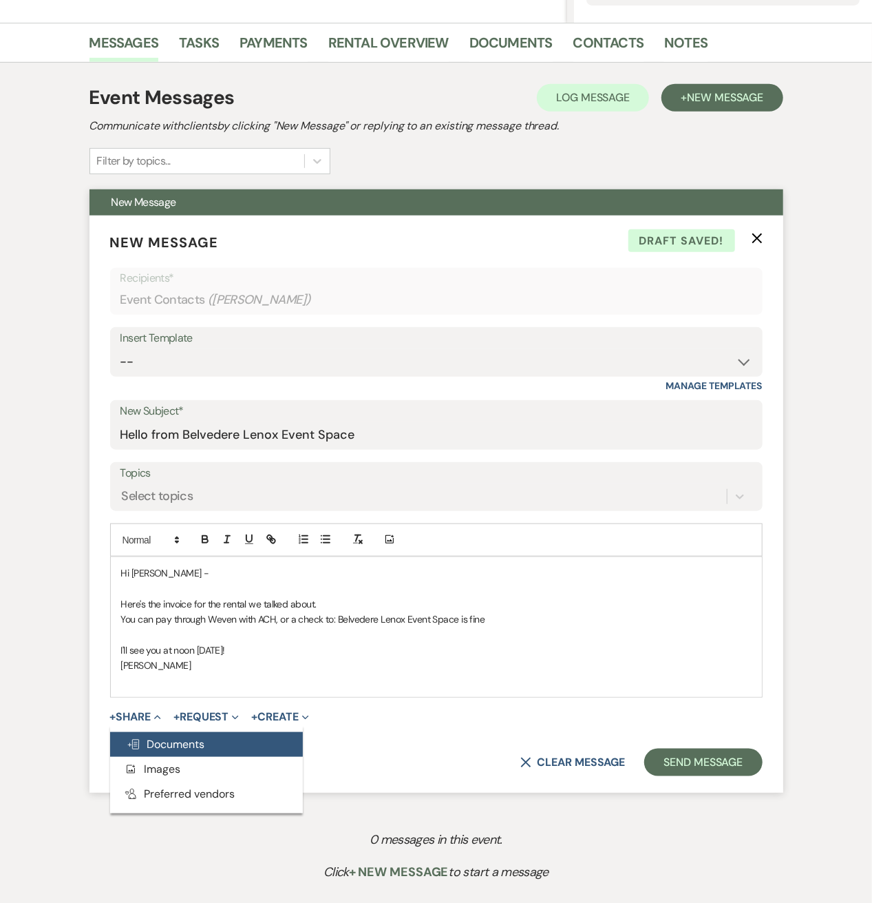
click at [159, 745] on span "Doc Upload Documents" at bounding box center [166, 744] width 78 height 14
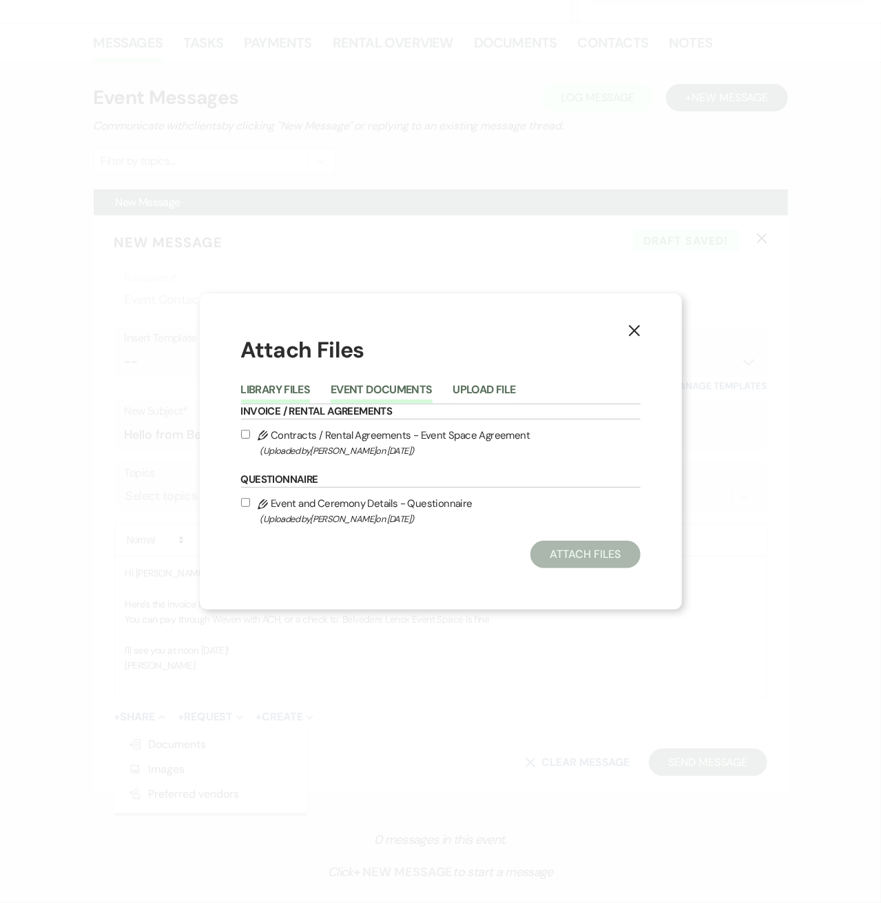
click at [406, 390] on button "Event Documents" at bounding box center [381, 393] width 101 height 19
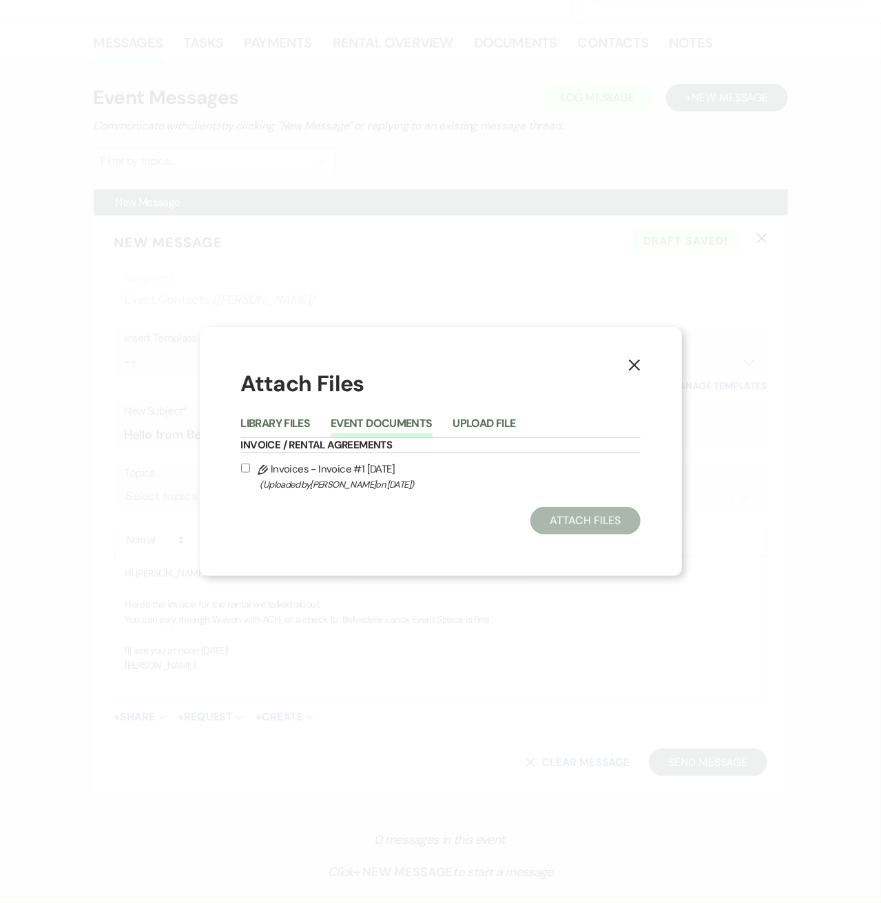
click at [330, 477] on span "(Uploaded by [PERSON_NAME] on [DATE] )" at bounding box center [450, 484] width 380 height 16
click at [250, 472] on input "Pencil Invoices - Invoice #1 [DATE] (Uploaded by [PERSON_NAME] on [DATE] )" at bounding box center [245, 467] width 9 height 9
checkbox input "true"
click at [570, 525] on button "Attach Files" at bounding box center [584, 521] width 109 height 28
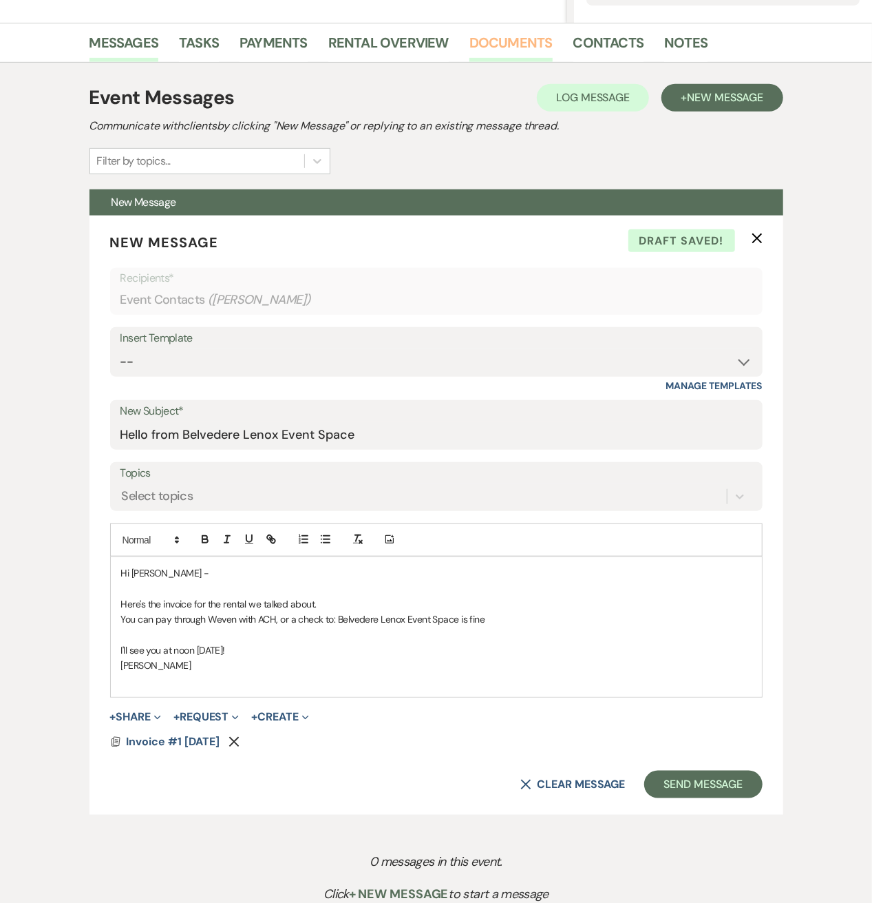
click at [479, 36] on link "Documents" at bounding box center [511, 47] width 83 height 30
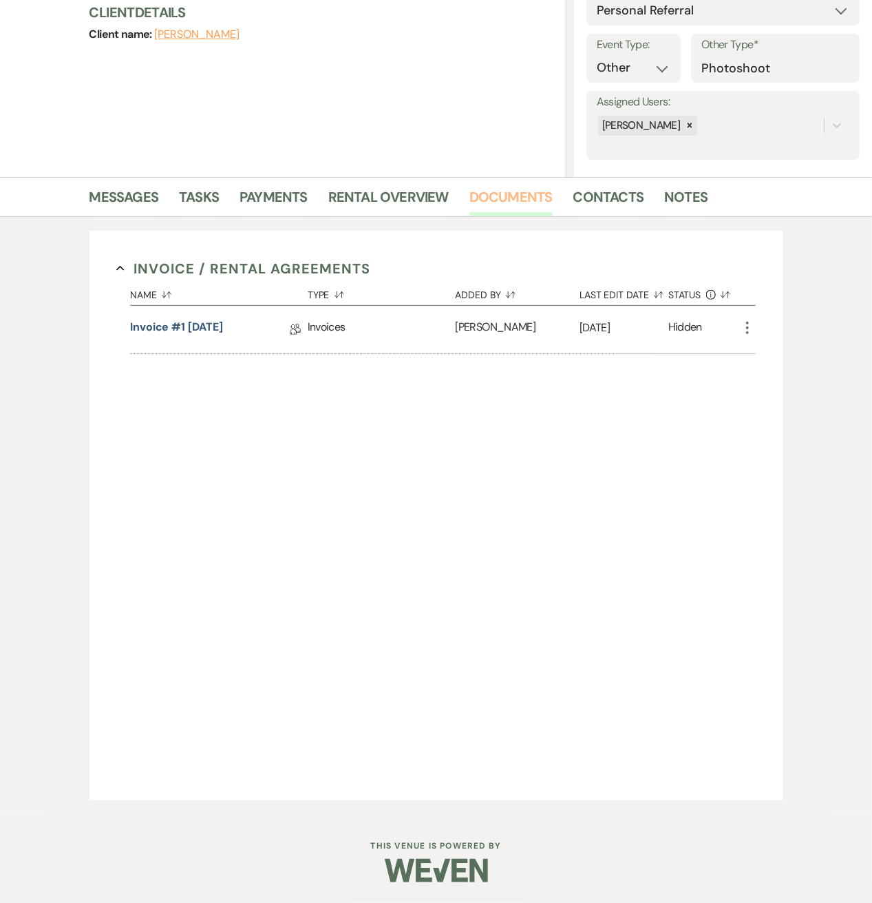
scroll to position [260, 0]
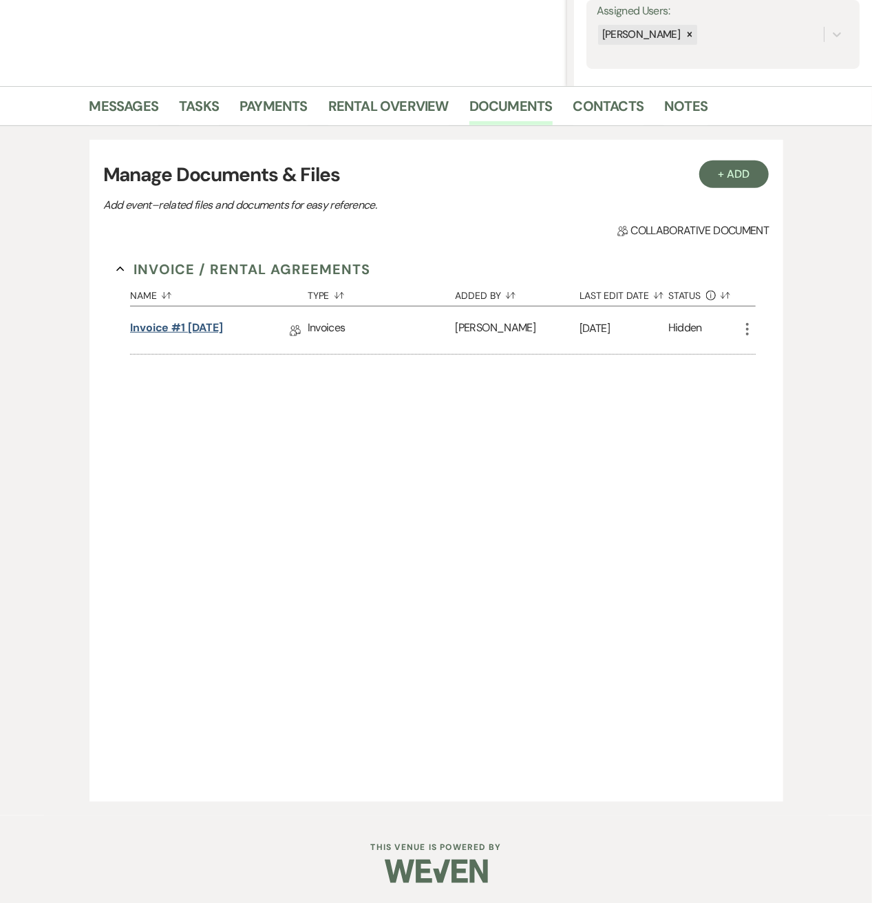
click at [176, 335] on link "Invoice #1 [DATE]" at bounding box center [176, 329] width 93 height 21
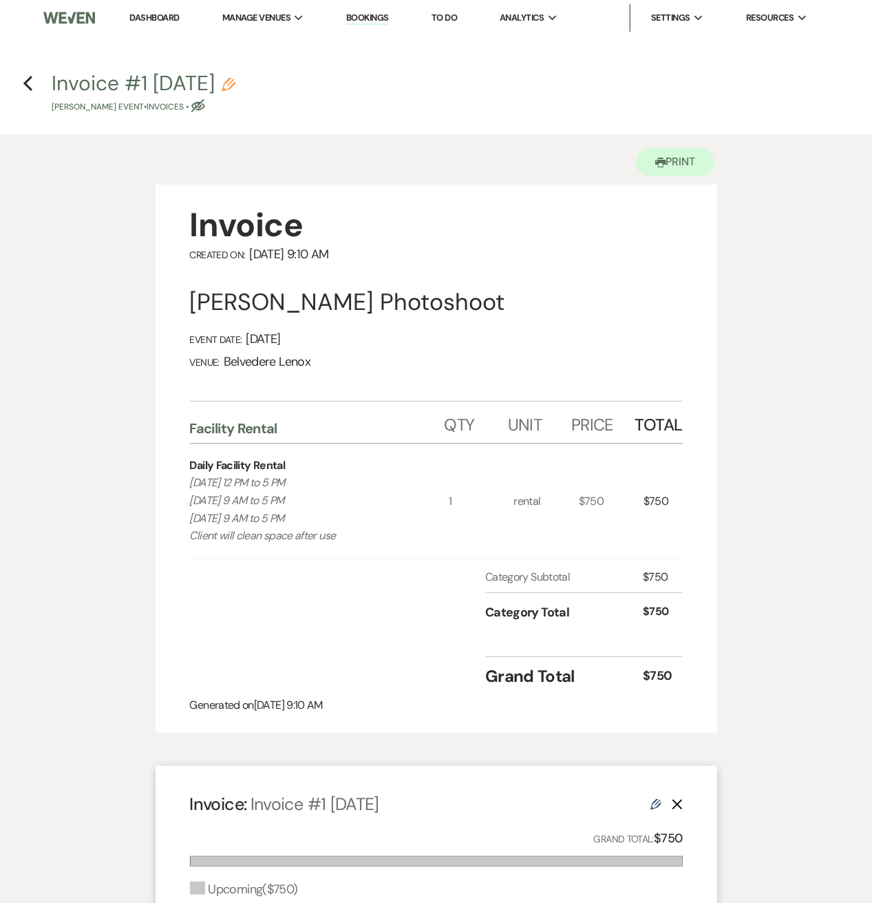
click at [229, 311] on div "[PERSON_NAME] Photoshoot" at bounding box center [436, 302] width 493 height 30
click at [29, 79] on use "button" at bounding box center [27, 83] width 9 height 15
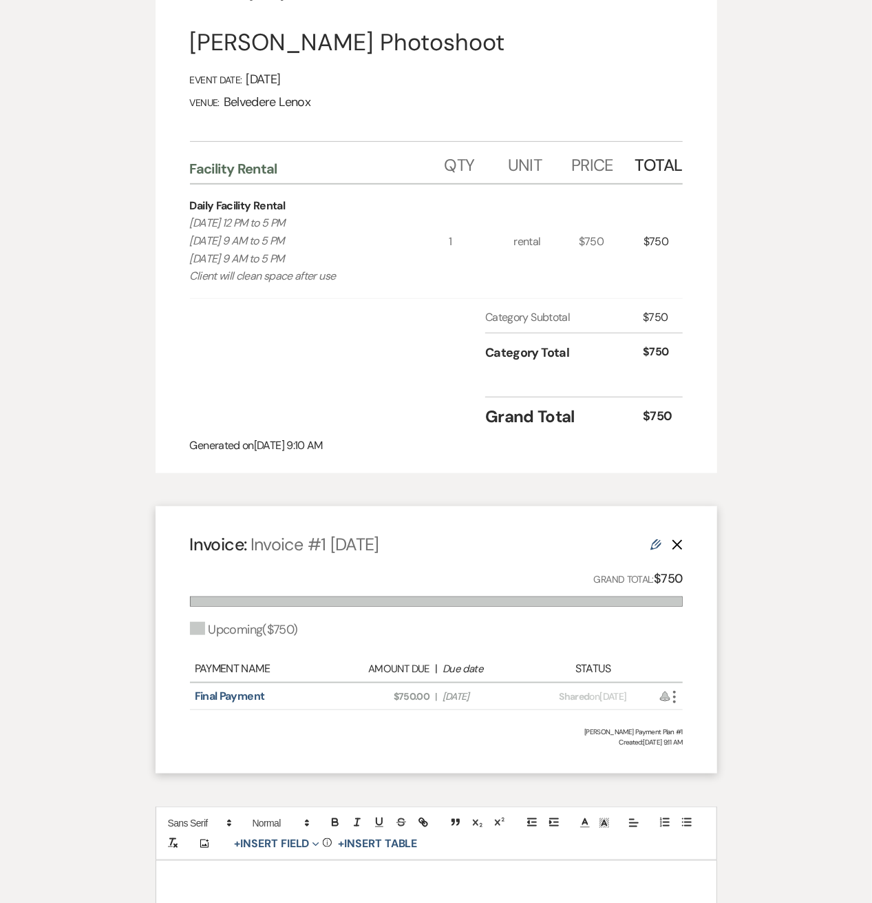
select select "12"
select select "13"
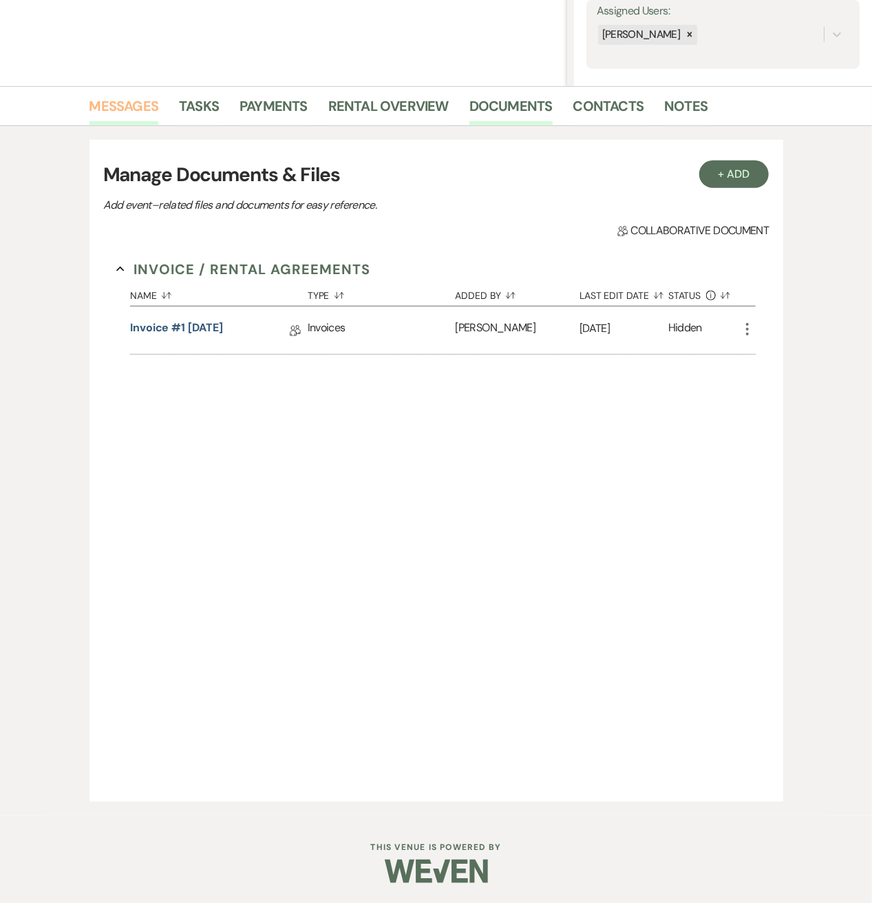
click at [117, 105] on link "Messages" at bounding box center [125, 110] width 70 height 30
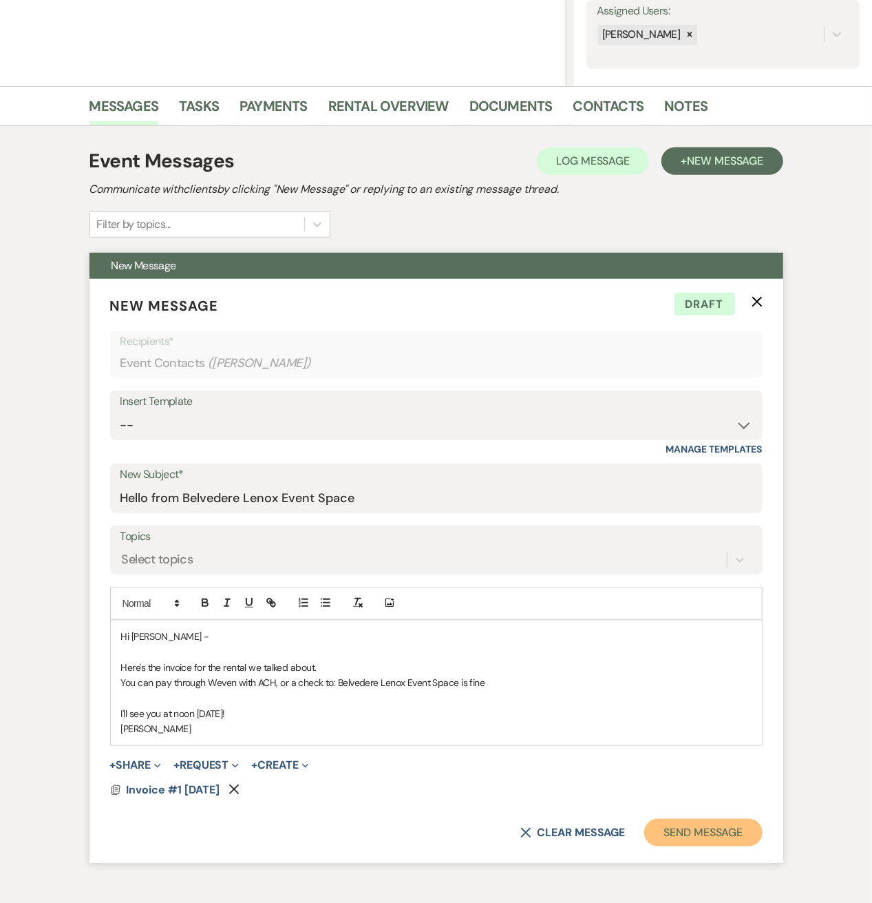
click at [740, 838] on button "Send Message" at bounding box center [704, 833] width 118 height 28
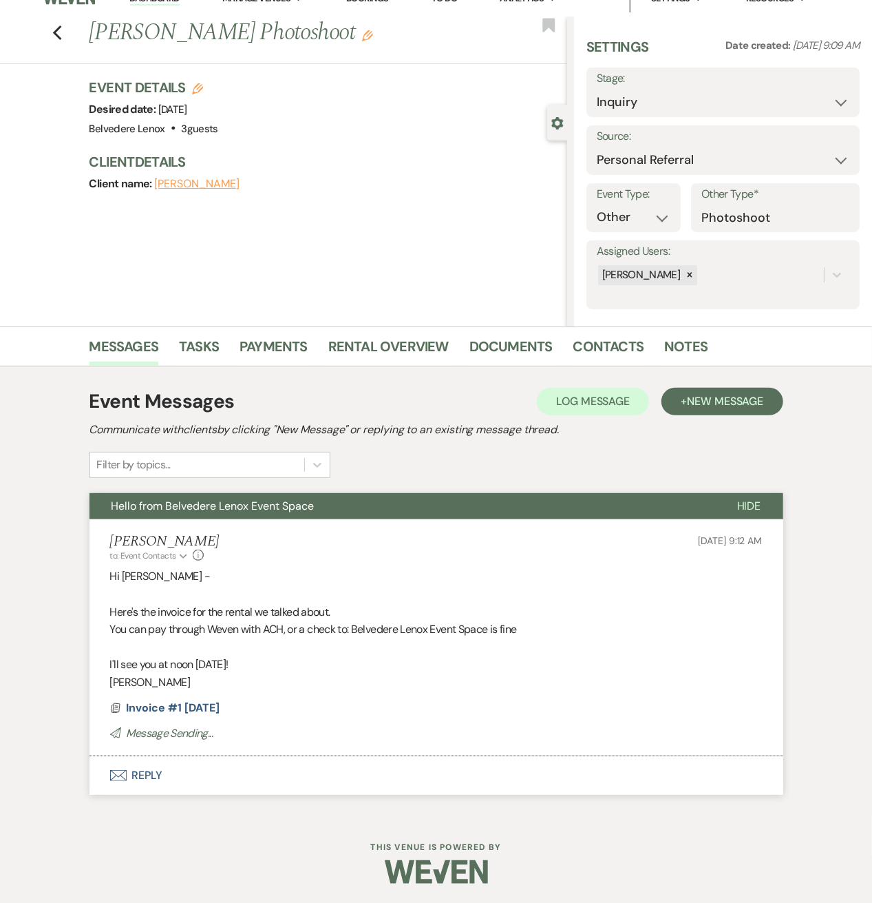
scroll to position [1, 0]
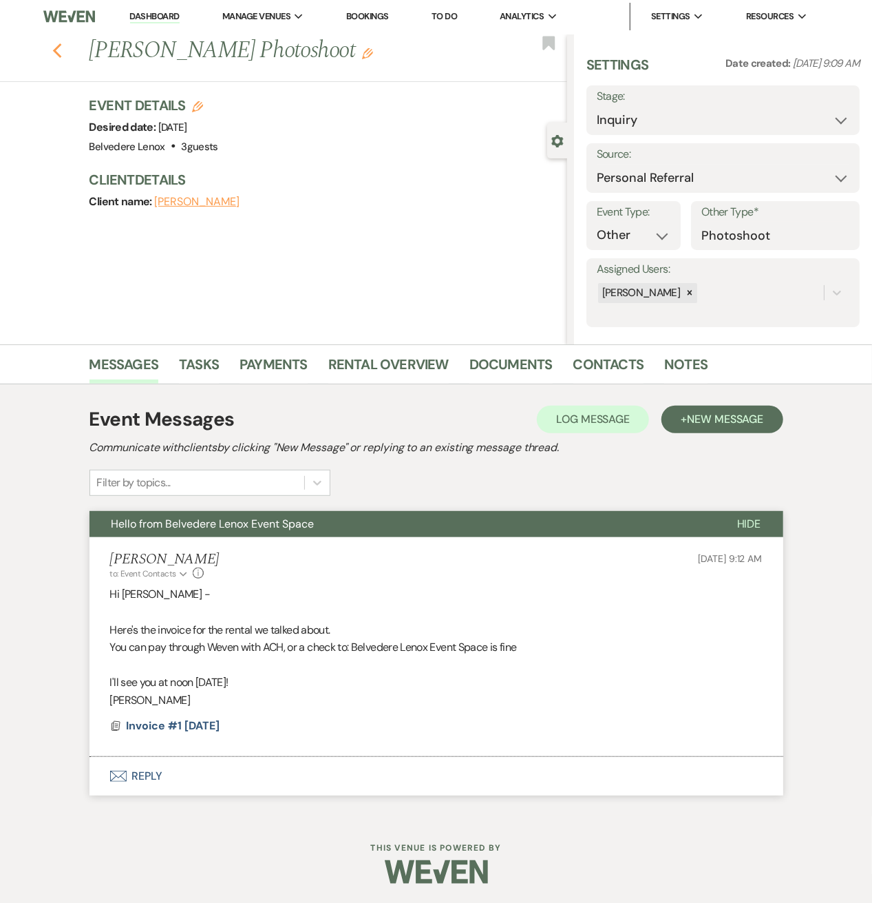
click at [59, 50] on use "button" at bounding box center [56, 50] width 9 height 15
